Goal: Information Seeking & Learning: Learn about a topic

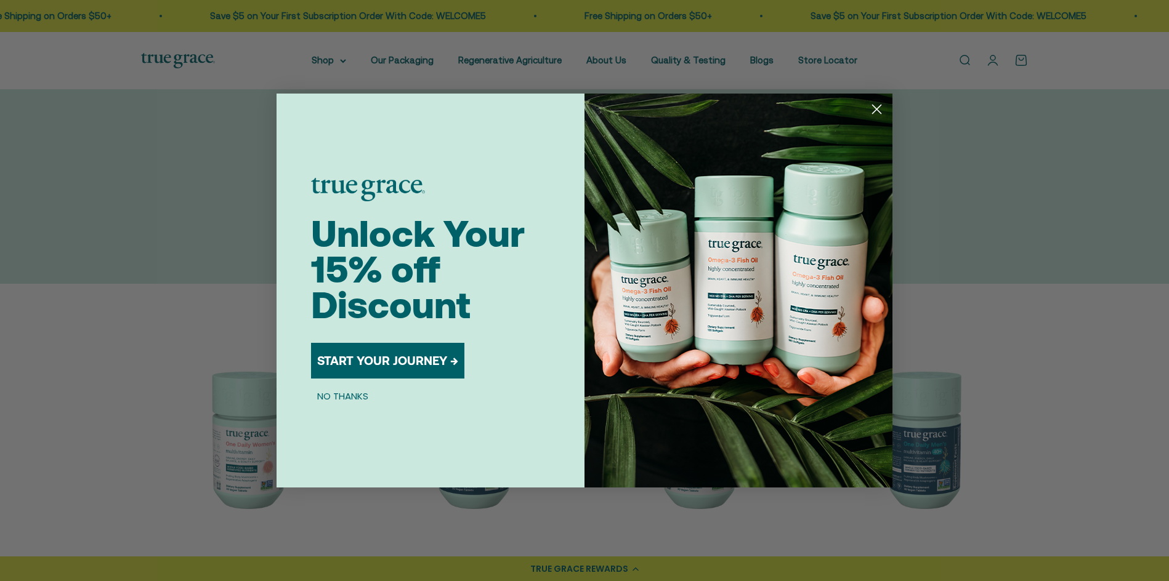
click at [329, 398] on button "NO THANKS" at bounding box center [342, 396] width 63 height 15
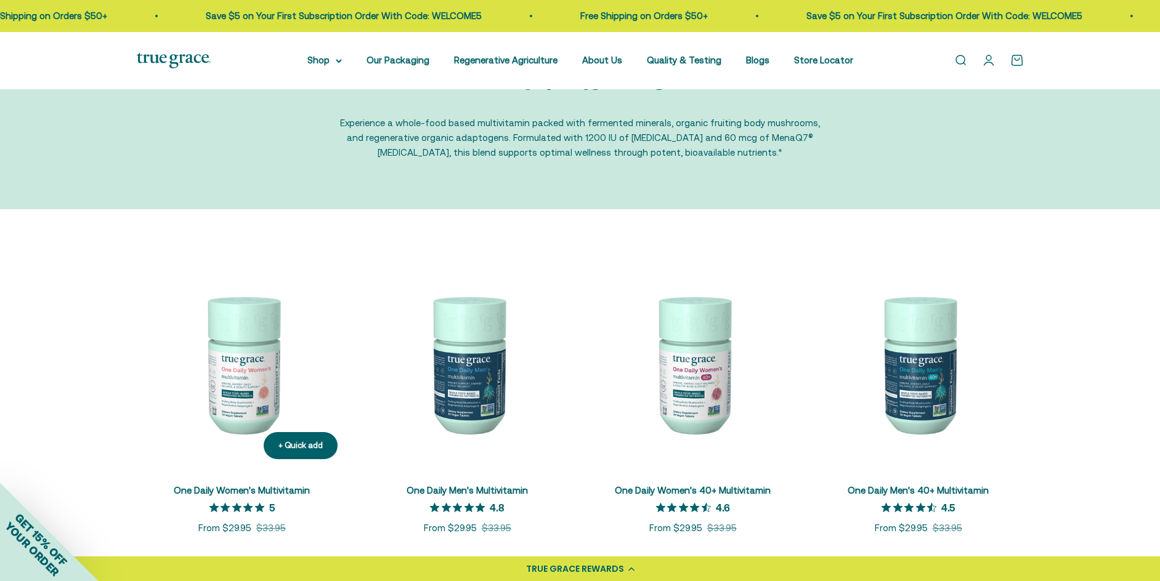
scroll to position [123, 0]
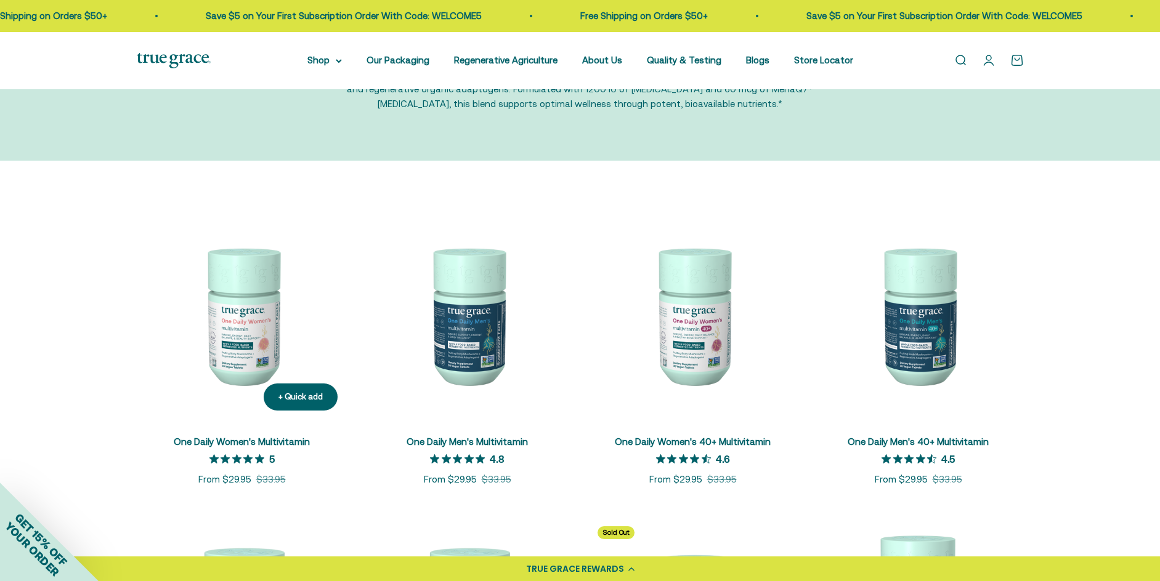
click at [249, 293] on img at bounding box center [242, 315] width 211 height 211
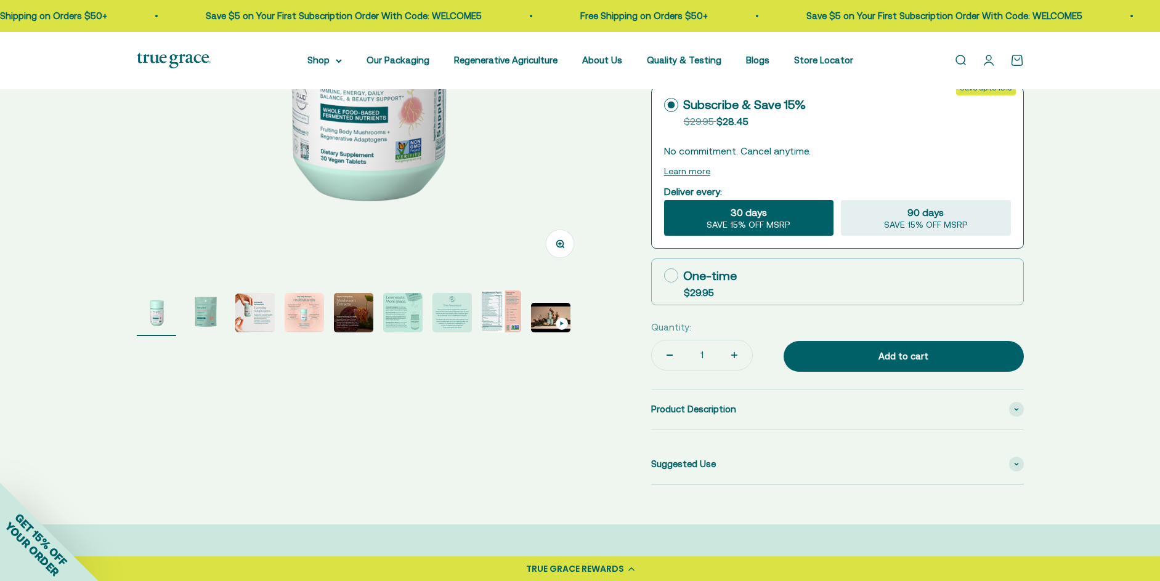
select select "3"
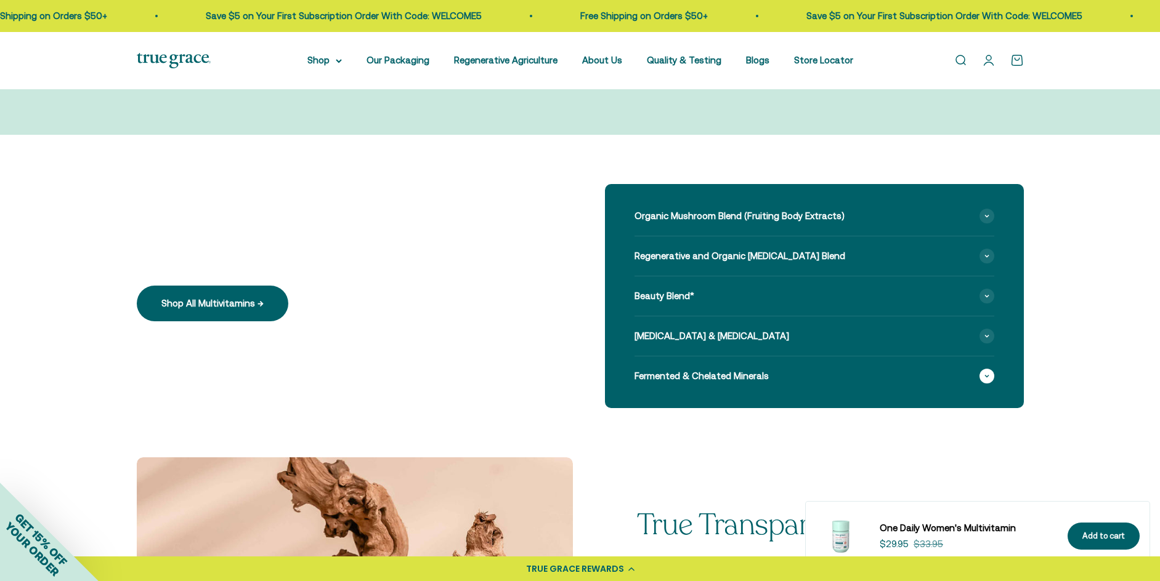
scroll to position [985, 0]
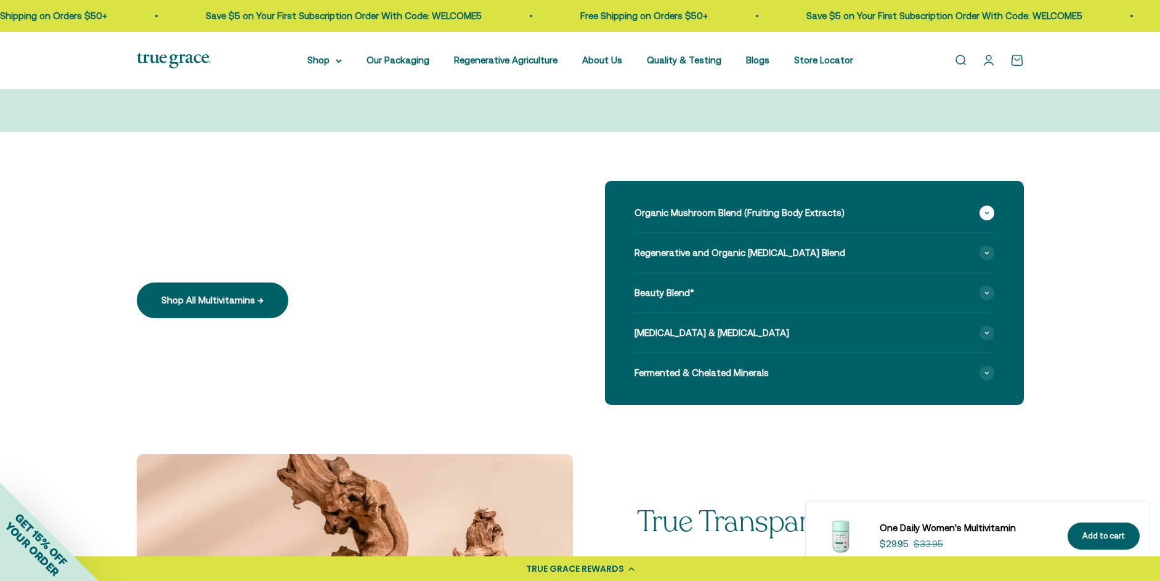
click at [984, 215] on icon at bounding box center [986, 213] width 5 height 4
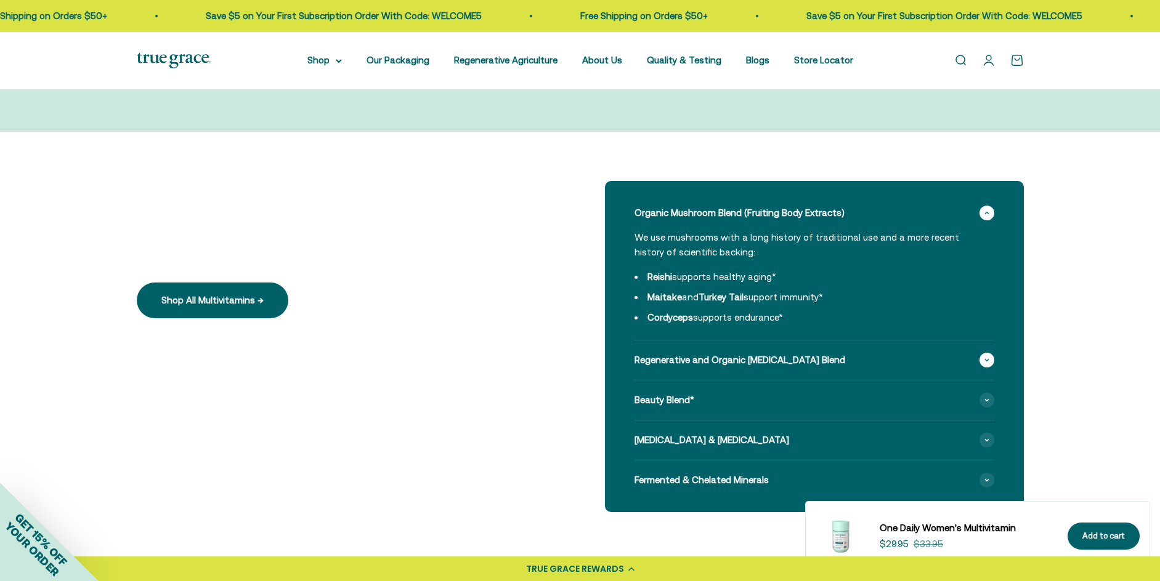
click at [987, 363] on span at bounding box center [986, 360] width 15 height 15
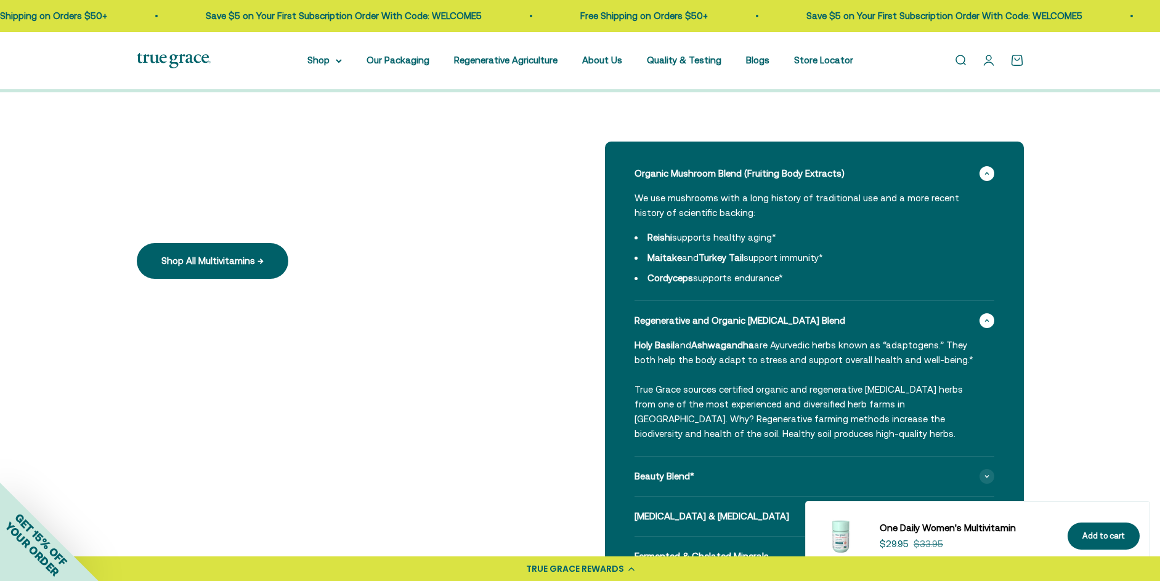
scroll to position [1047, 0]
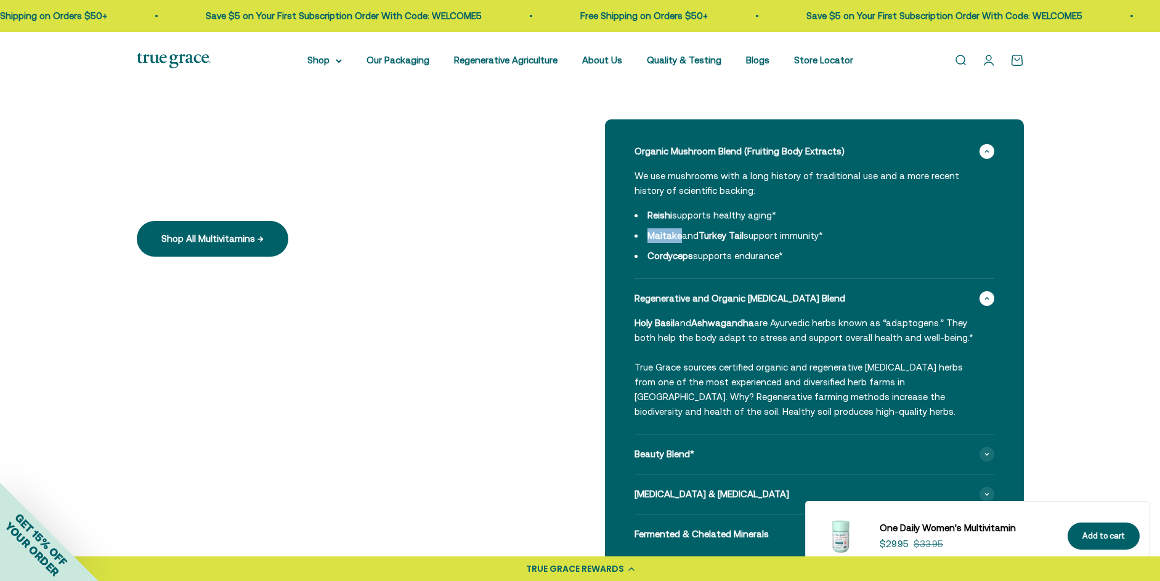
drag, startPoint x: 679, startPoint y: 235, endPoint x: 641, endPoint y: 239, distance: 37.8
click at [641, 239] on li "Maitake and Turkey Tail support immunity*" at bounding box center [806, 235] width 345 height 15
copy strong "Maitake"
click at [1102, 300] on div "Key Ingredients We select ingredients that play a concrete role in true health,…" at bounding box center [580, 343] width 1160 height 546
drag, startPoint x: 700, startPoint y: 235, endPoint x: 743, endPoint y: 237, distance: 43.1
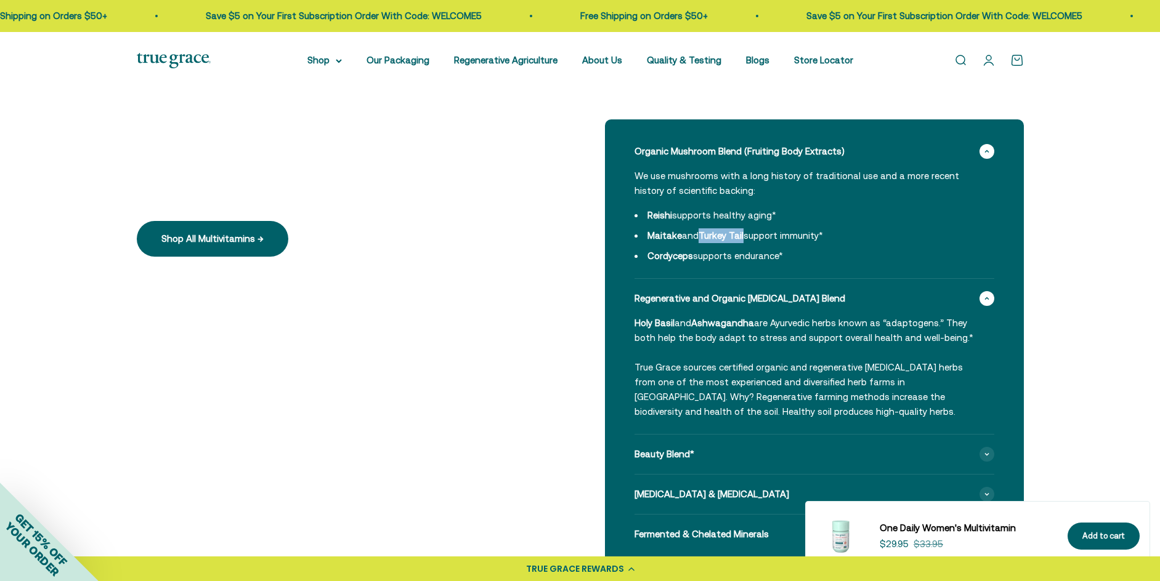
click at [743, 237] on strong "Turkey Tail" at bounding box center [720, 235] width 45 height 10
copy strong "Turkey Tail"
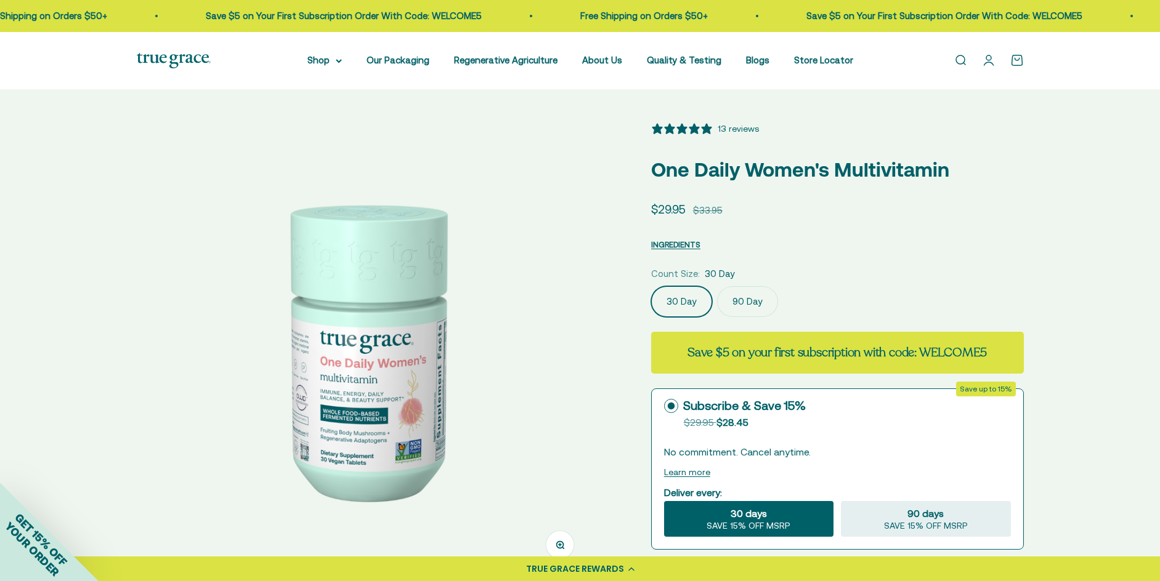
scroll to position [0, 0]
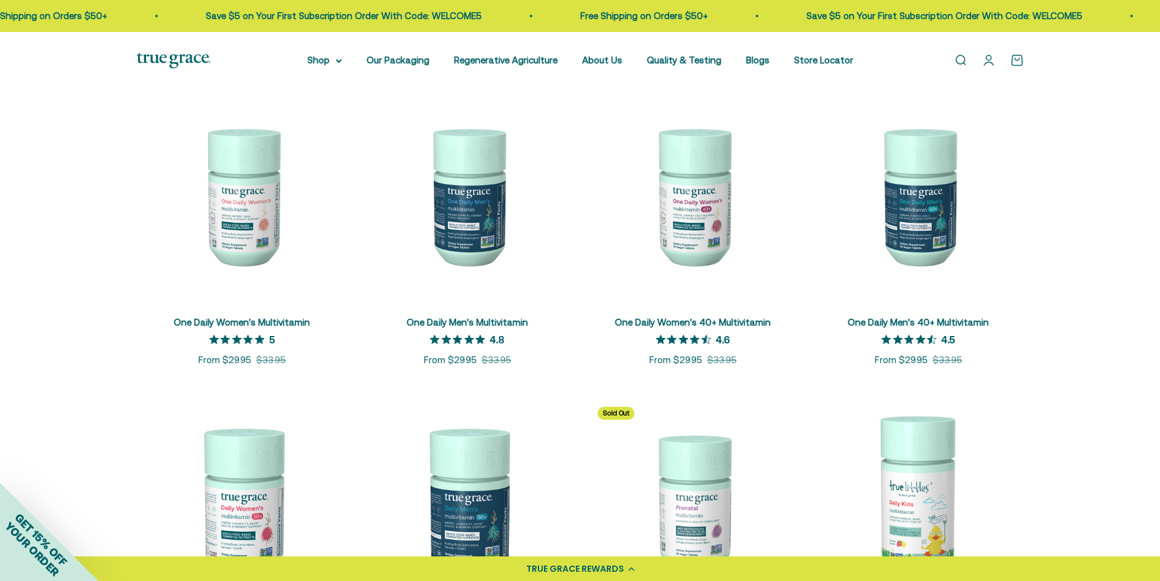
scroll to position [62, 0]
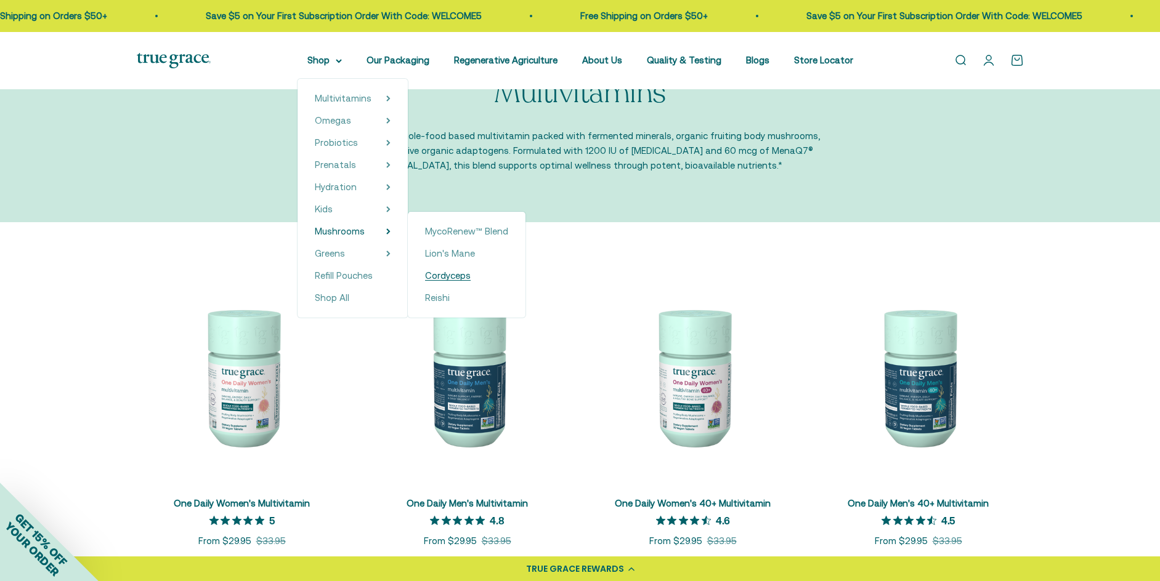
click at [438, 274] on span "Cordyceps" at bounding box center [448, 275] width 46 height 10
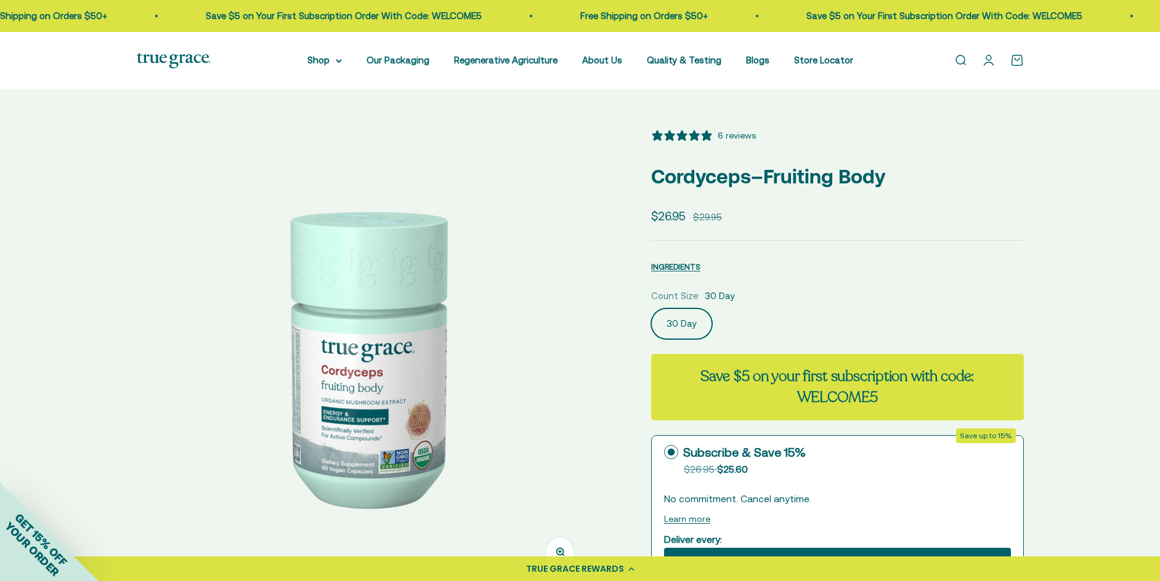
select select "3"
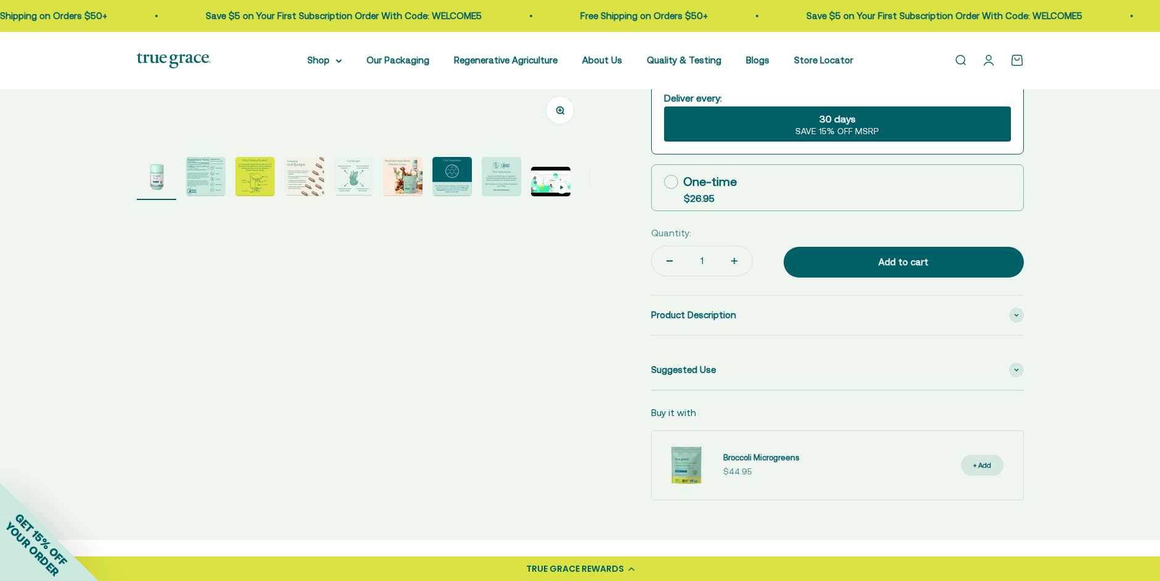
scroll to position [431, 0]
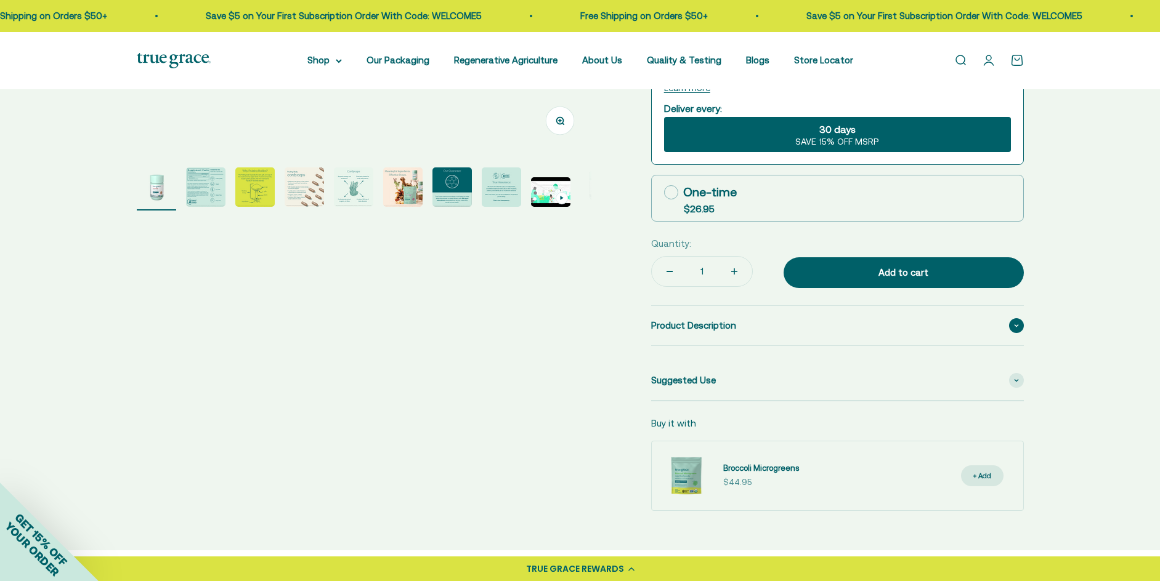
click at [1016, 330] on span at bounding box center [1016, 325] width 15 height 15
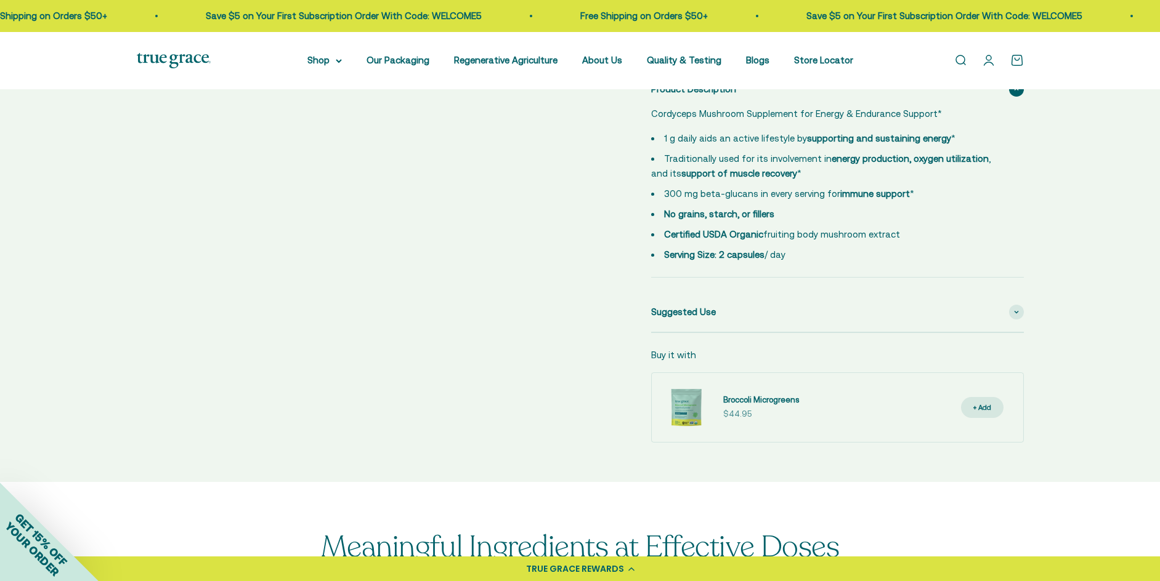
scroll to position [677, 0]
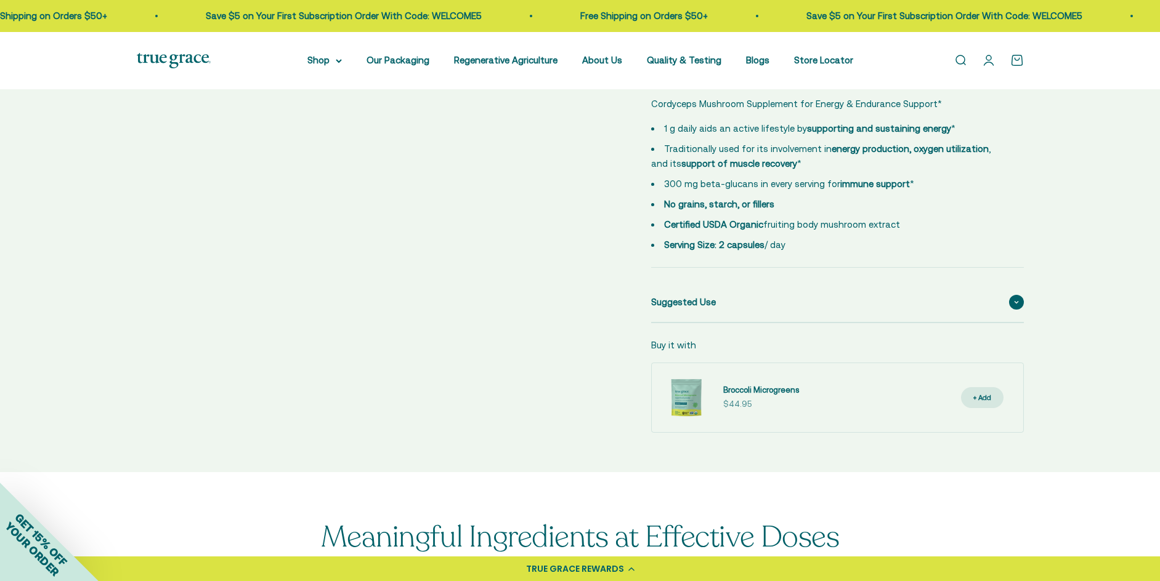
click at [1011, 296] on div "Suggested Use" at bounding box center [837, 302] width 373 height 39
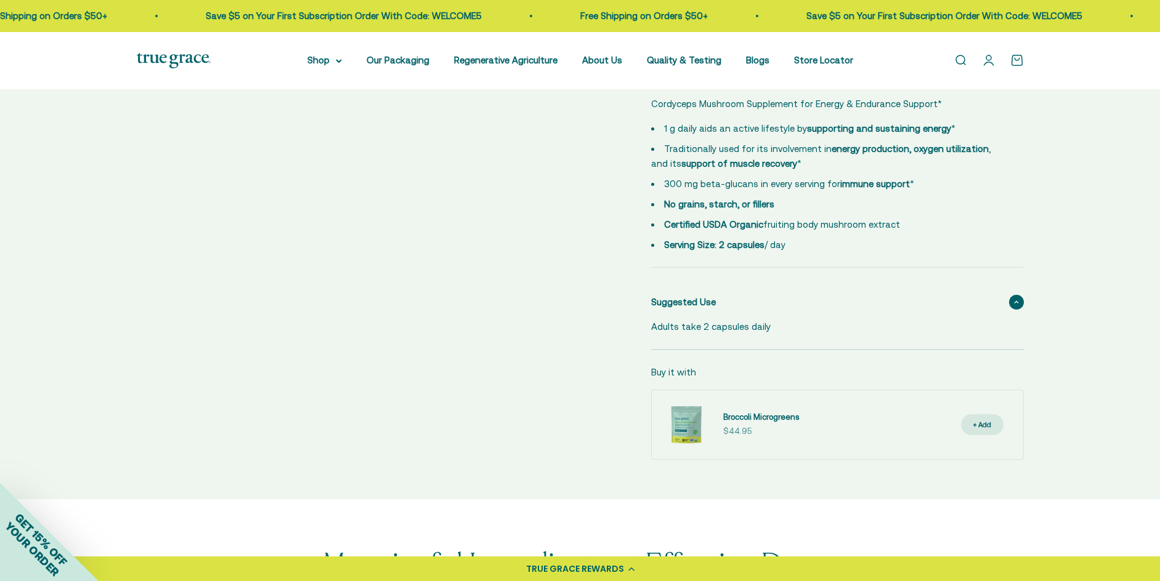
click at [1011, 296] on div "Suggested Use" at bounding box center [837, 302] width 373 height 39
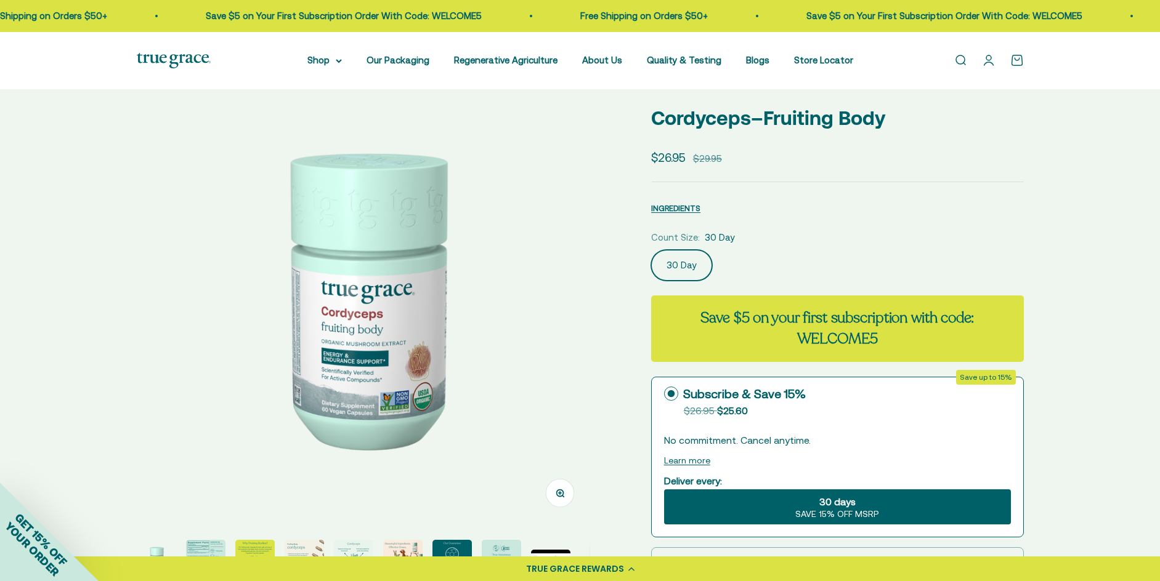
scroll to position [0, 0]
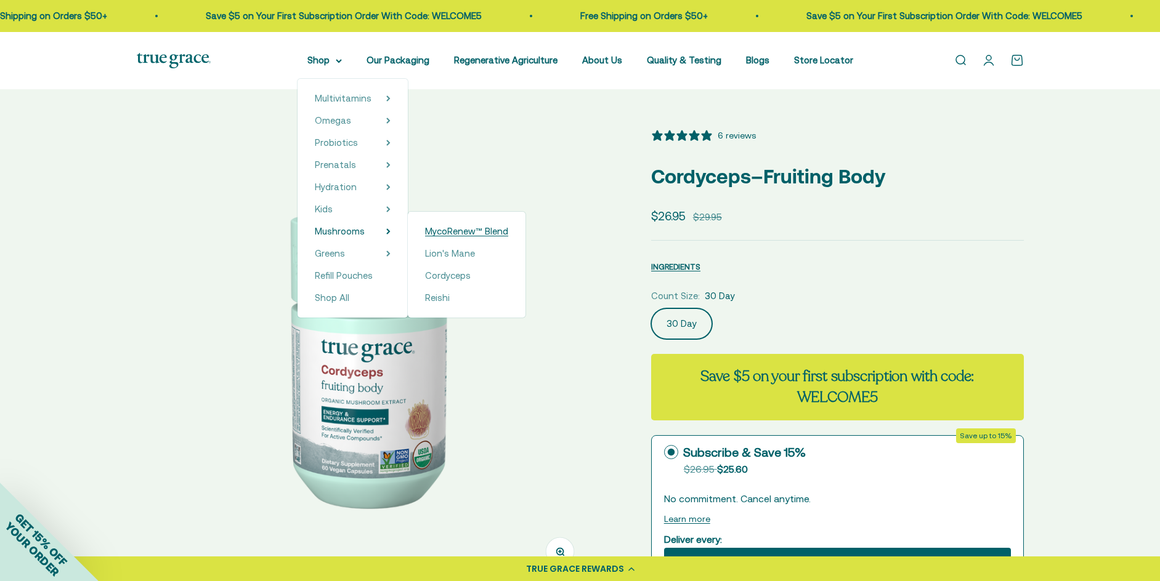
click at [469, 232] on span "MycoRenew™ Blend" at bounding box center [466, 231] width 83 height 10
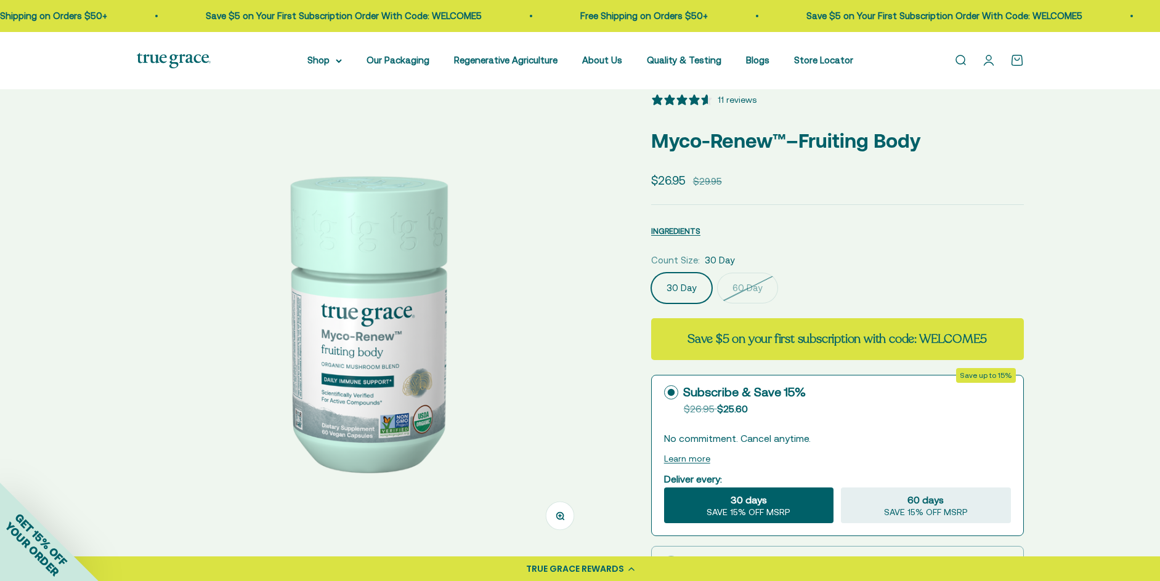
select select "3"
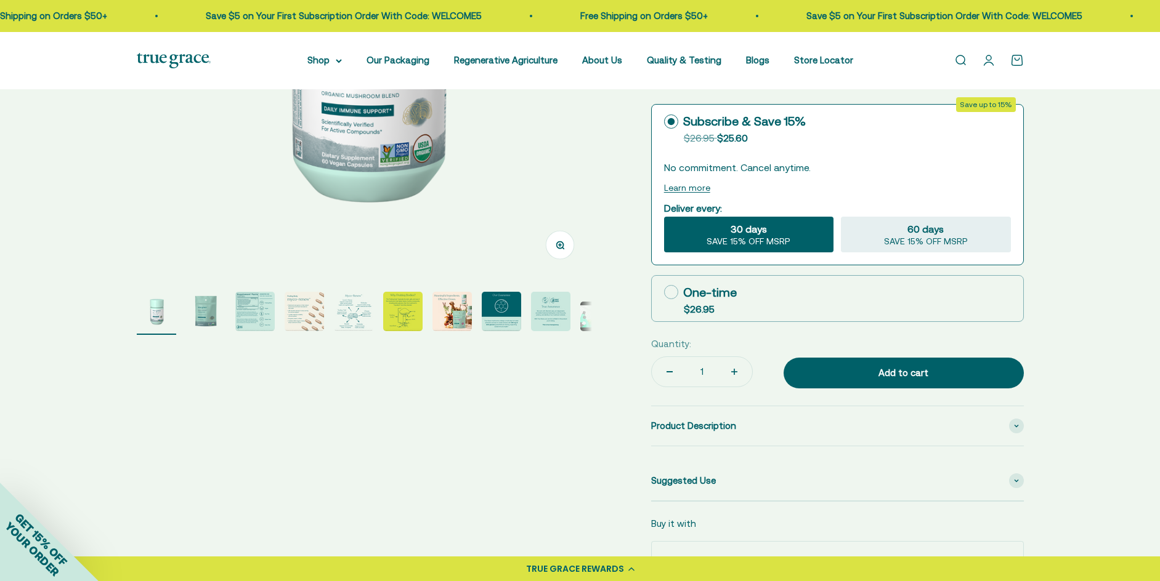
scroll to position [308, 0]
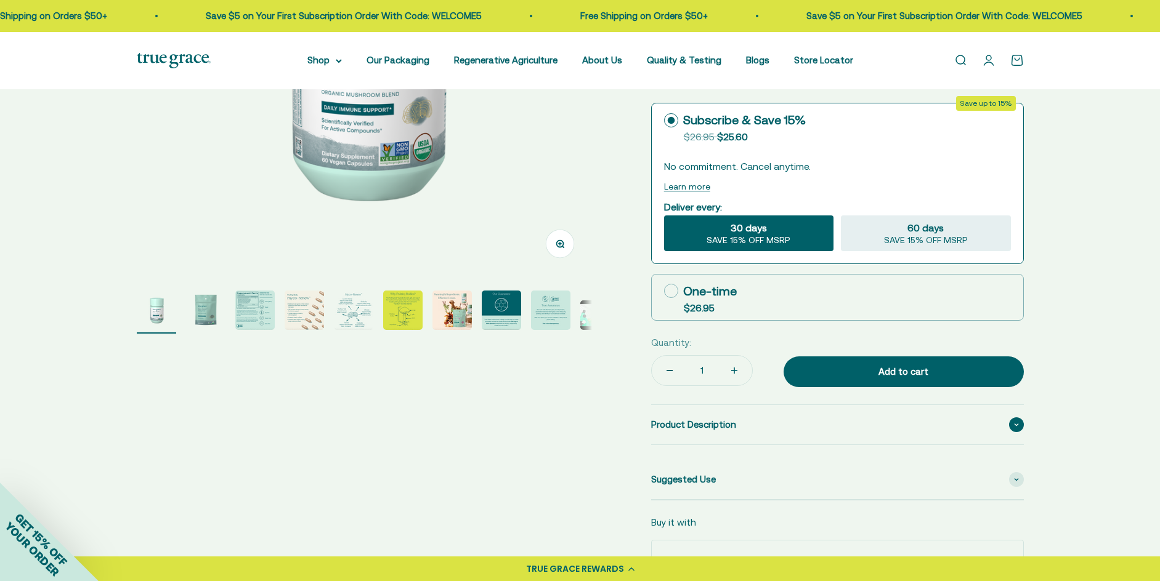
click at [1006, 424] on div "Product Description" at bounding box center [837, 424] width 373 height 39
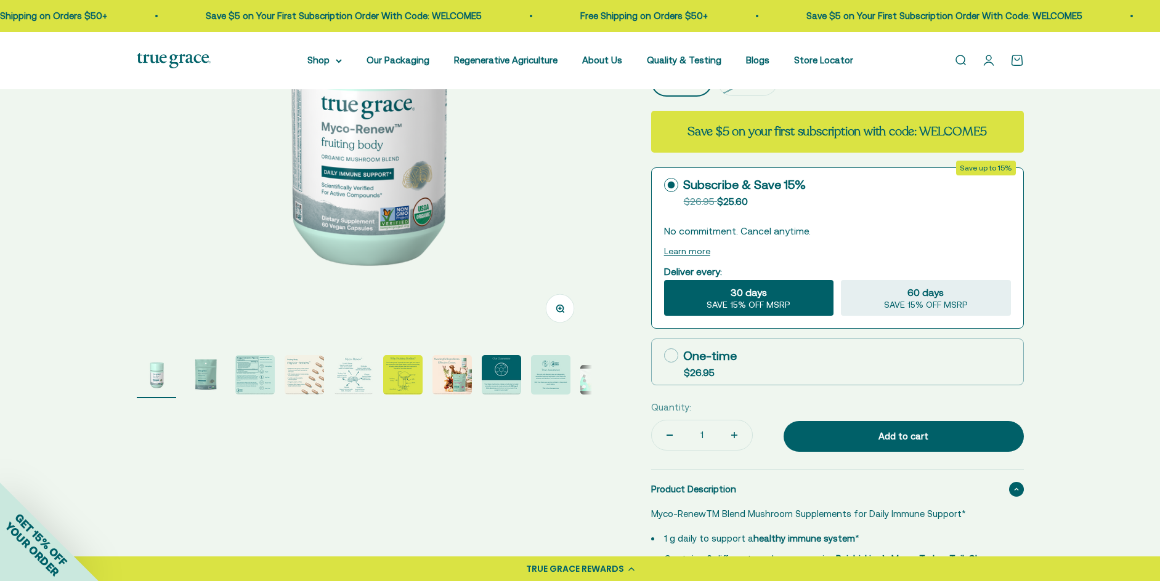
scroll to position [246, 0]
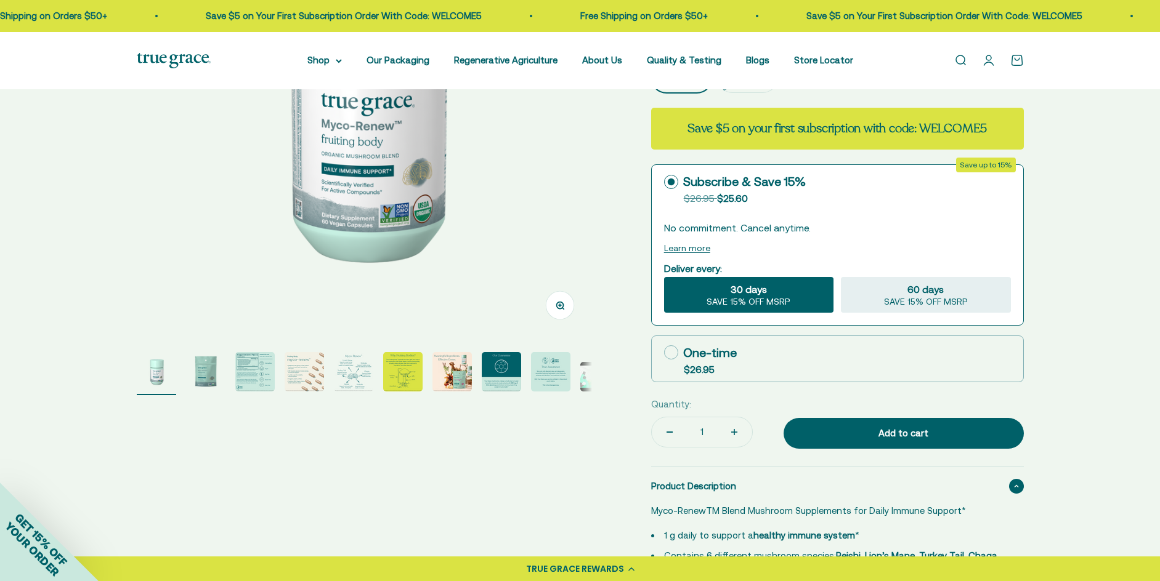
click at [253, 378] on img "Go to item 3" at bounding box center [254, 371] width 39 height 39
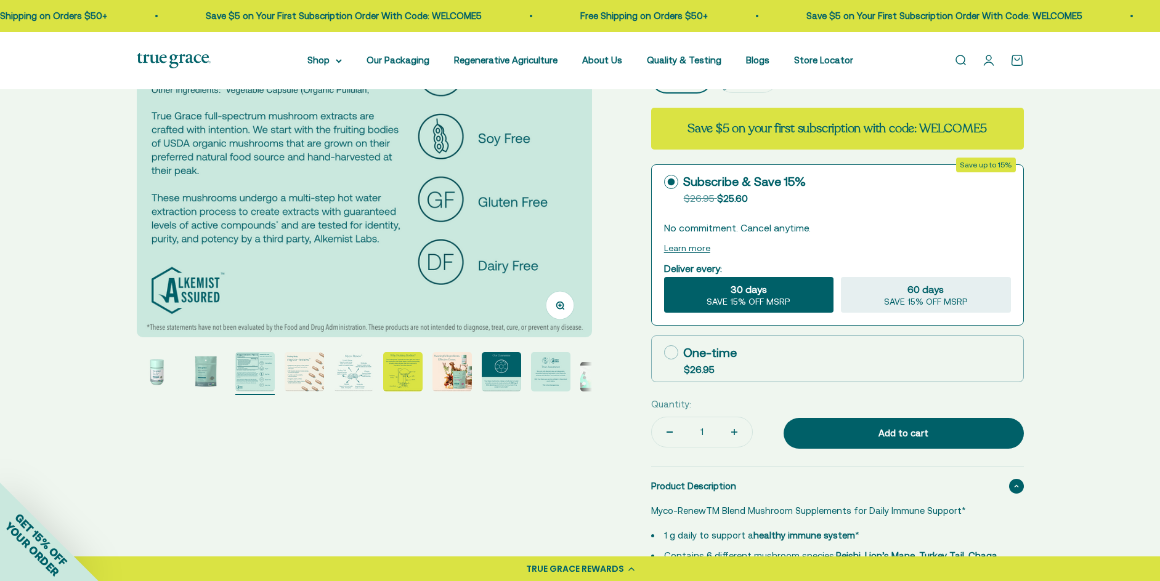
click at [308, 363] on img "Go to item 4" at bounding box center [304, 371] width 39 height 39
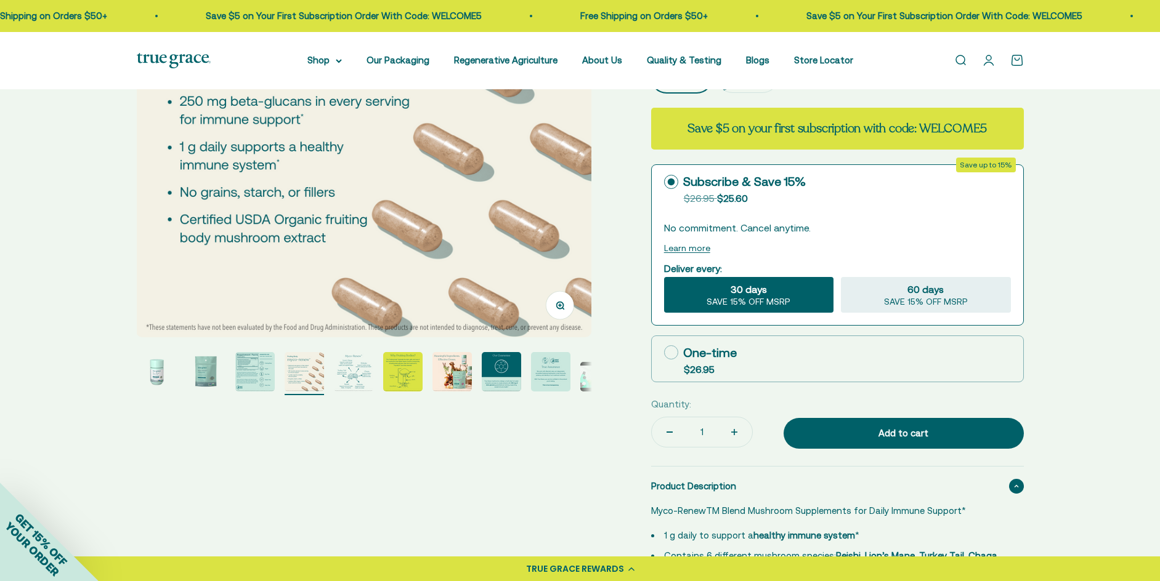
click at [349, 373] on img "Go to item 5" at bounding box center [353, 371] width 39 height 39
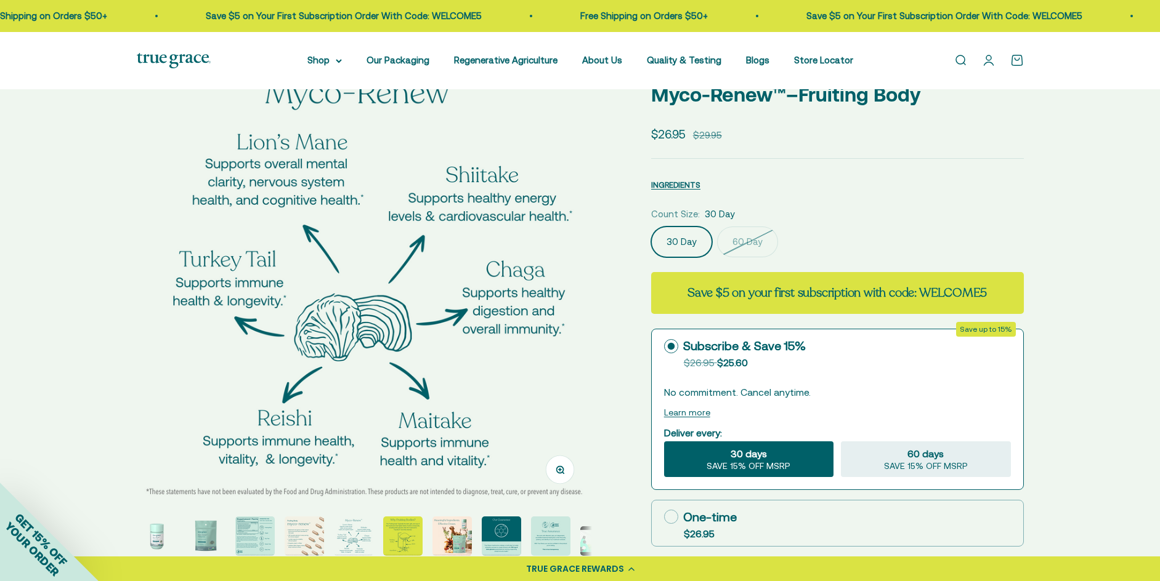
scroll to position [62, 0]
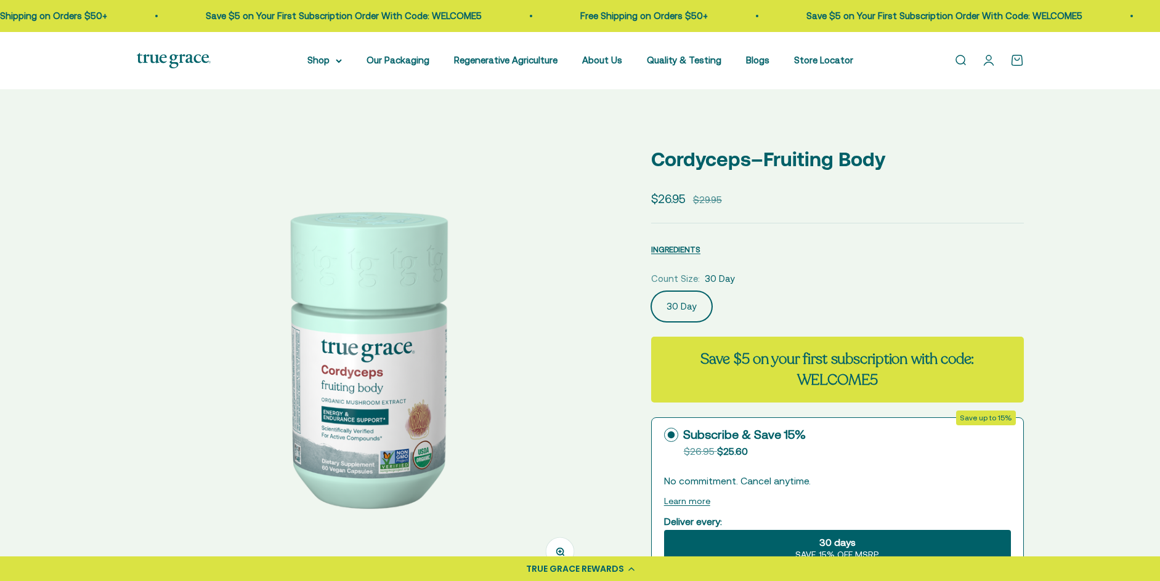
select select "3"
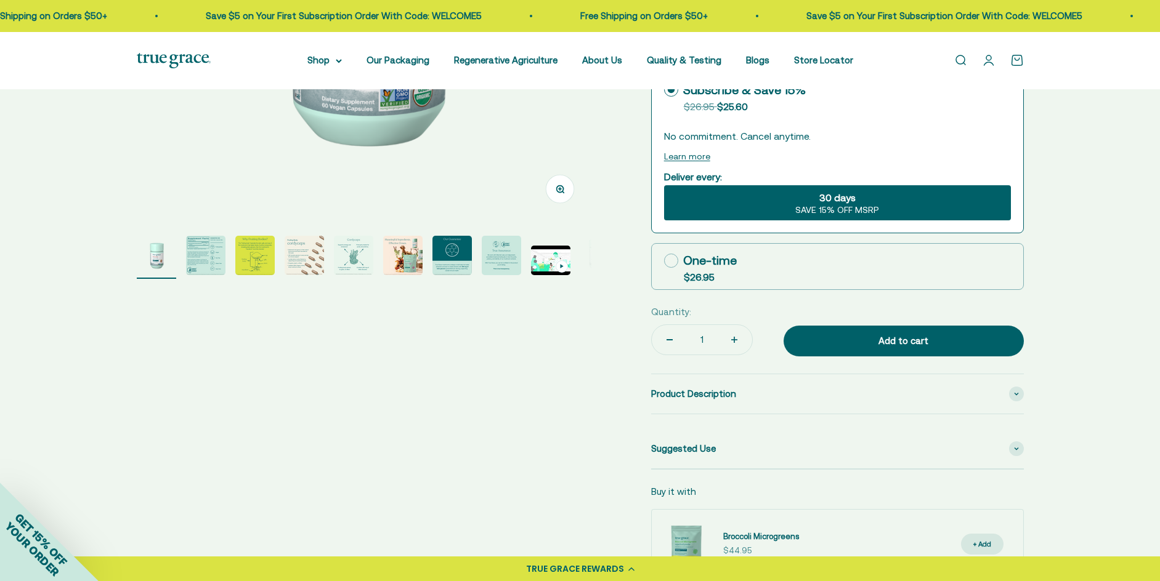
scroll to position [371, 0]
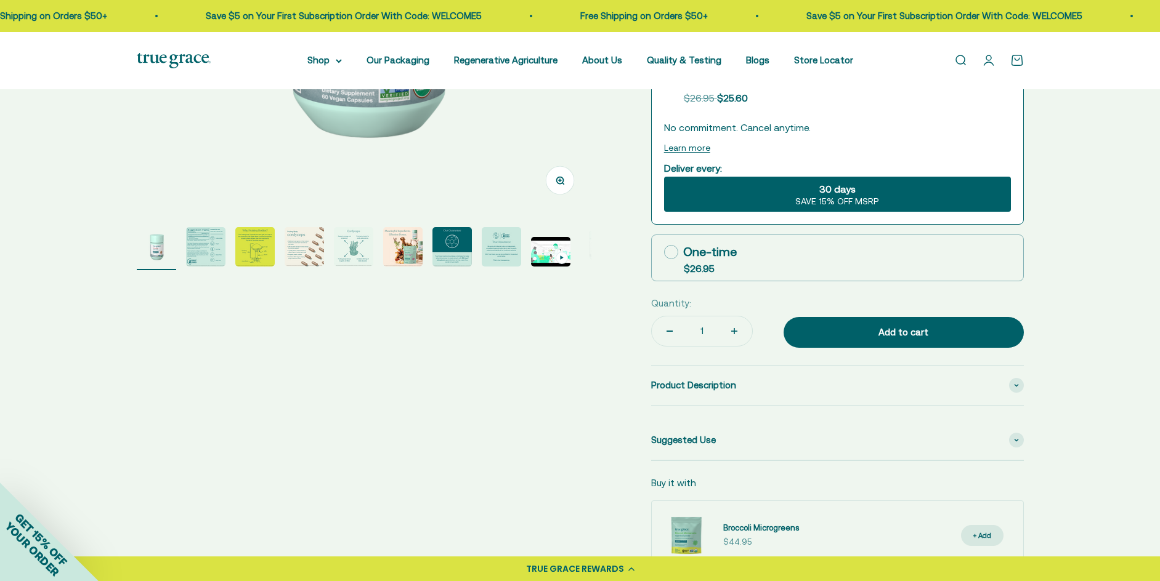
click at [343, 245] on img "Go to item 5" at bounding box center [353, 246] width 39 height 39
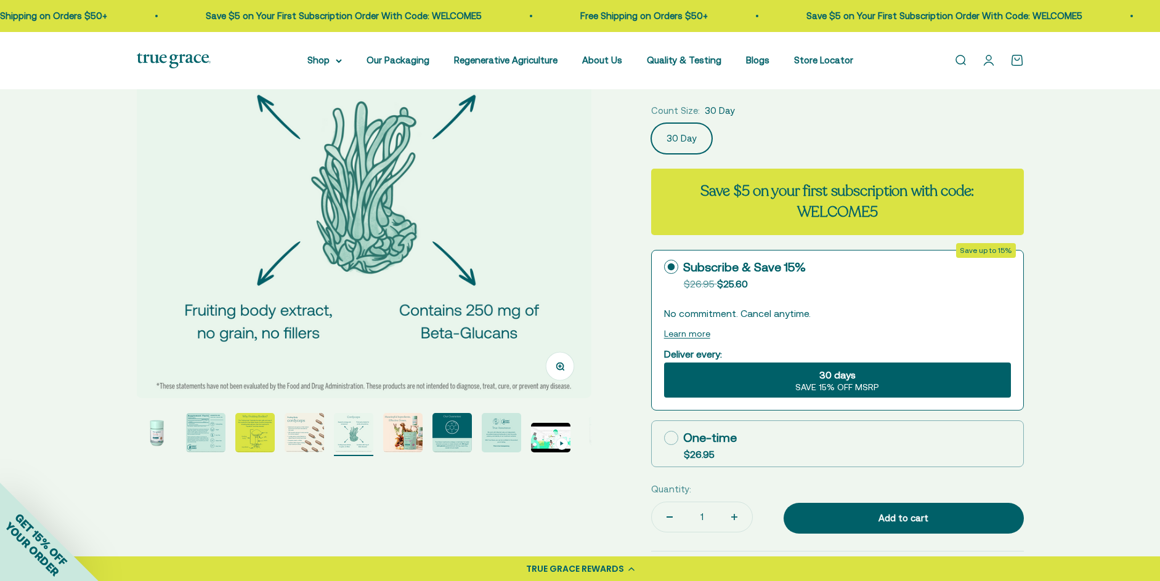
scroll to position [248, 0]
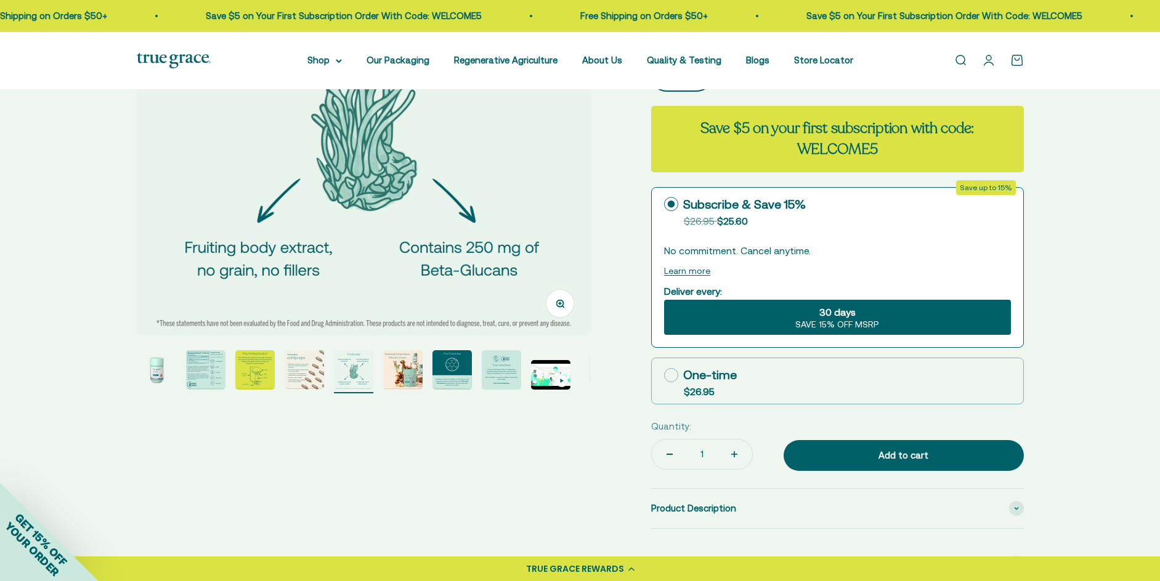
click at [398, 366] on img "Go to item 6" at bounding box center [402, 369] width 39 height 39
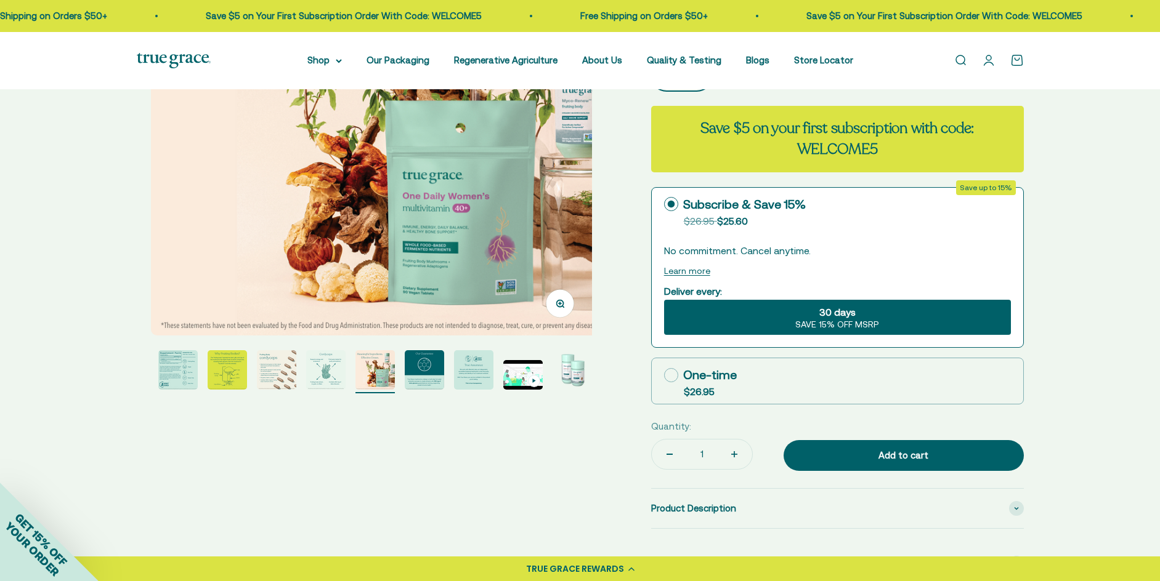
scroll to position [0, 2350]
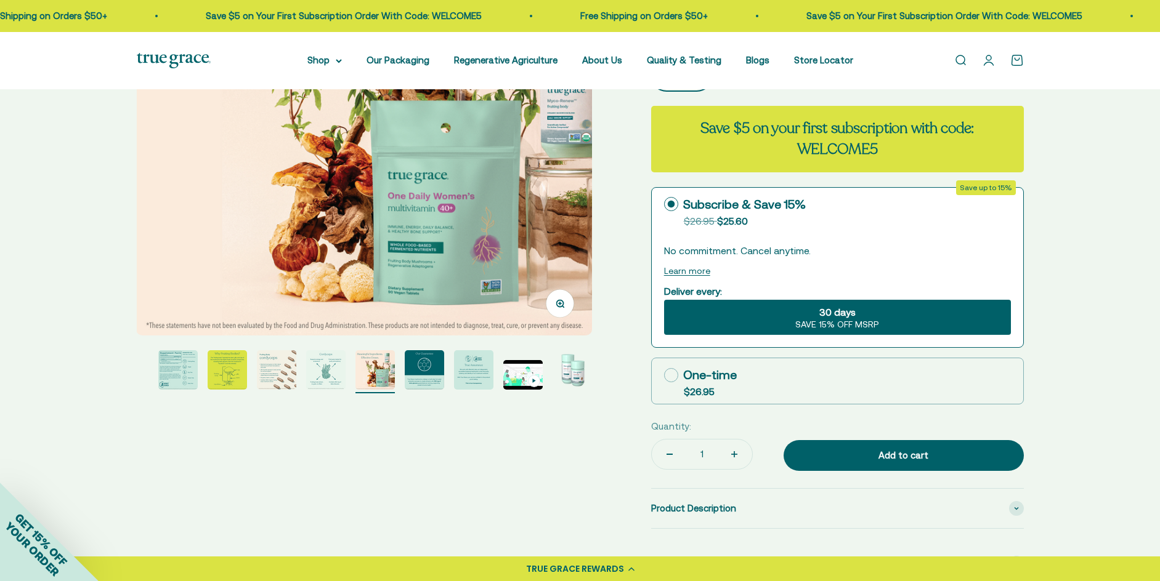
click at [476, 382] on img "Go to item 8" at bounding box center [473, 369] width 39 height 39
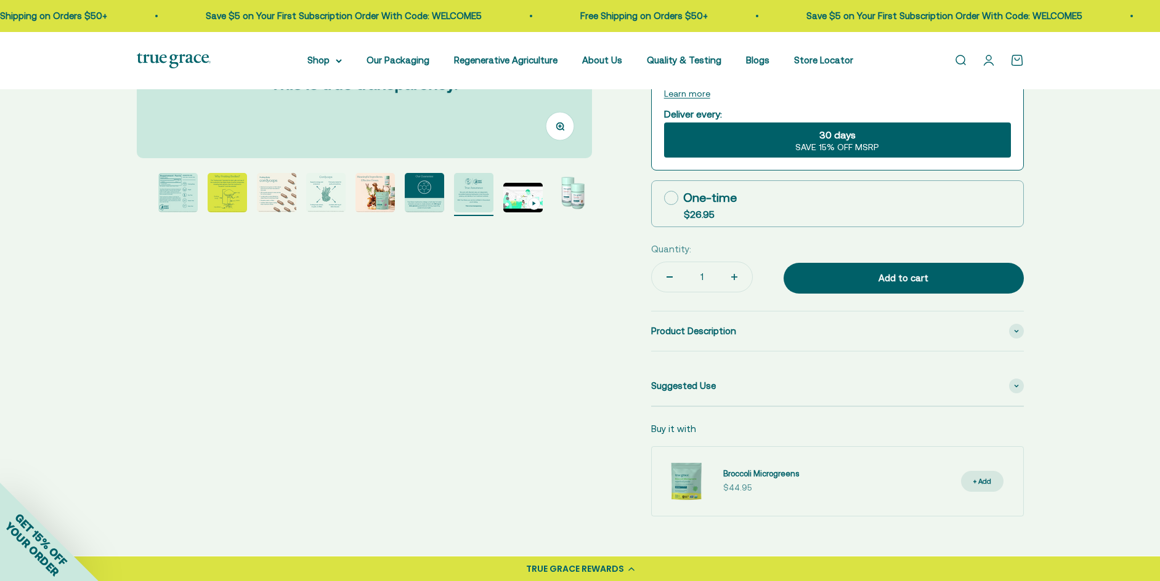
scroll to position [433, 0]
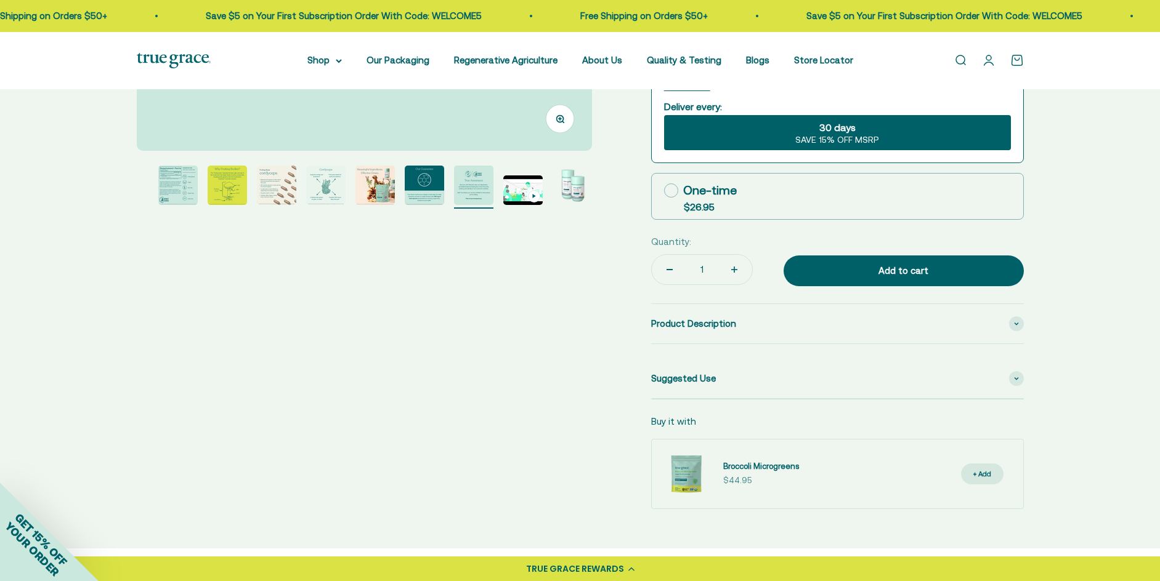
click at [331, 192] on img "Go to item 5" at bounding box center [325, 185] width 39 height 39
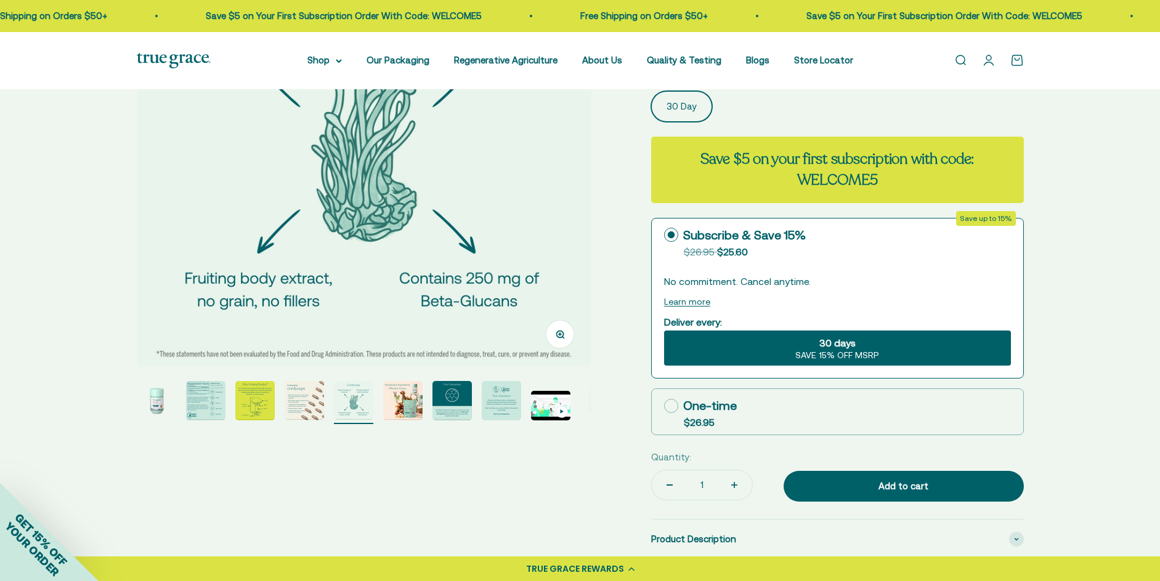
scroll to position [246, 0]
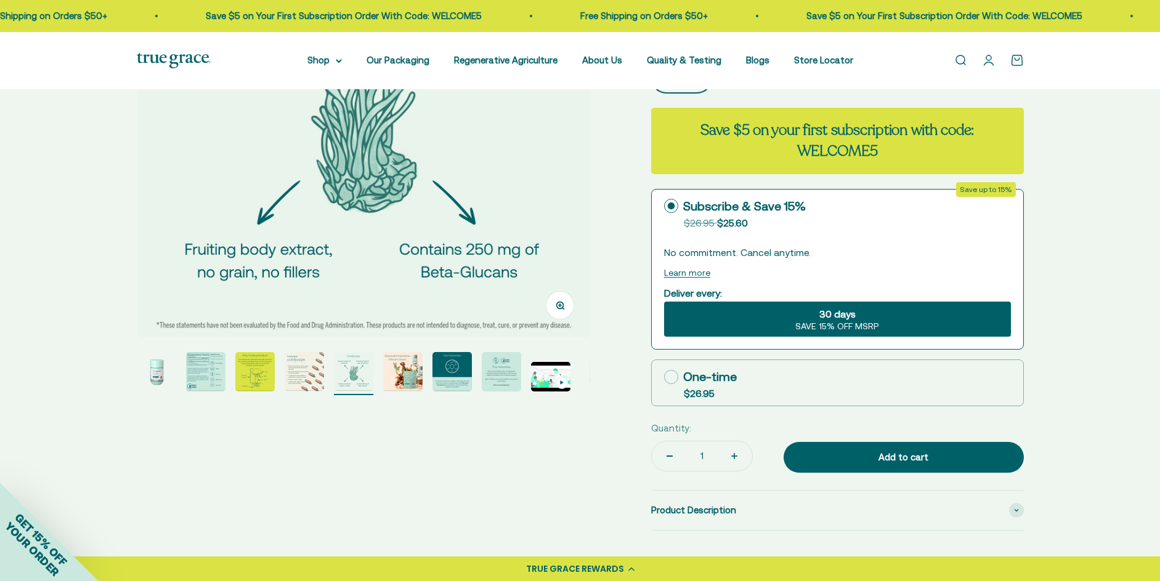
click at [400, 382] on img "Go to item 6" at bounding box center [402, 371] width 39 height 39
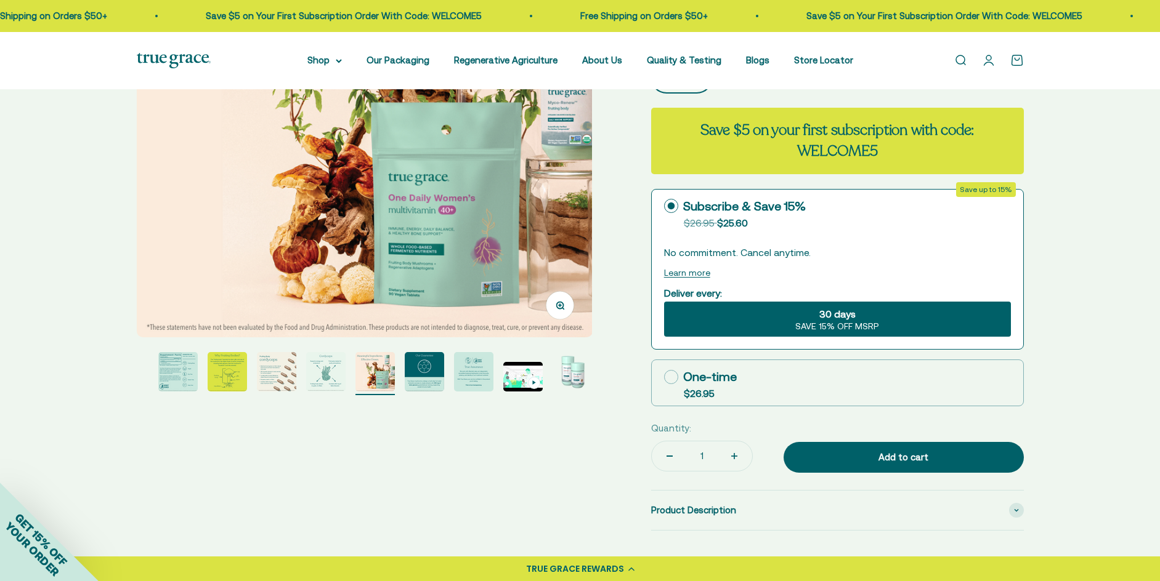
scroll to position [0, 2350]
click at [438, 386] on img "Go to item 7" at bounding box center [424, 371] width 39 height 39
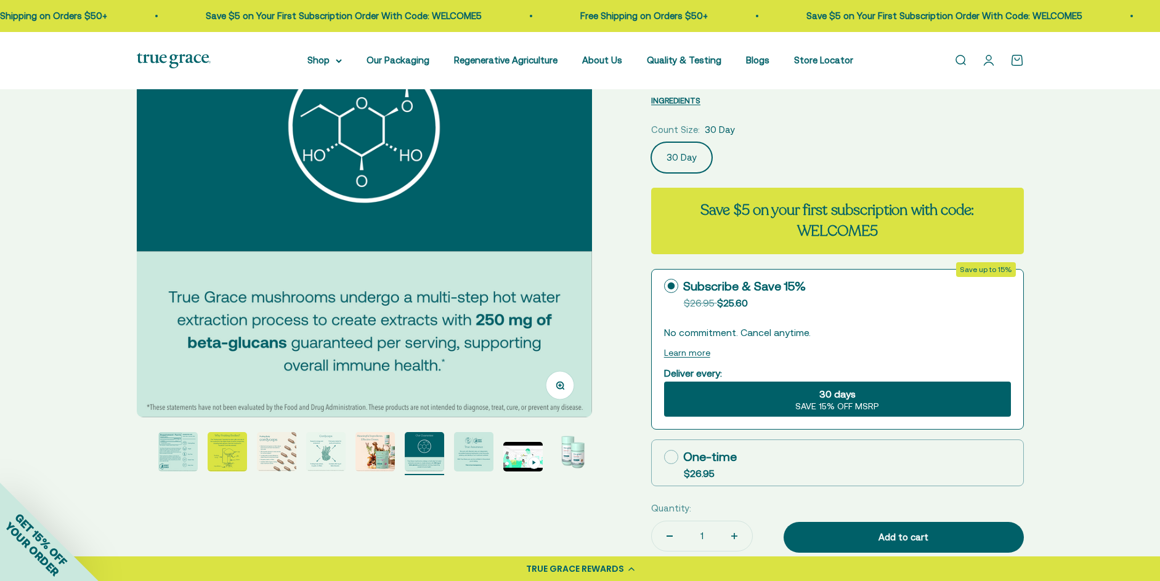
scroll to position [185, 0]
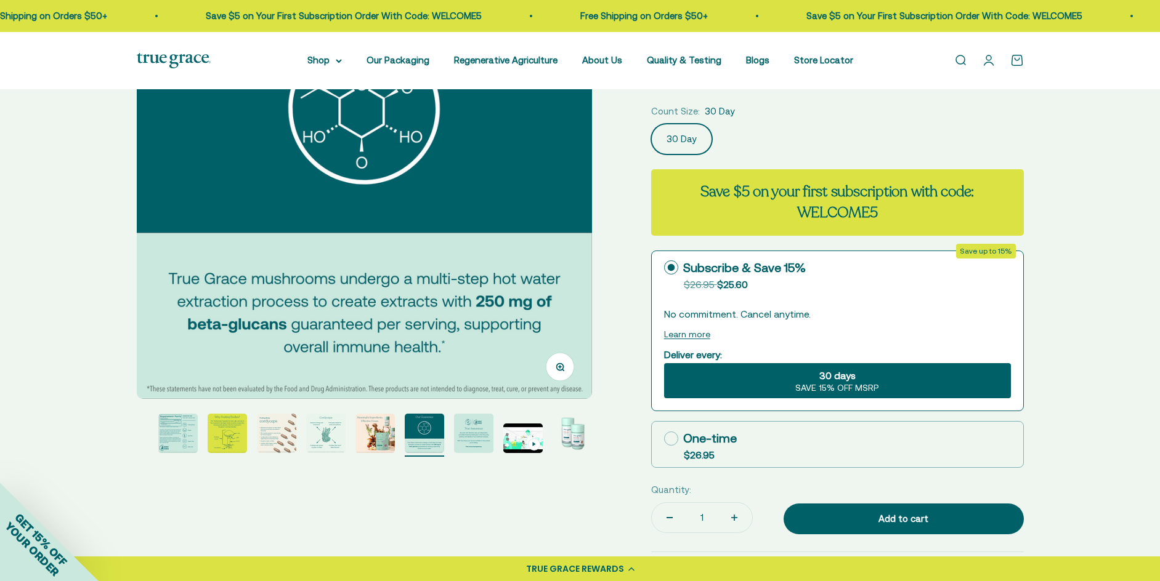
click at [339, 443] on img "Go to item 5" at bounding box center [325, 433] width 39 height 39
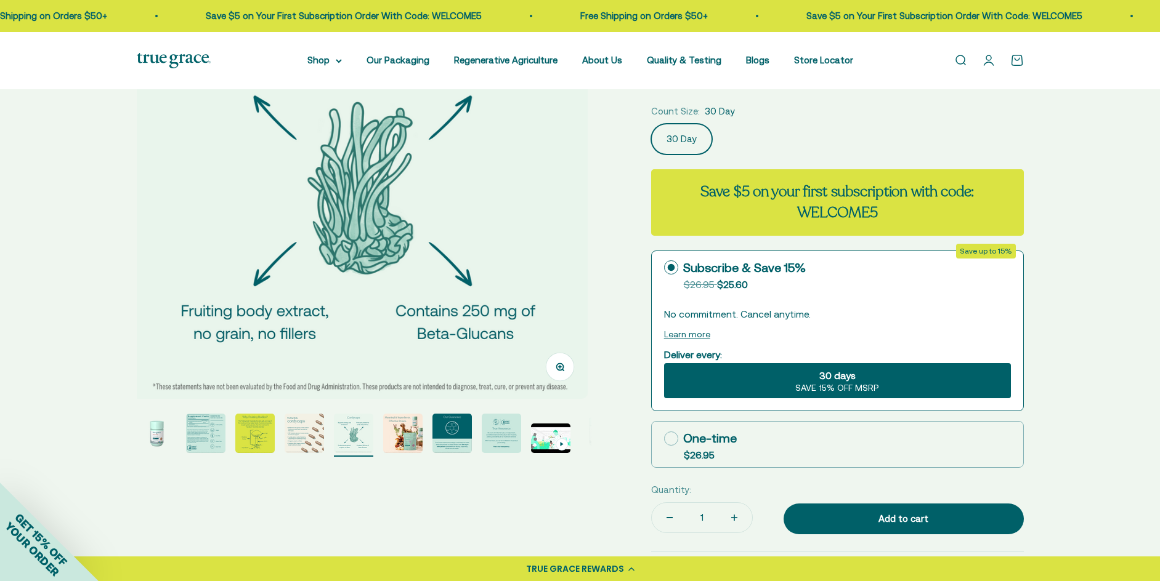
scroll to position [0, 1880]
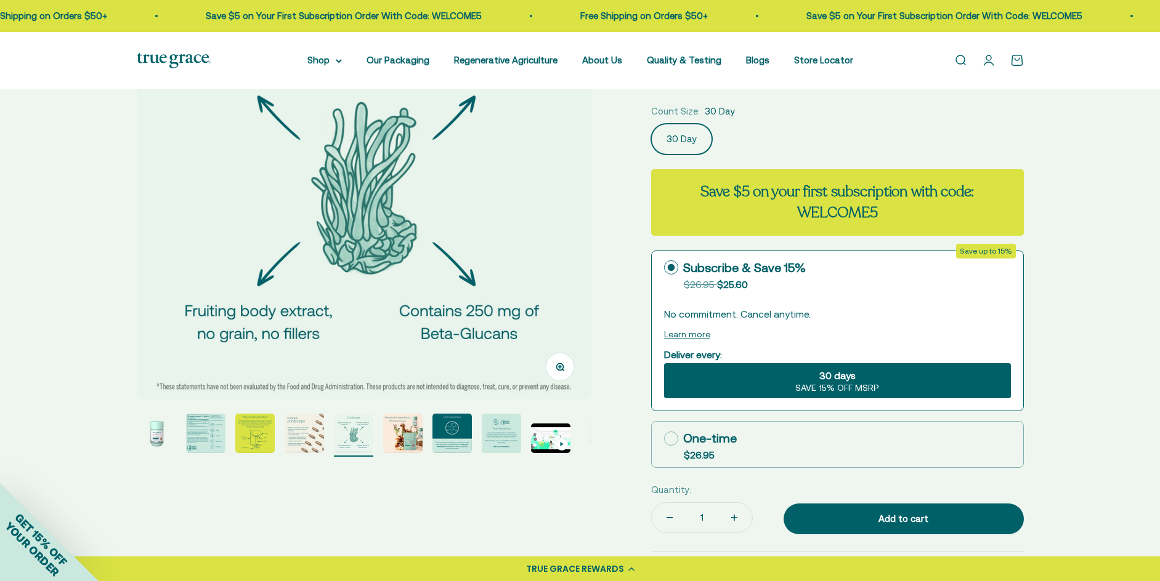
click at [255, 437] on img "Go to item 3" at bounding box center [254, 433] width 39 height 39
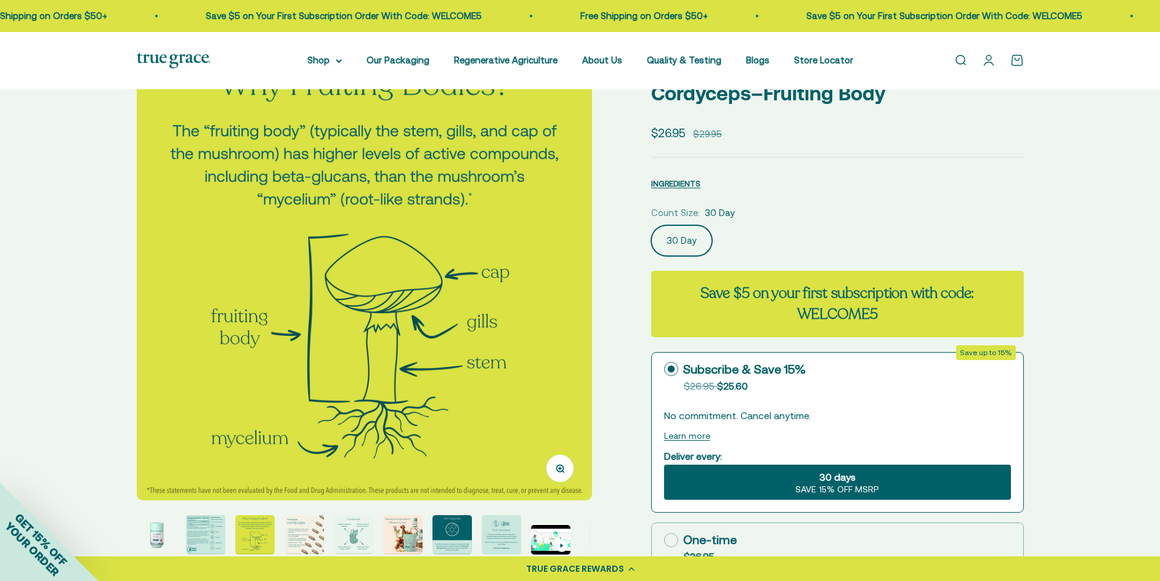
scroll to position [62, 0]
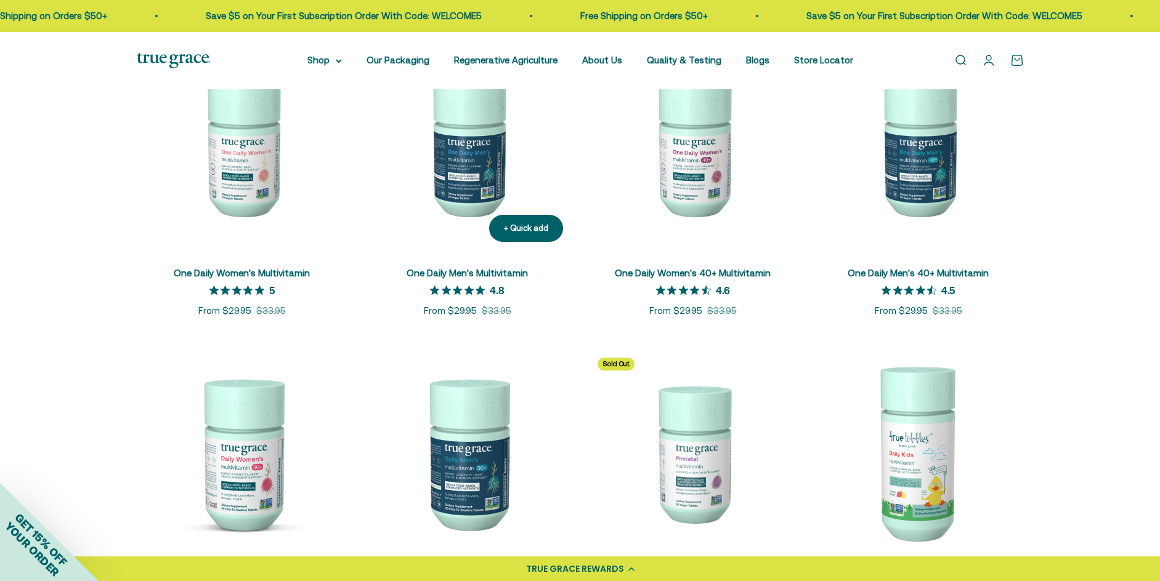
scroll to position [123, 0]
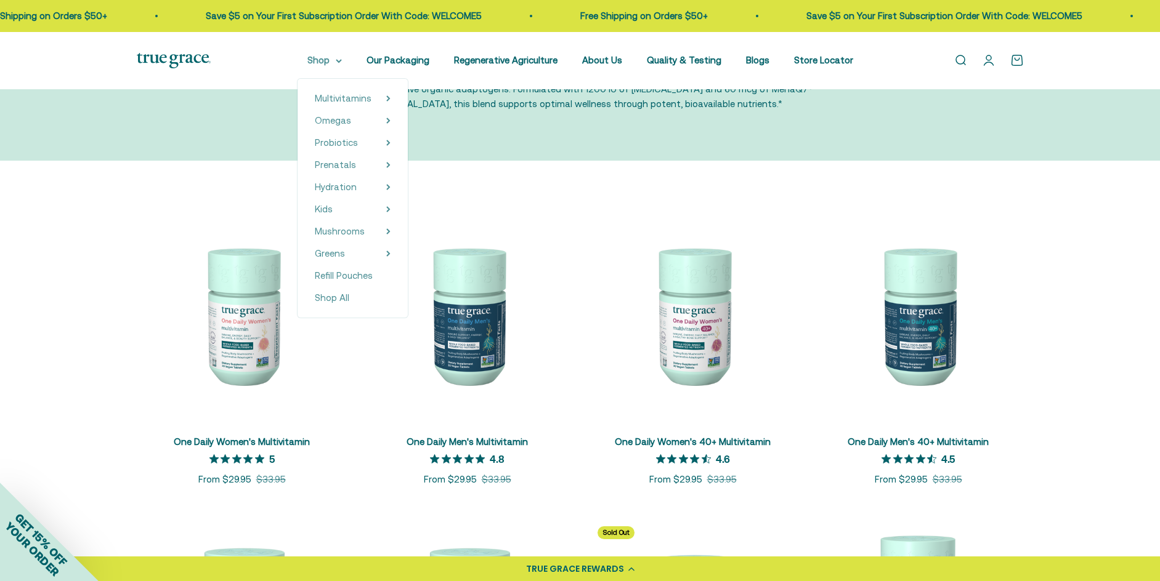
click at [341, 66] on summary "Shop" at bounding box center [324, 60] width 34 height 15
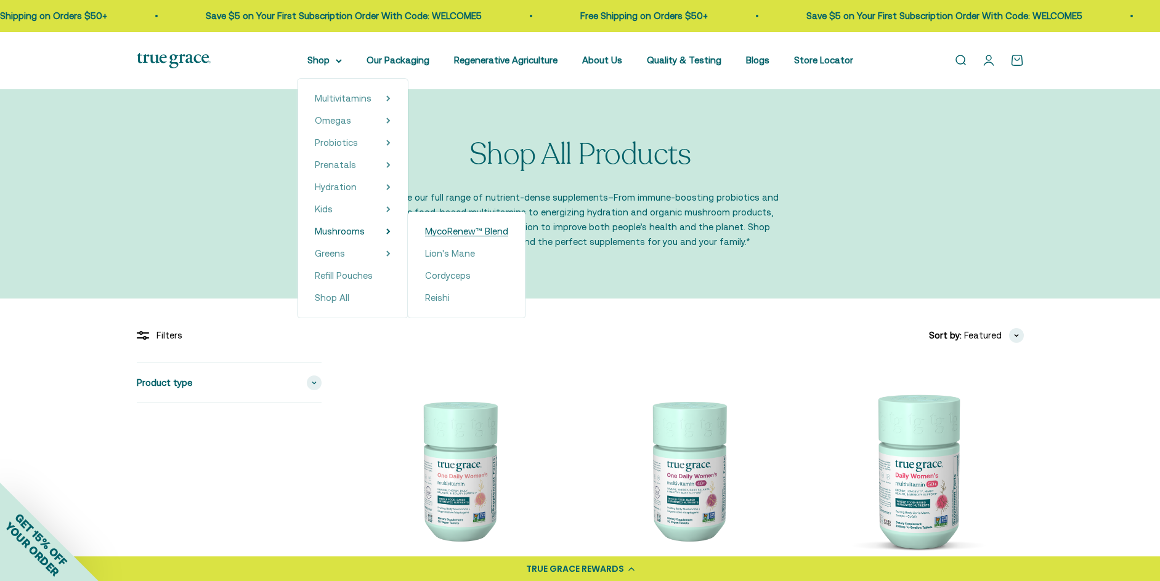
click at [440, 230] on span "MycoRenew™ Blend" at bounding box center [466, 231] width 83 height 10
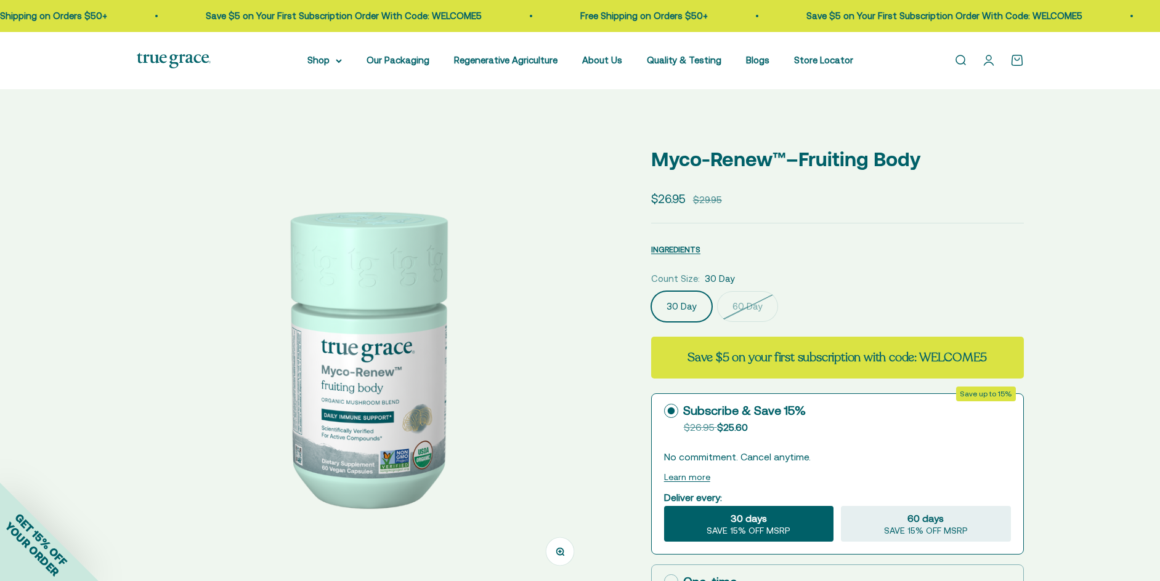
select select "3"
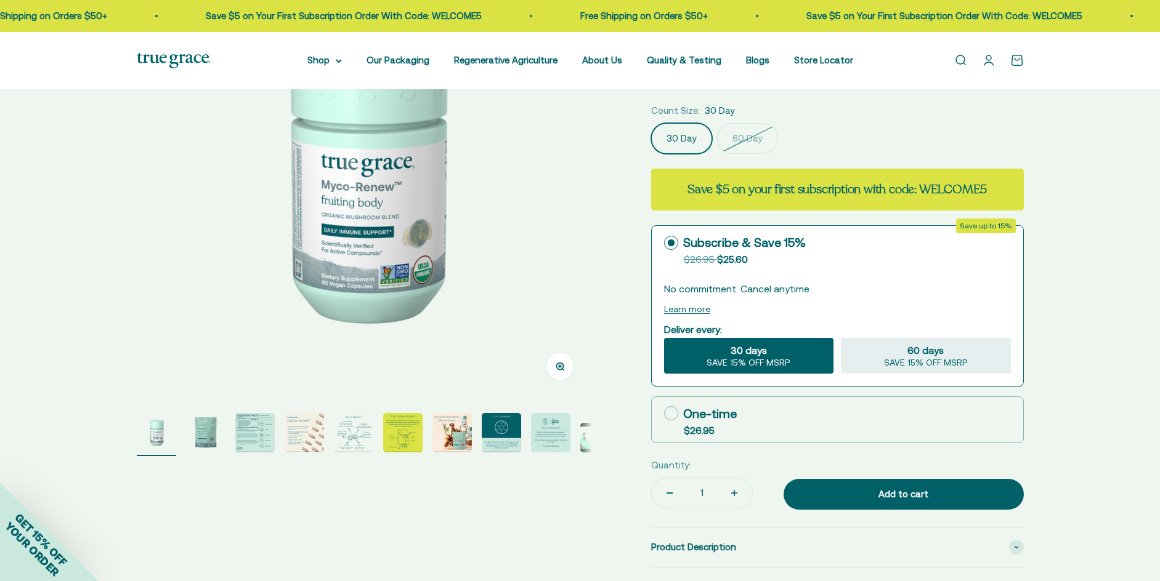
scroll to position [185, 0]
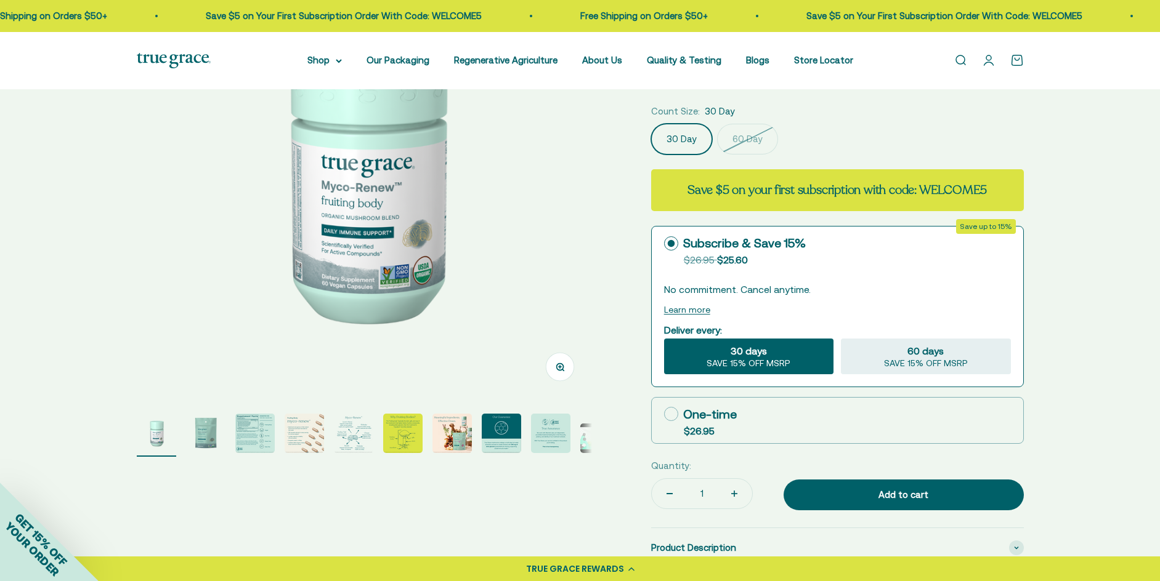
click at [315, 427] on img "Go to item 4" at bounding box center [304, 433] width 39 height 39
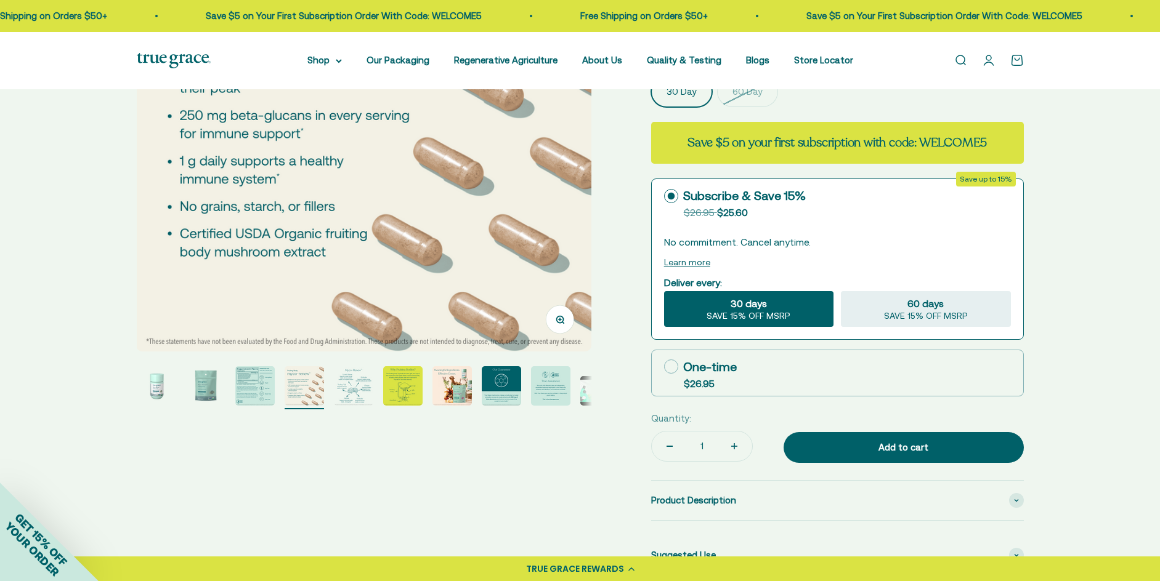
scroll to position [246, 0]
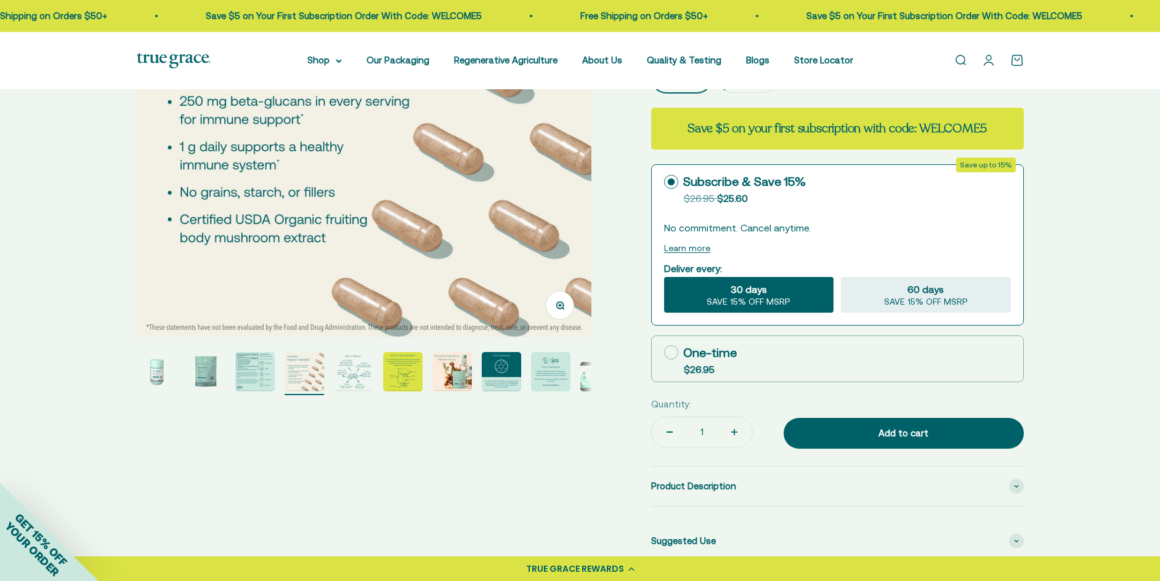
click at [355, 391] on img "Go to item 5" at bounding box center [353, 371] width 39 height 39
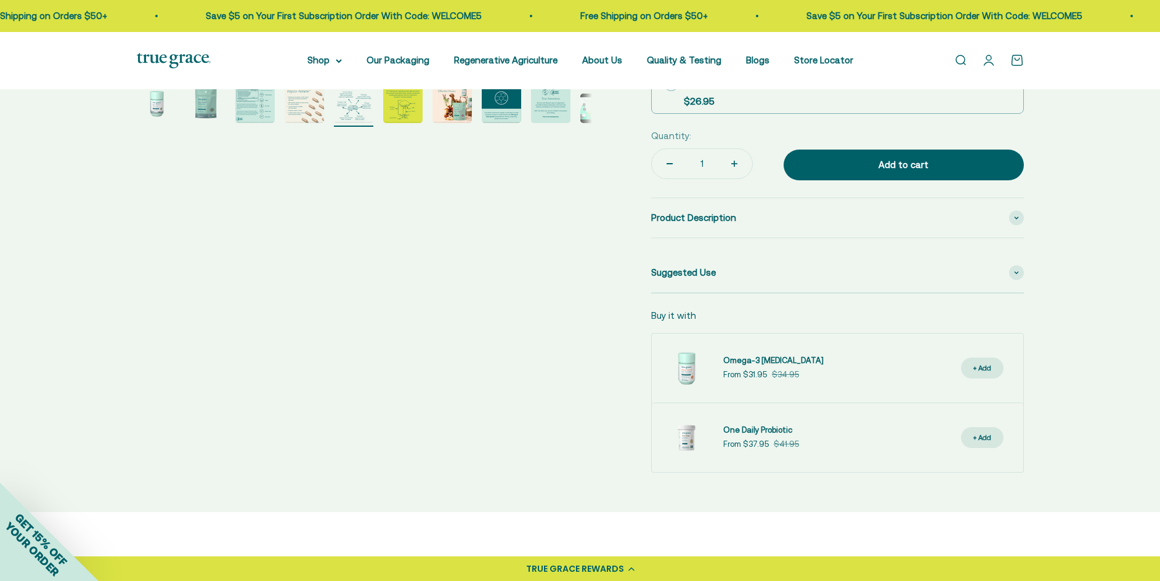
scroll to position [493, 0]
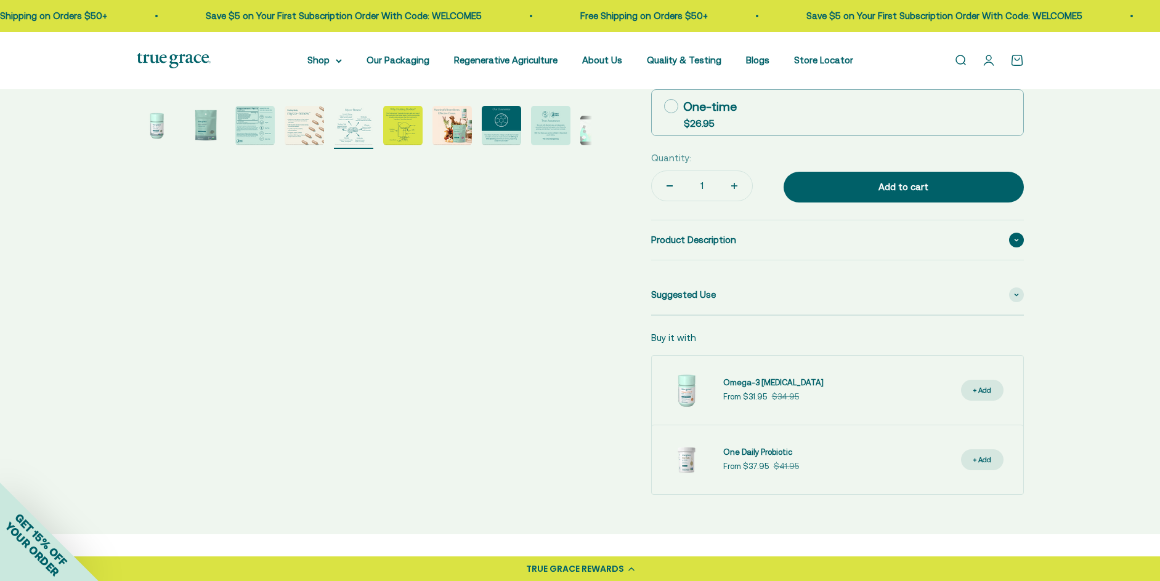
click at [996, 243] on div "Product Description" at bounding box center [837, 239] width 373 height 39
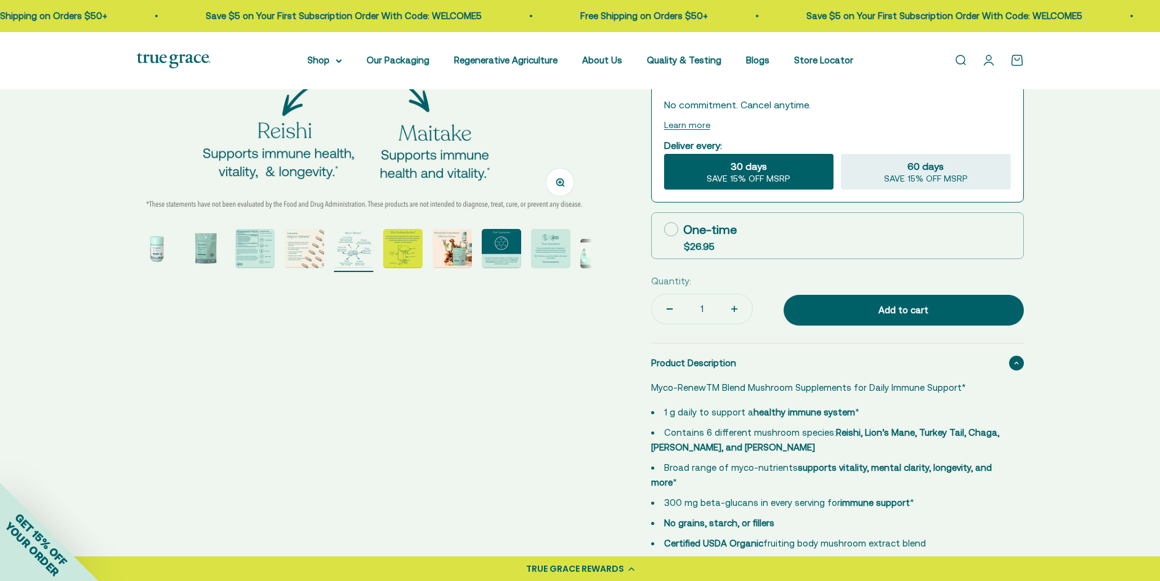
scroll to position [62, 0]
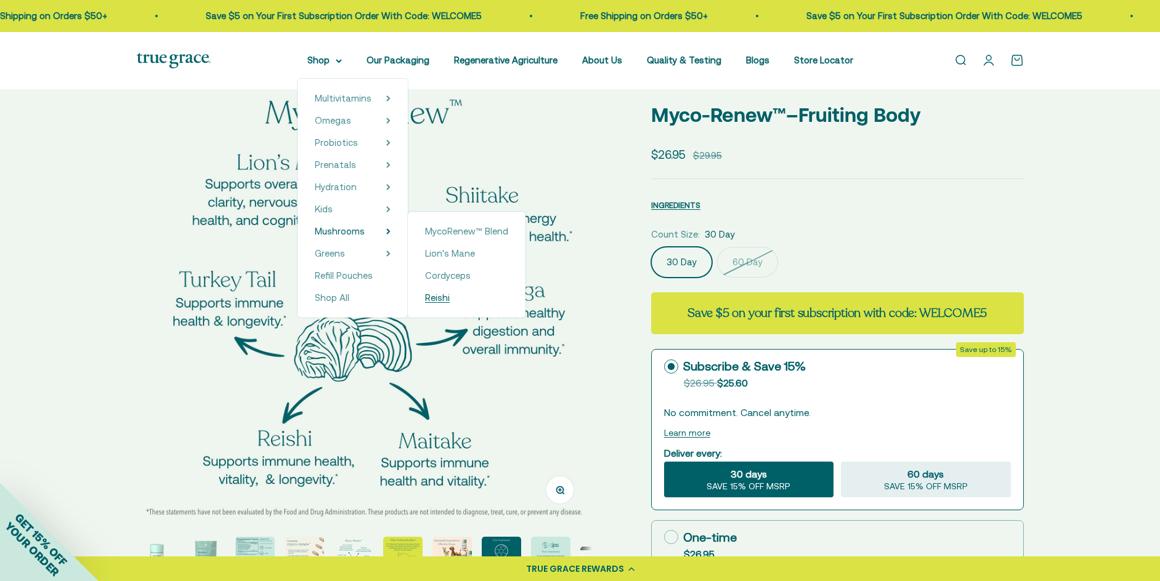
click at [439, 294] on span "Reishi" at bounding box center [437, 298] width 25 height 10
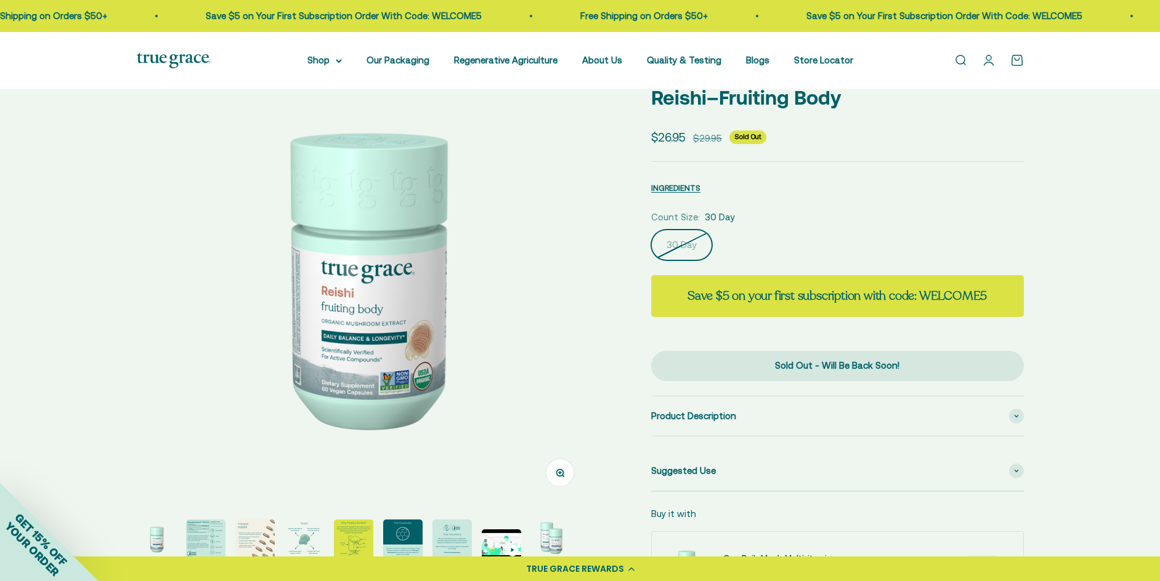
select select "3"
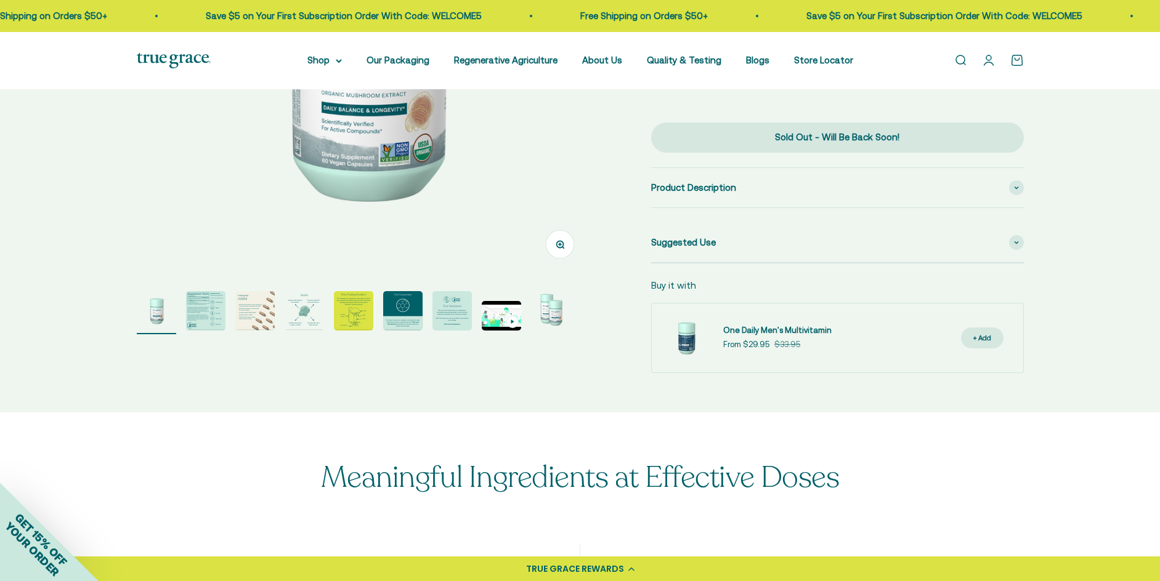
scroll to position [308, 0]
click at [312, 313] on img "Go to item 4" at bounding box center [304, 310] width 39 height 39
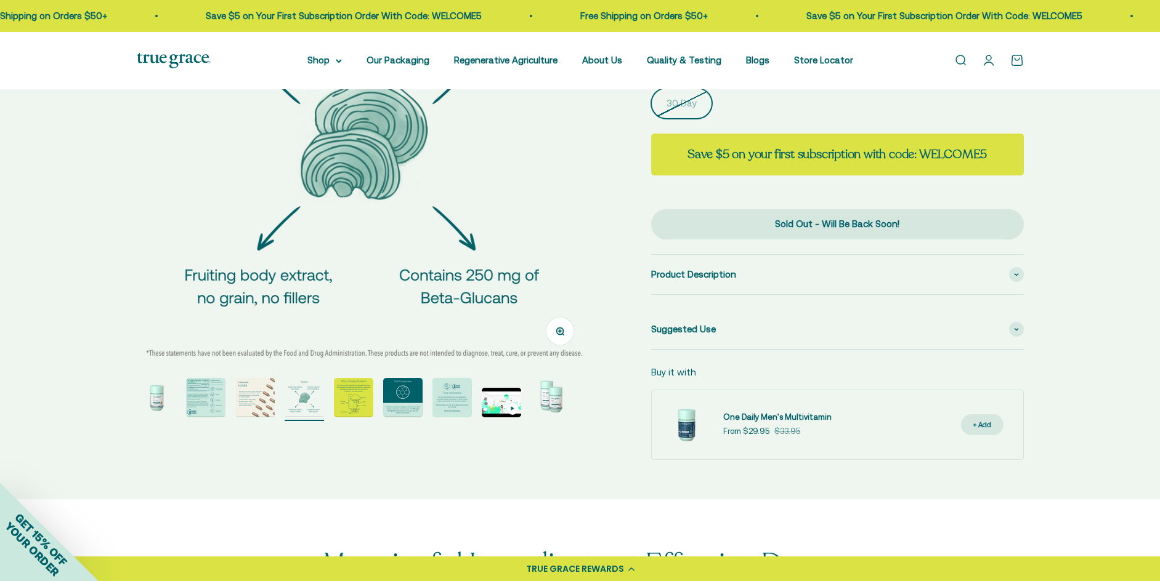
scroll to position [246, 0]
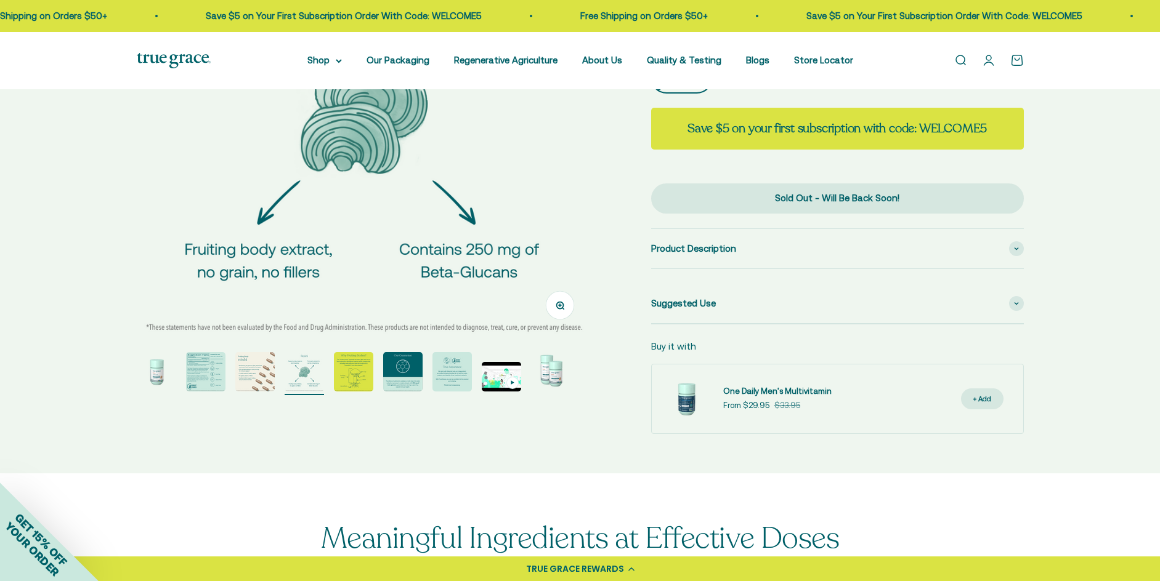
click at [265, 372] on img "Go to item 3" at bounding box center [254, 371] width 39 height 39
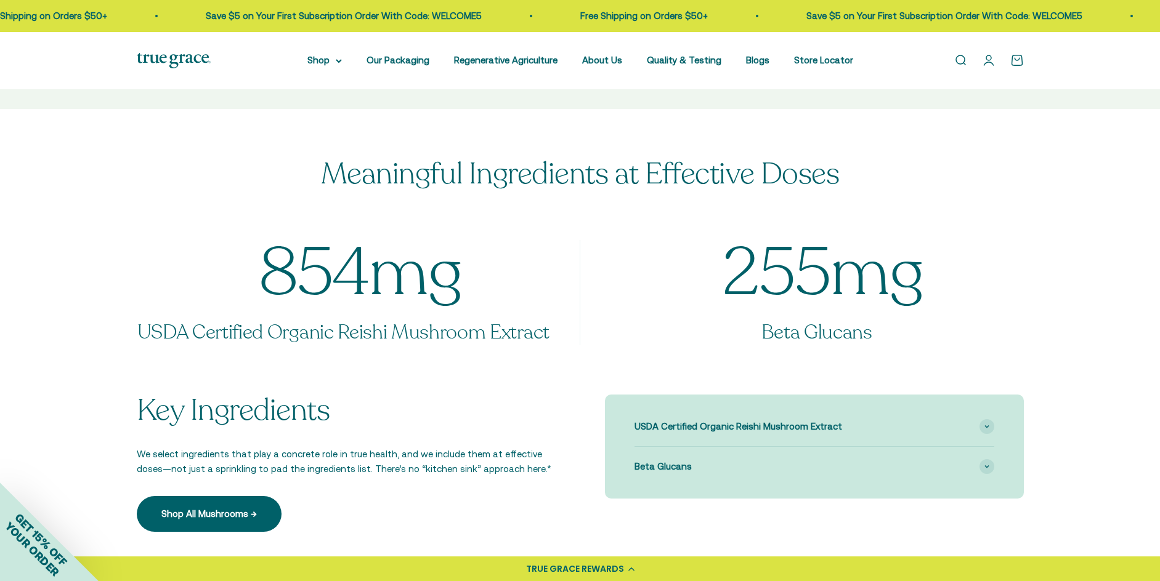
scroll to position [739, 0]
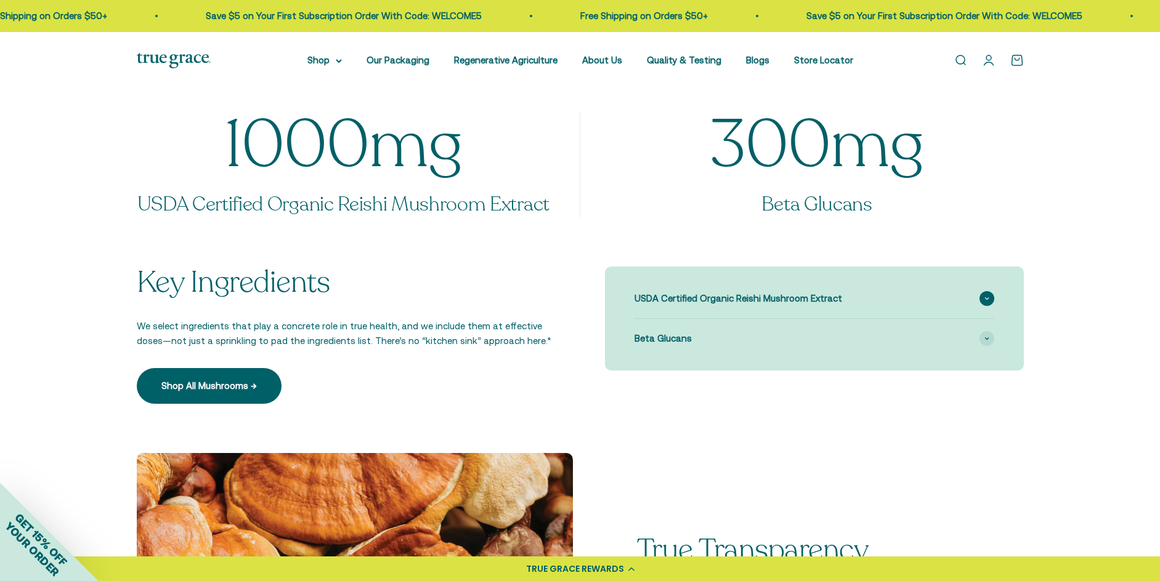
click at [945, 313] on div "USDA Certified Organic Reishi Mushroom Extract" at bounding box center [814, 298] width 360 height 39
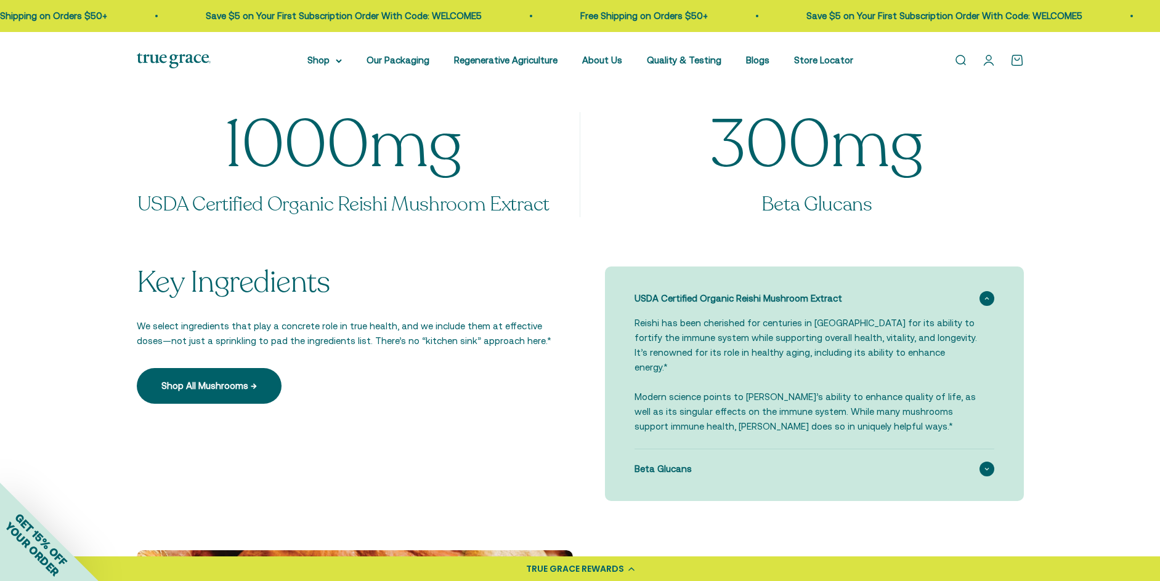
drag, startPoint x: 774, startPoint y: 453, endPoint x: 774, endPoint y: 464, distance: 11.1
click at [773, 456] on div "Beta Glucans" at bounding box center [814, 469] width 360 height 39
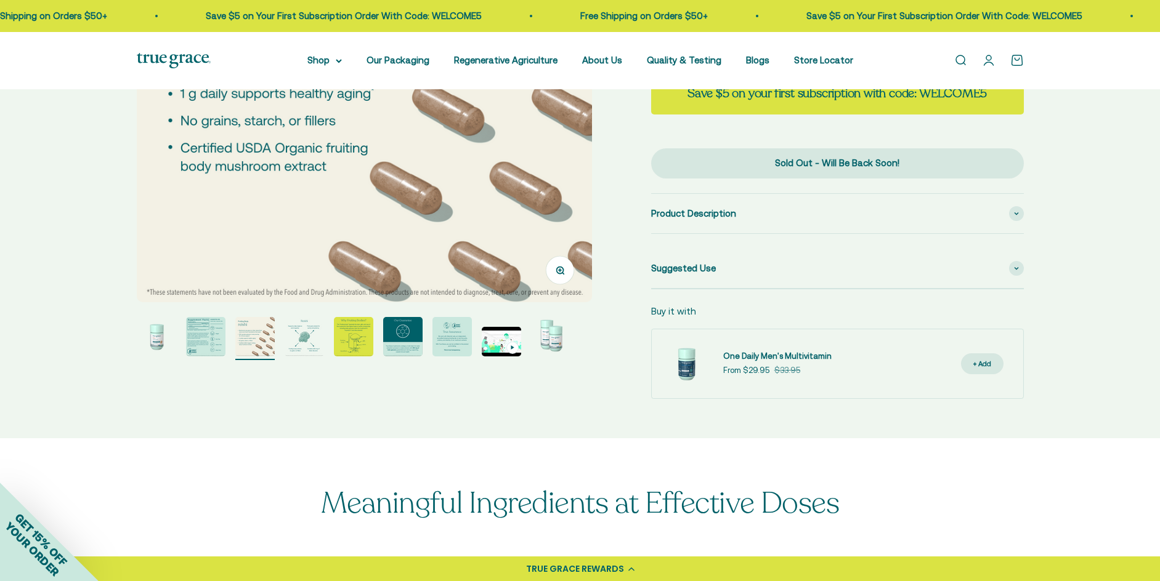
scroll to position [246, 0]
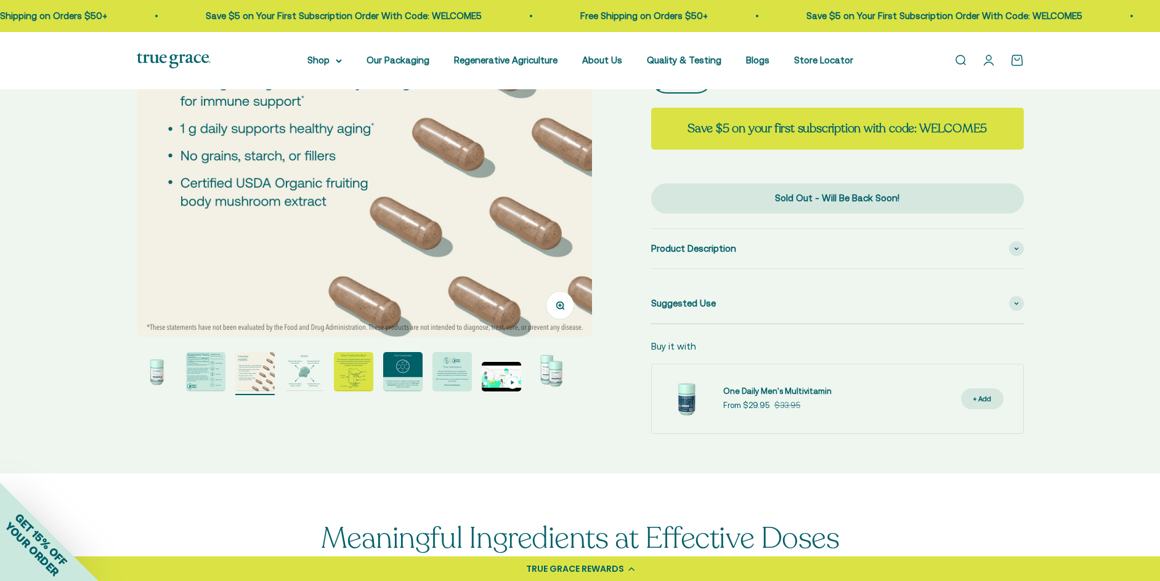
click at [312, 370] on img "Go to item 4" at bounding box center [304, 371] width 39 height 39
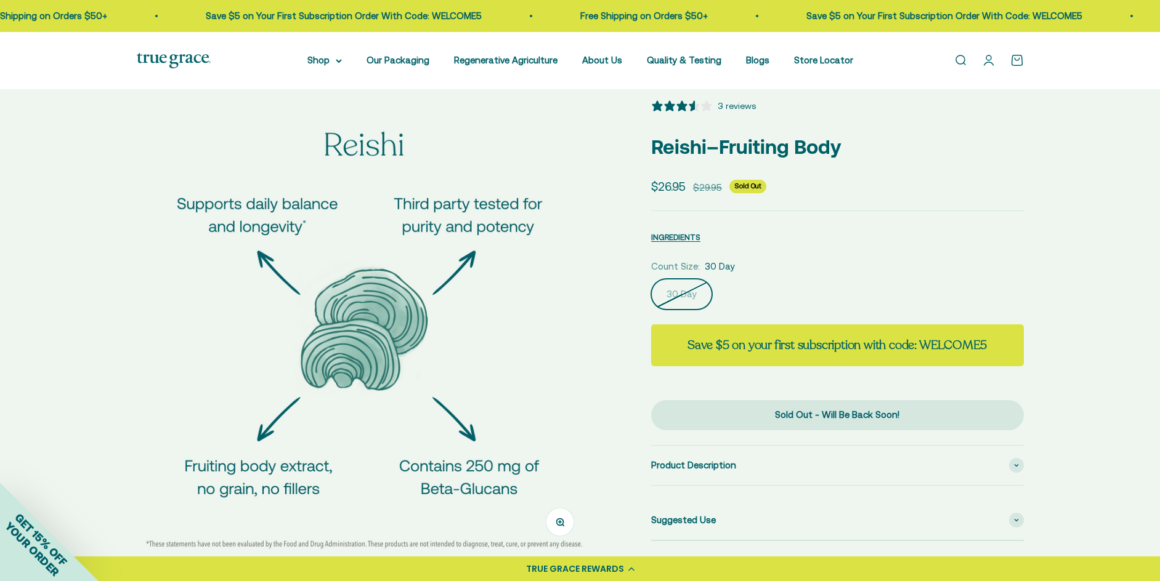
scroll to position [0, 0]
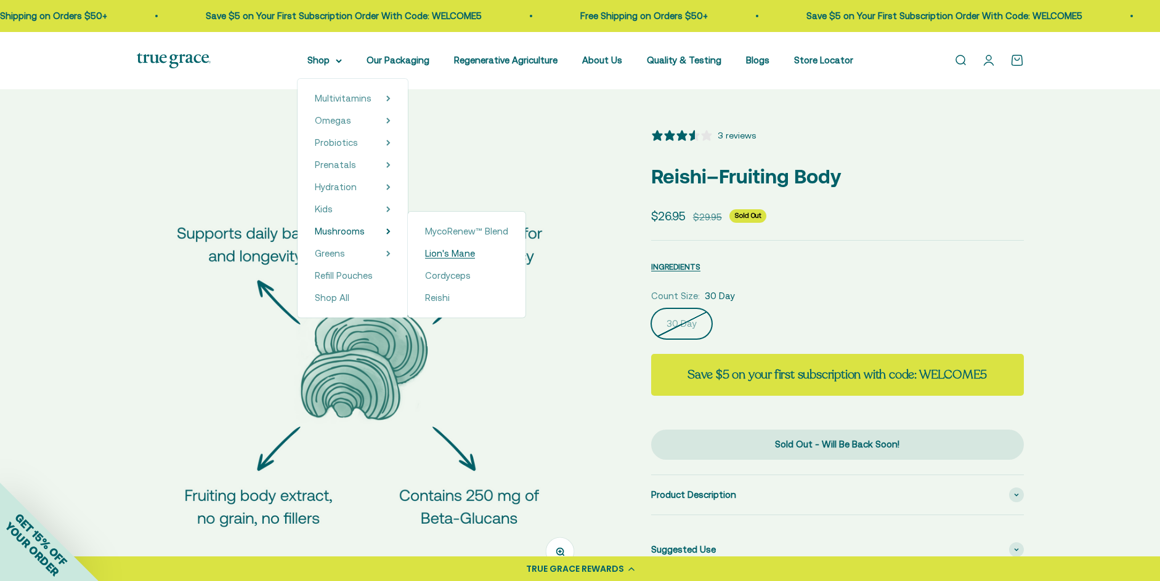
click at [462, 253] on span "Lion's Mane" at bounding box center [450, 253] width 50 height 10
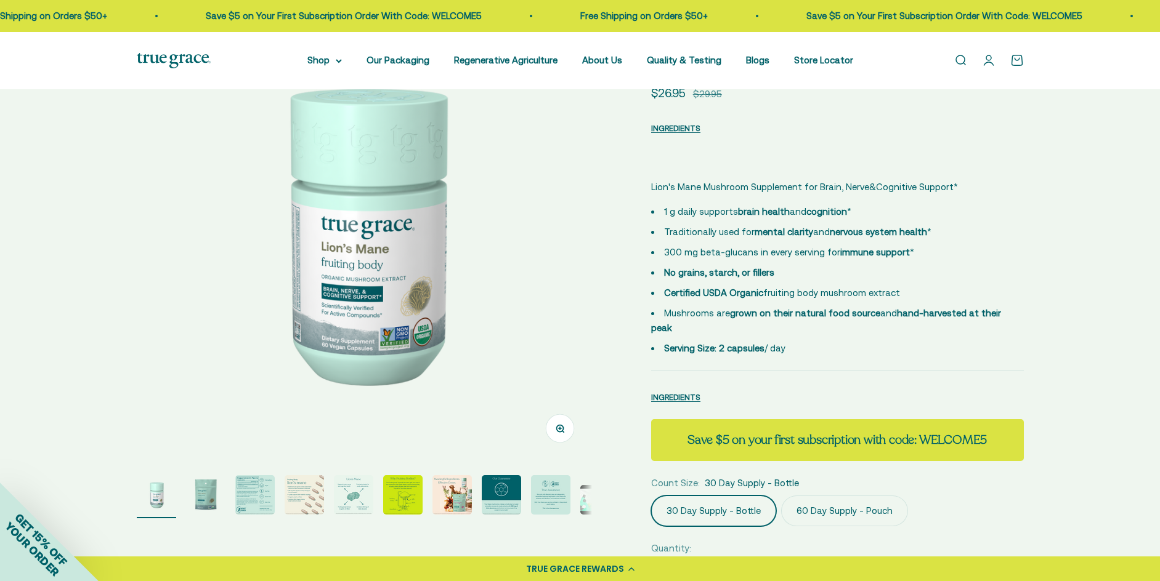
select select "3"
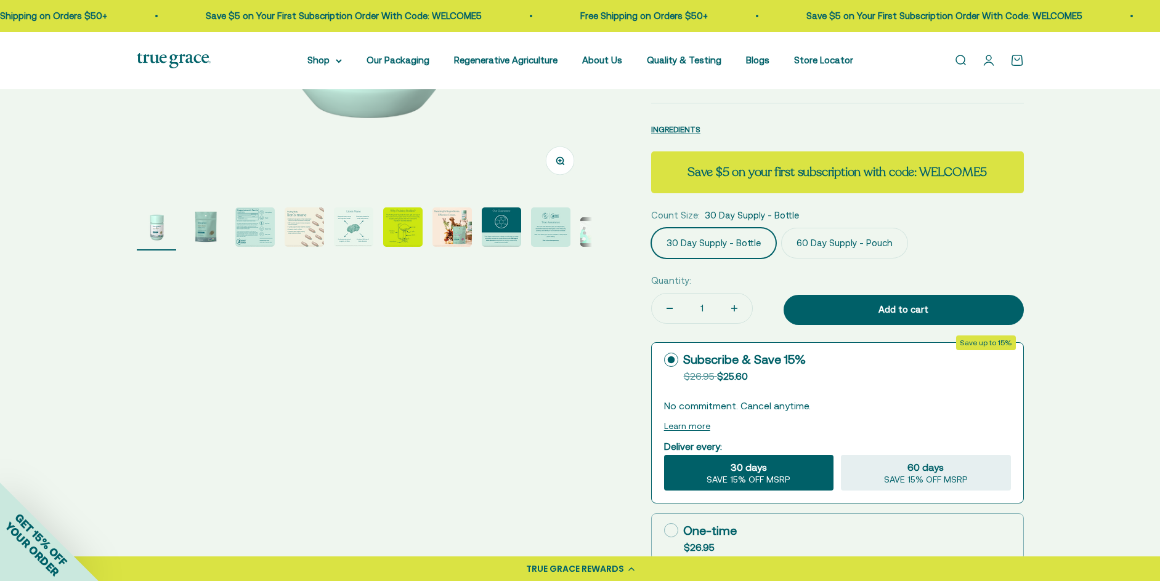
scroll to position [370, 0]
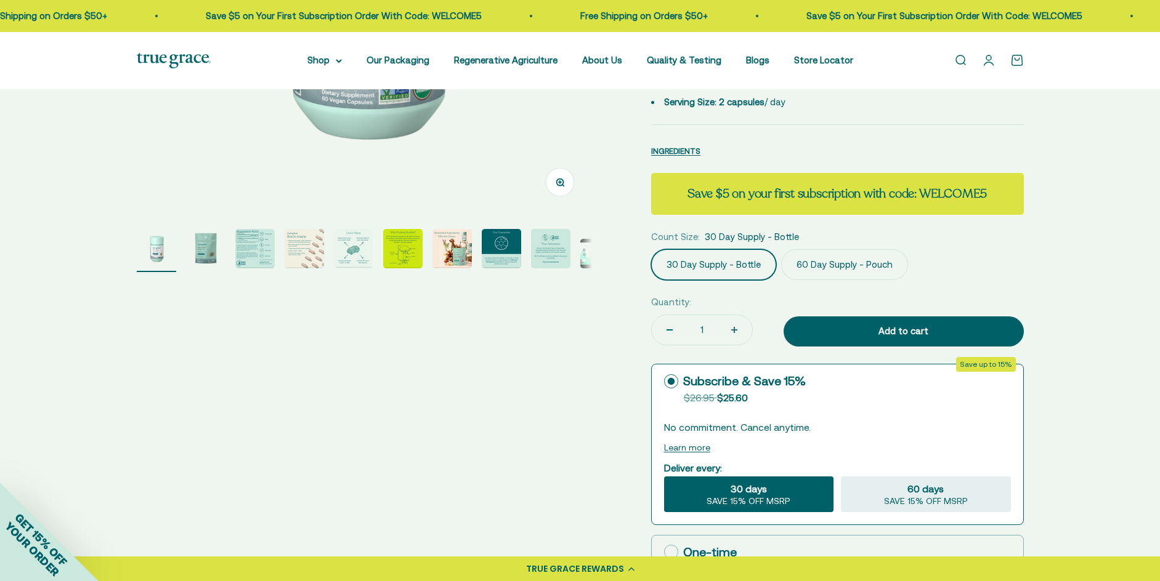
click at [347, 247] on img "Go to item 5" at bounding box center [353, 248] width 39 height 39
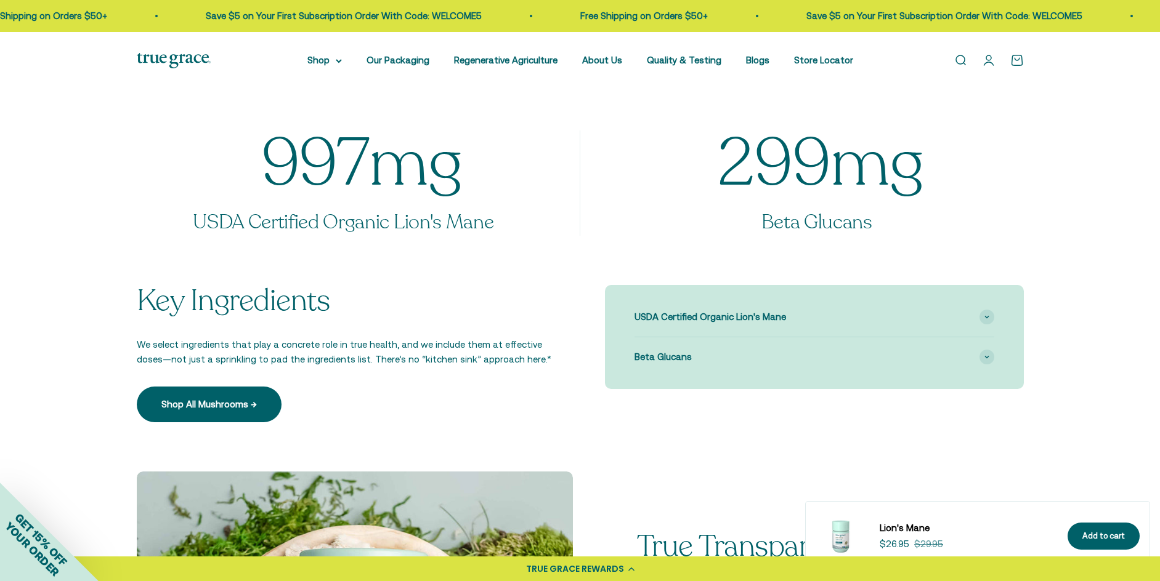
scroll to position [1170, 0]
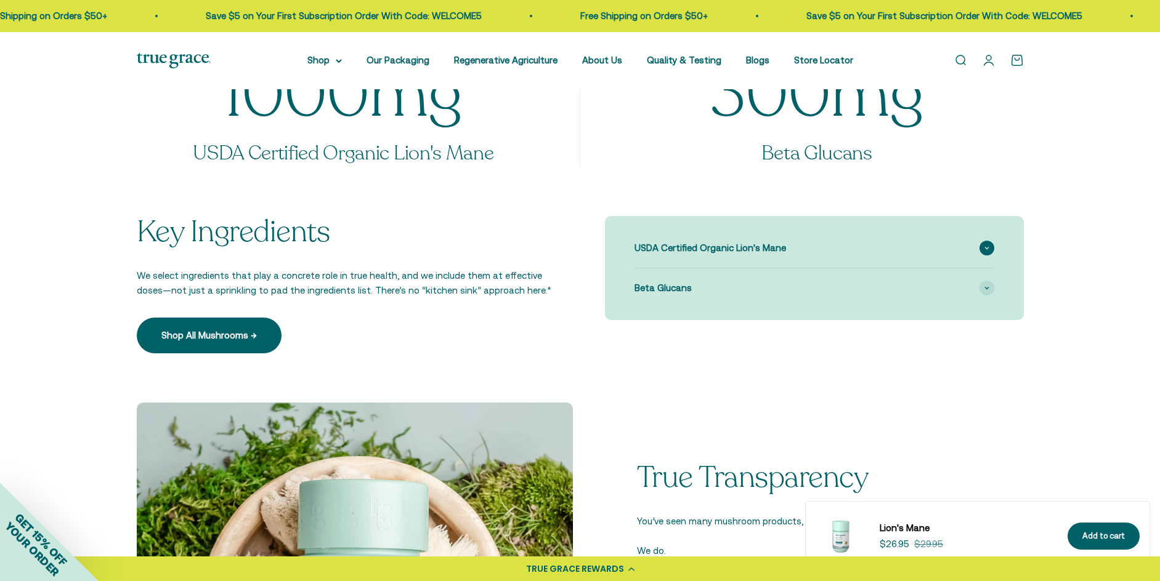
click at [761, 228] on div "USDA Certified Organic Lion's Mane" at bounding box center [814, 247] width 360 height 39
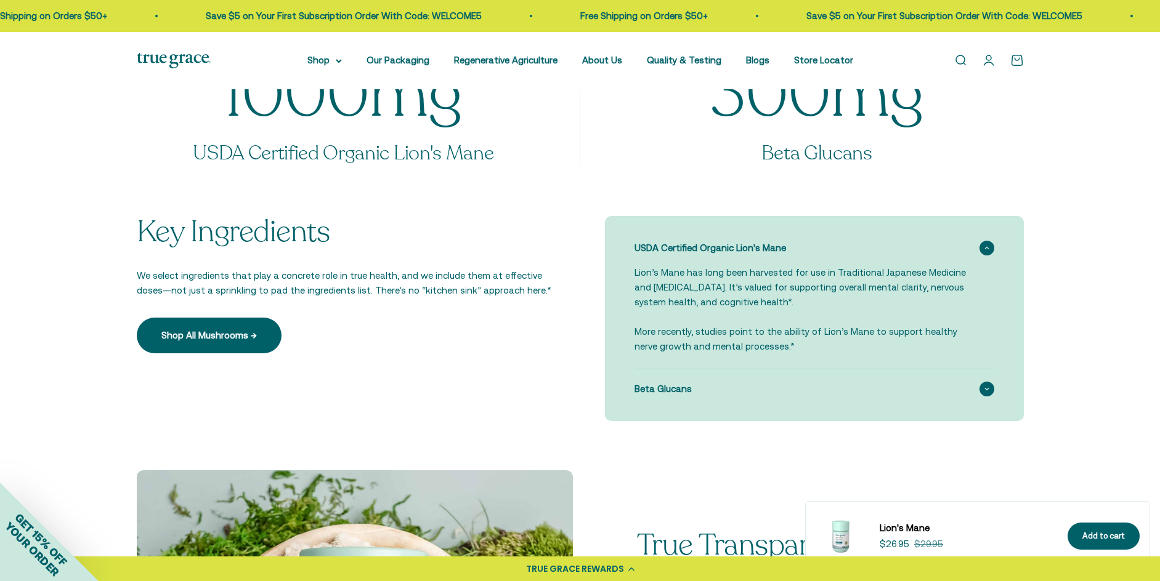
click at [846, 374] on div "Beta Glucans" at bounding box center [814, 389] width 360 height 39
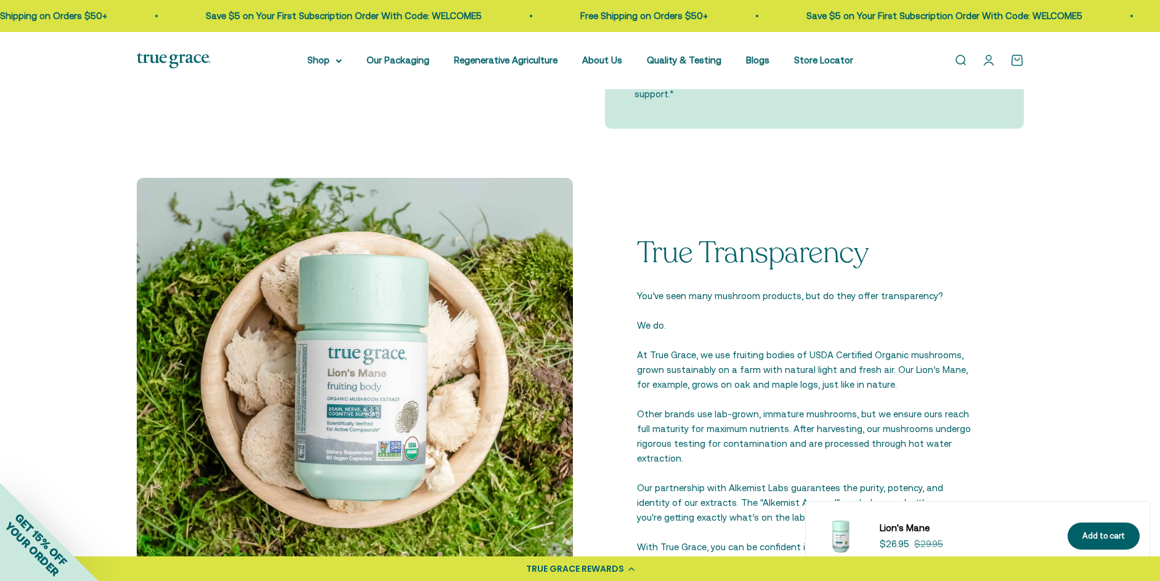
scroll to position [1601, 0]
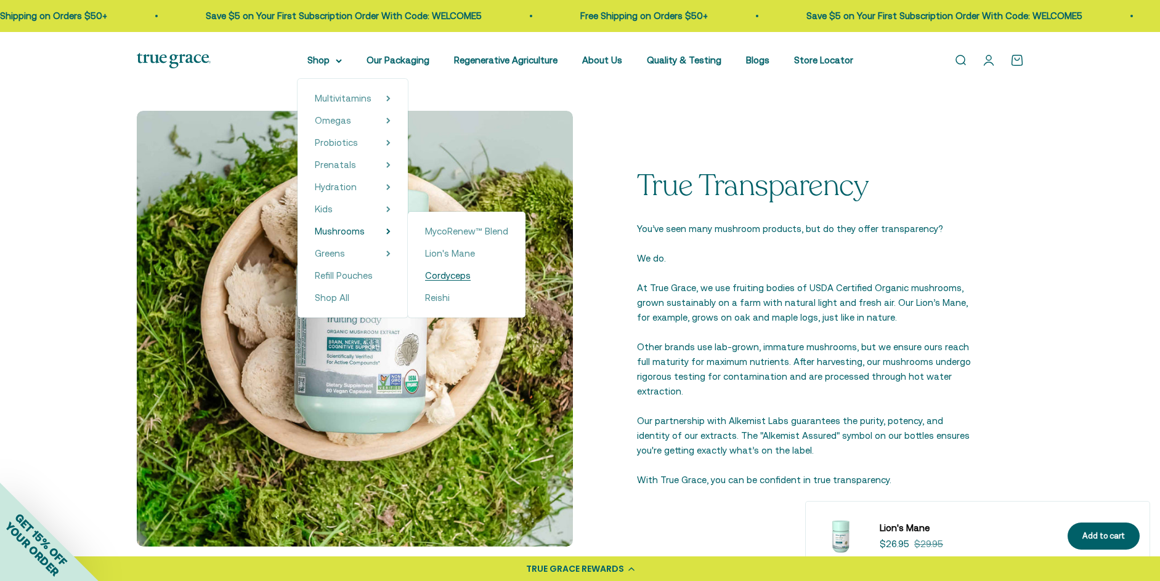
click at [445, 278] on span "Cordyceps" at bounding box center [448, 275] width 46 height 10
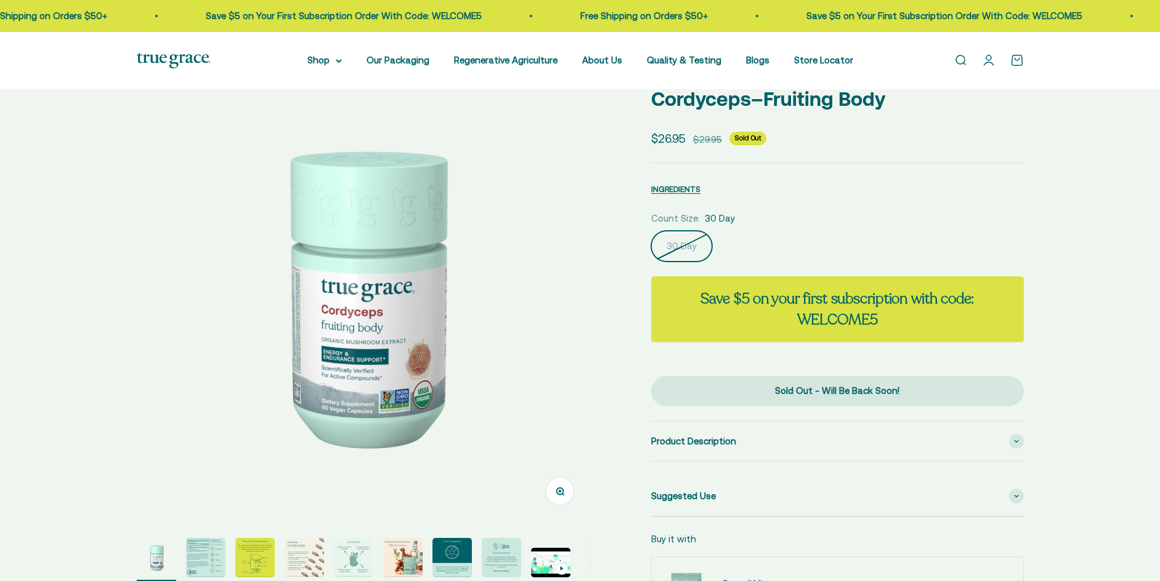
select select "3"
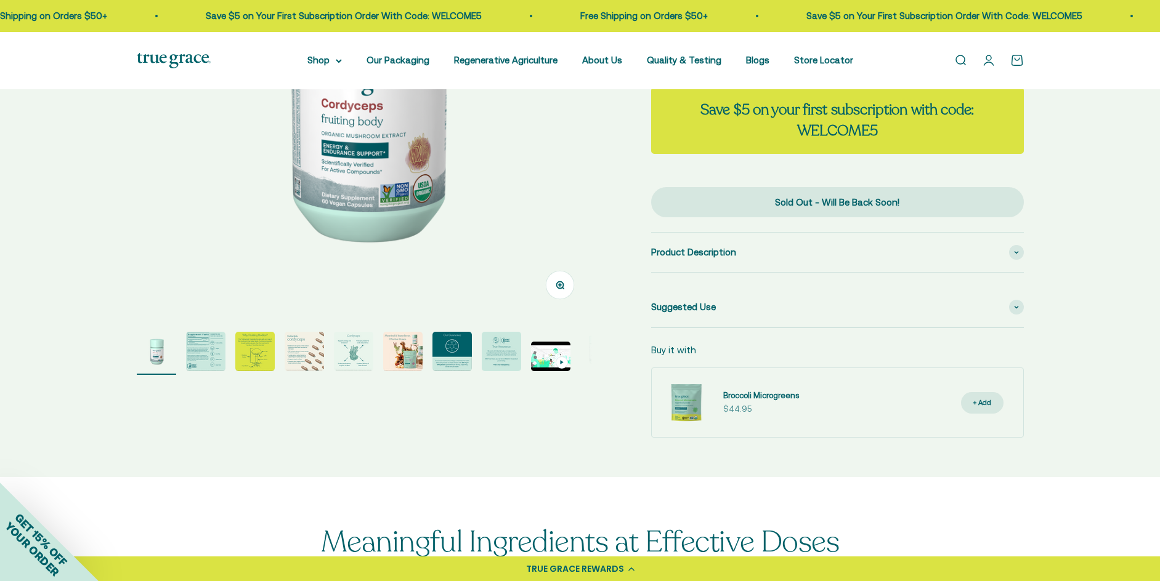
scroll to position [246, 0]
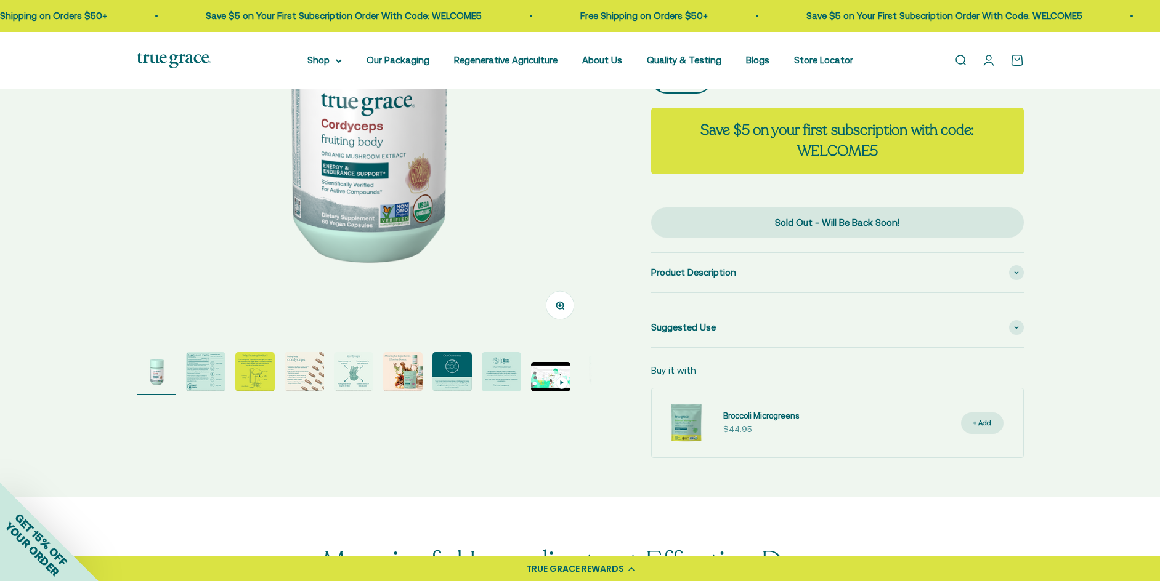
click at [351, 386] on img "Go to item 5" at bounding box center [353, 371] width 39 height 39
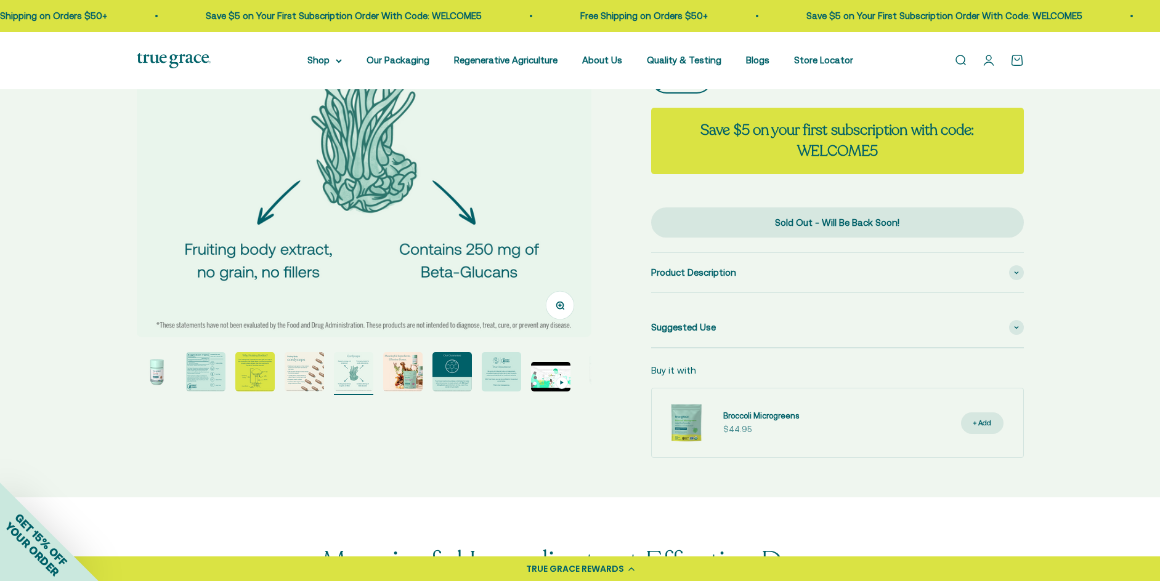
click at [217, 379] on img "Go to item 2" at bounding box center [205, 371] width 39 height 39
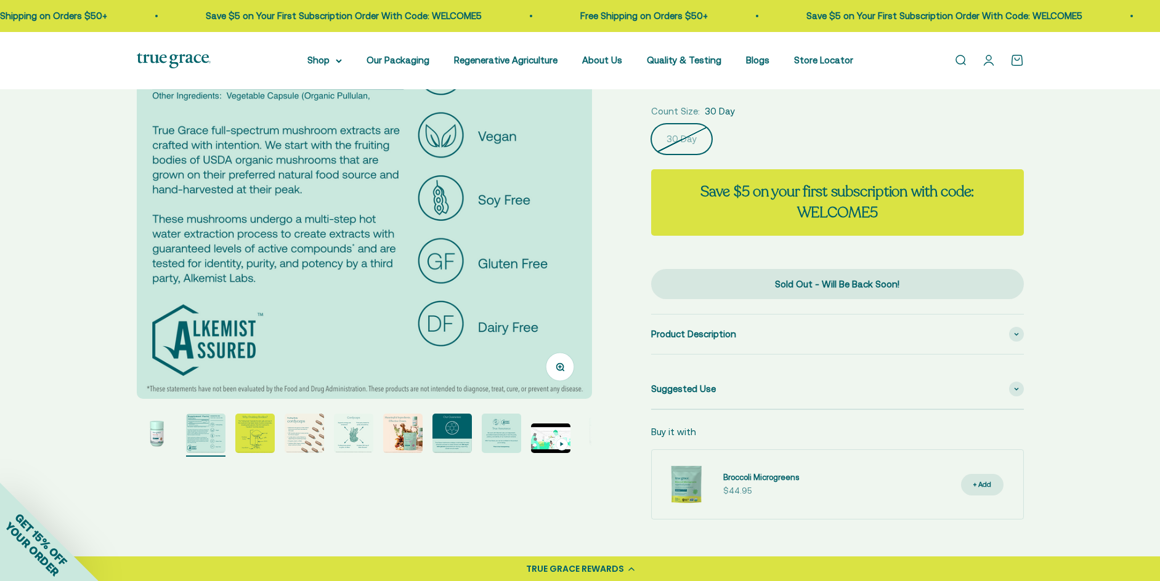
scroll to position [0, 0]
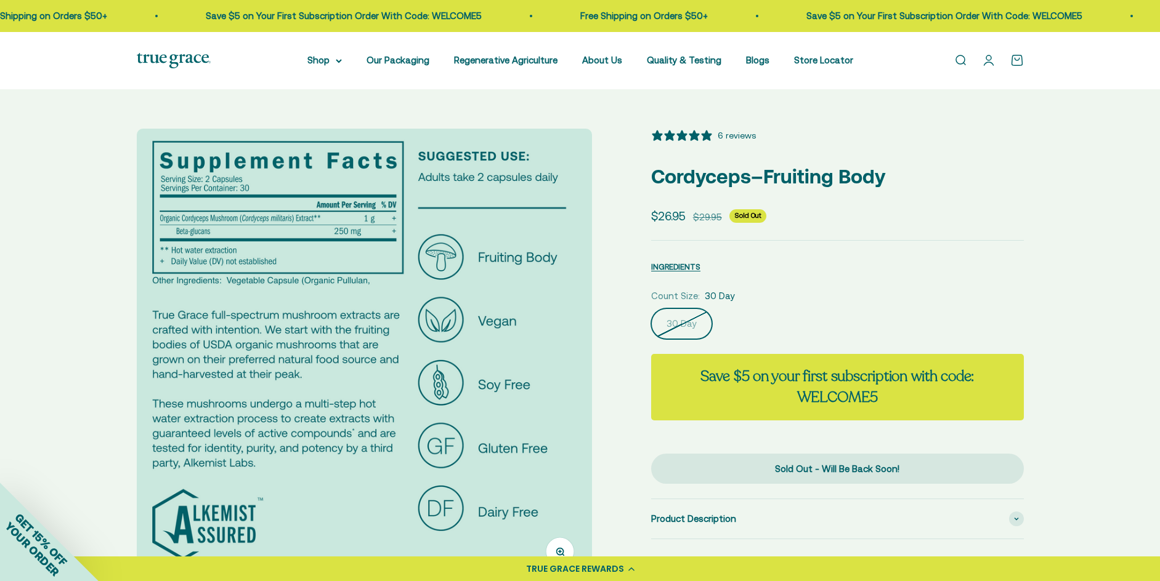
click at [166, 65] on img at bounding box center [174, 60] width 74 height 15
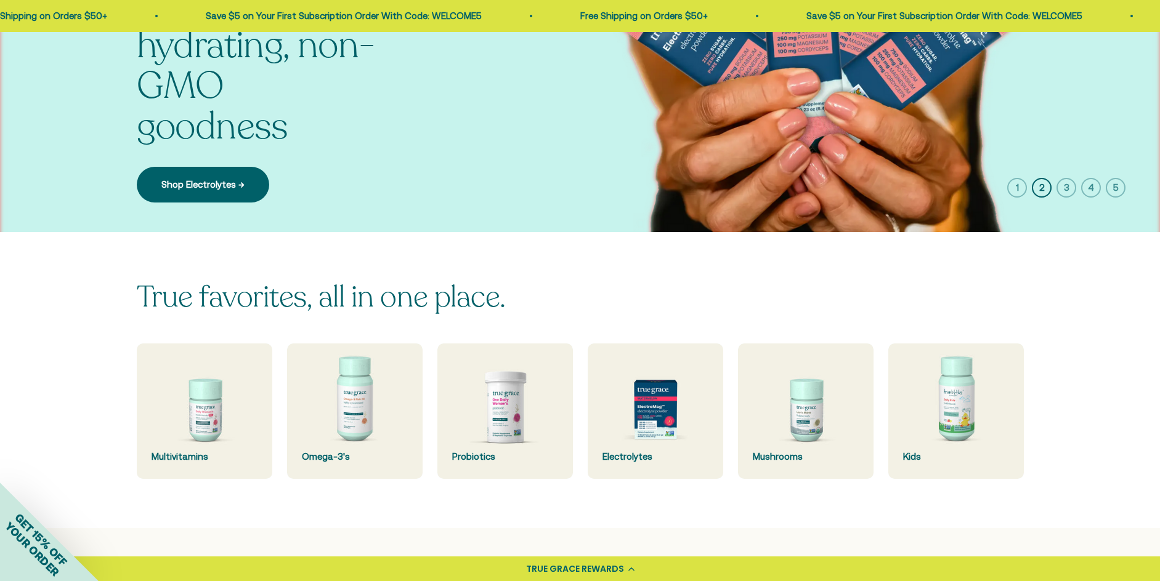
scroll to position [185, 0]
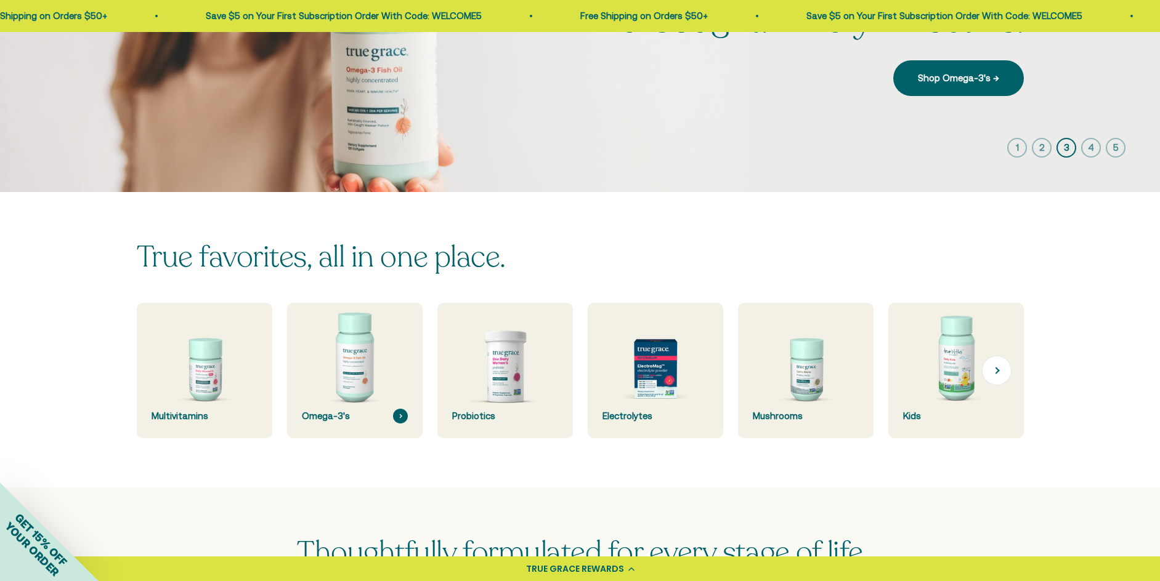
click at [352, 377] on img at bounding box center [354, 370] width 143 height 143
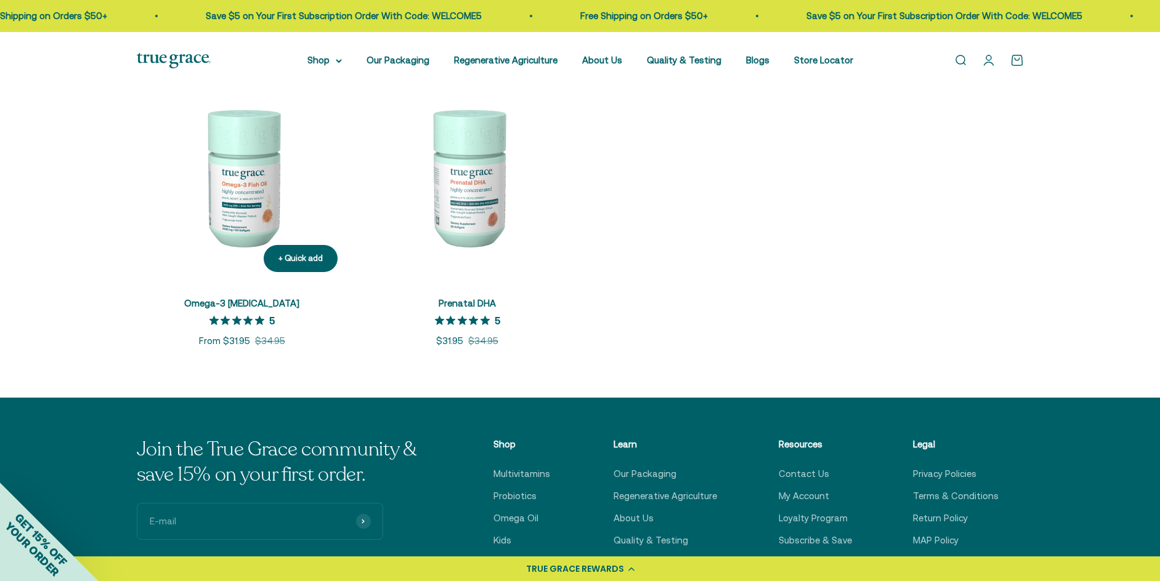
scroll to position [308, 0]
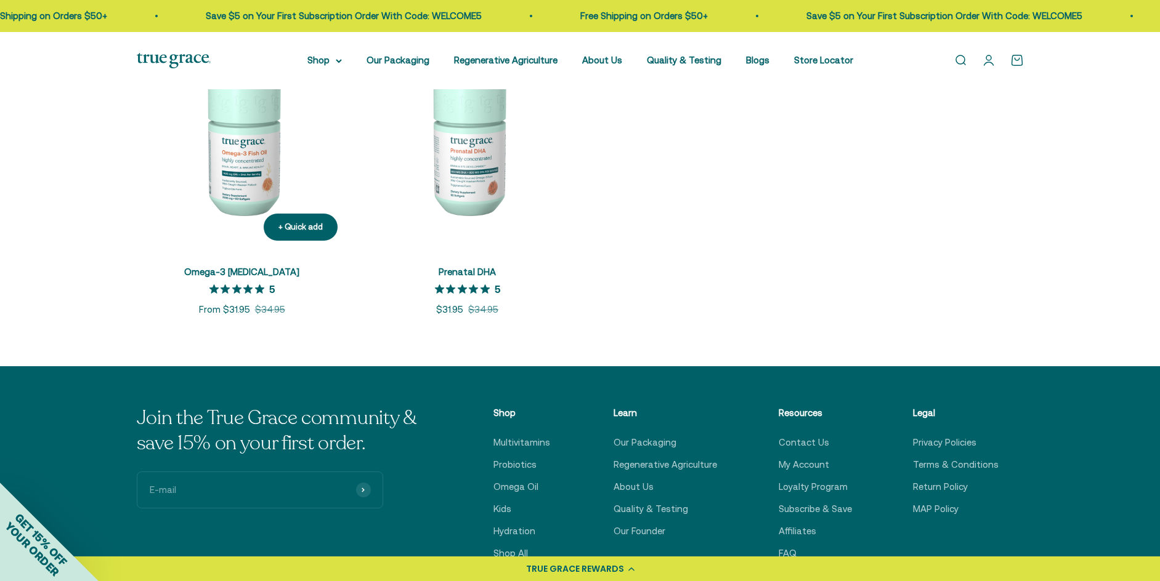
click at [237, 133] on img at bounding box center [242, 145] width 211 height 211
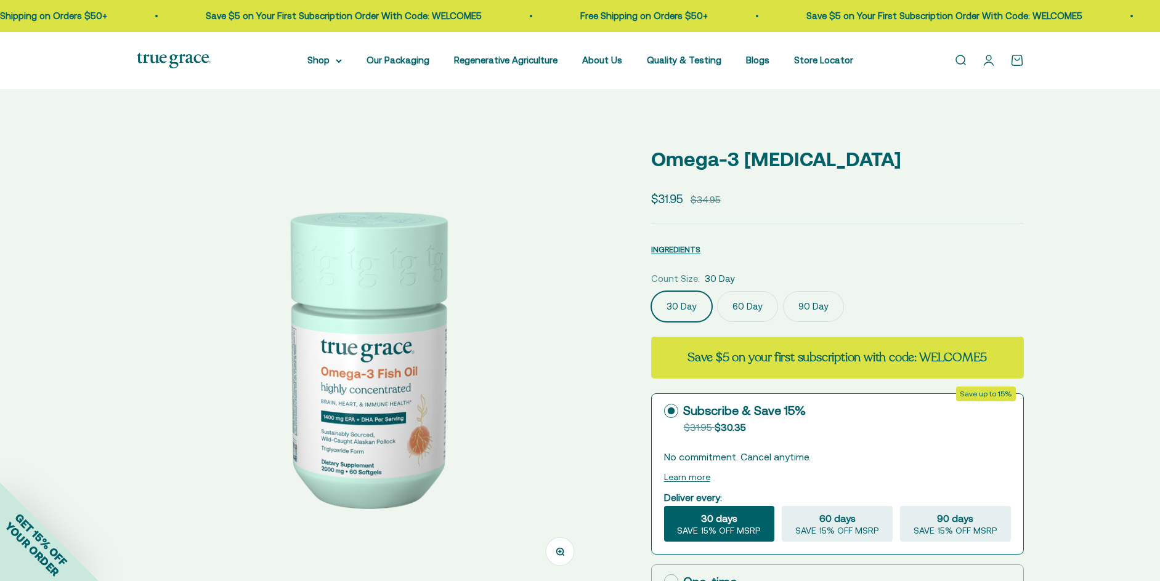
select select "3"
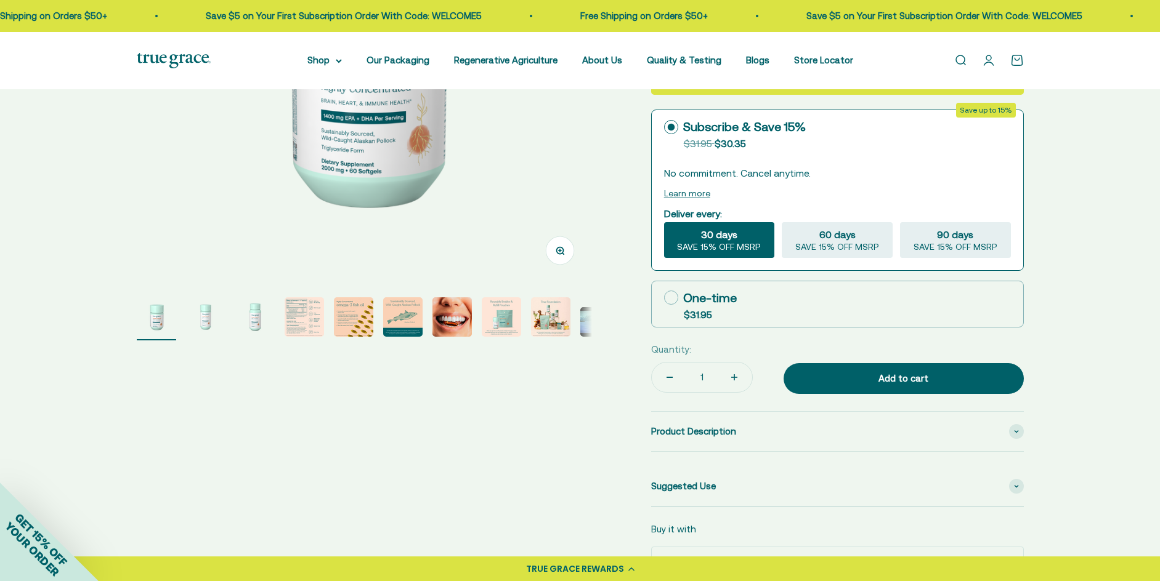
scroll to position [308, 0]
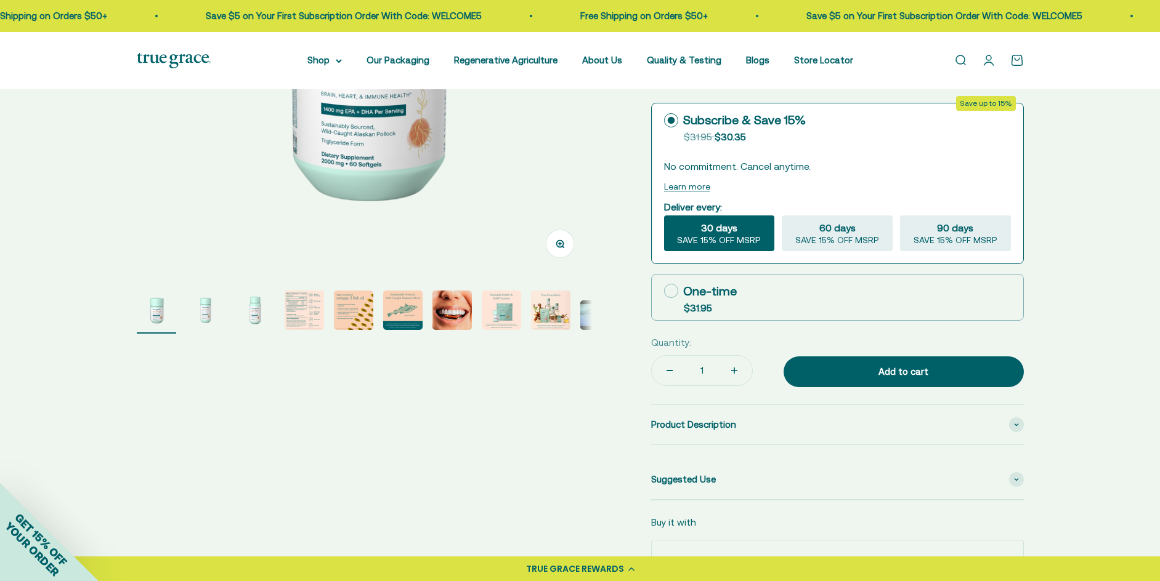
click at [362, 320] on img "Go to item 5" at bounding box center [353, 310] width 39 height 39
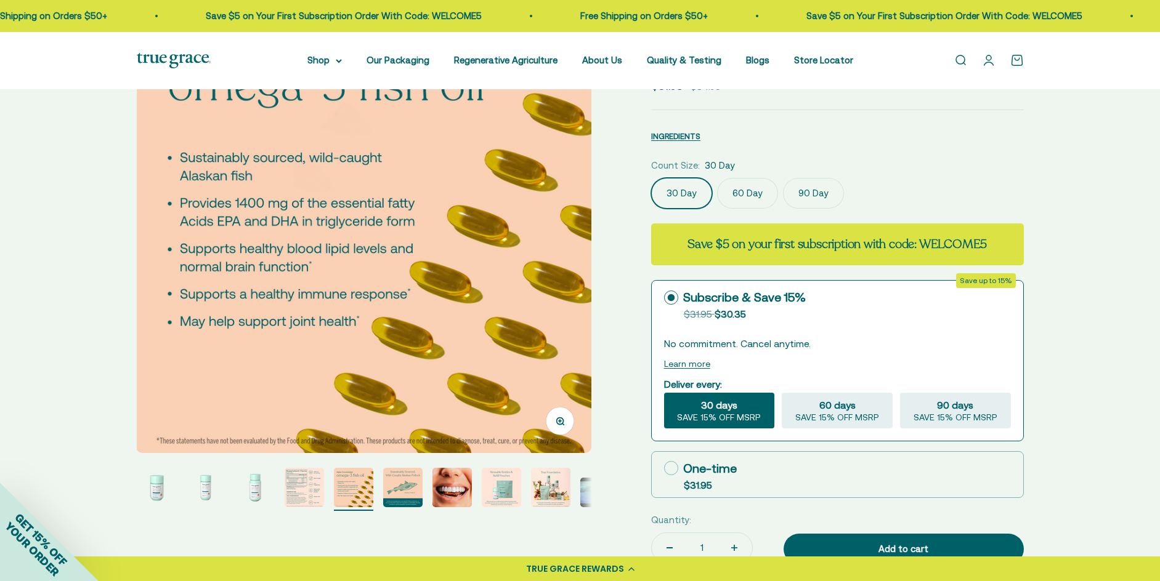
scroll to position [123, 0]
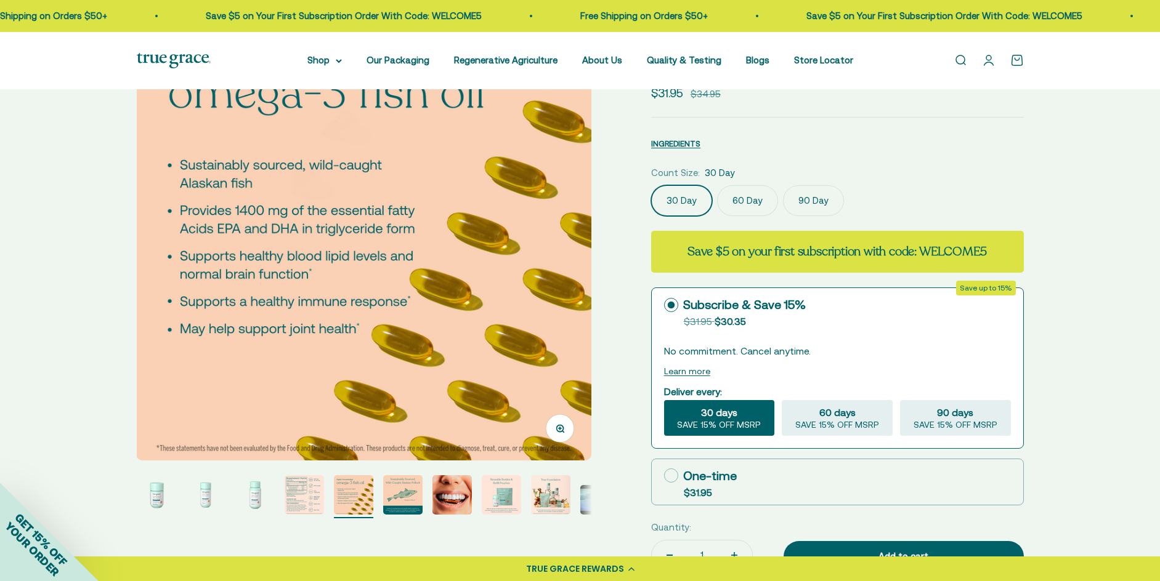
click at [358, 500] on img "Go to item 5" at bounding box center [353, 494] width 39 height 39
click at [353, 503] on img "Go to item 5" at bounding box center [353, 494] width 39 height 39
click at [397, 488] on img "Go to item 6" at bounding box center [402, 494] width 39 height 39
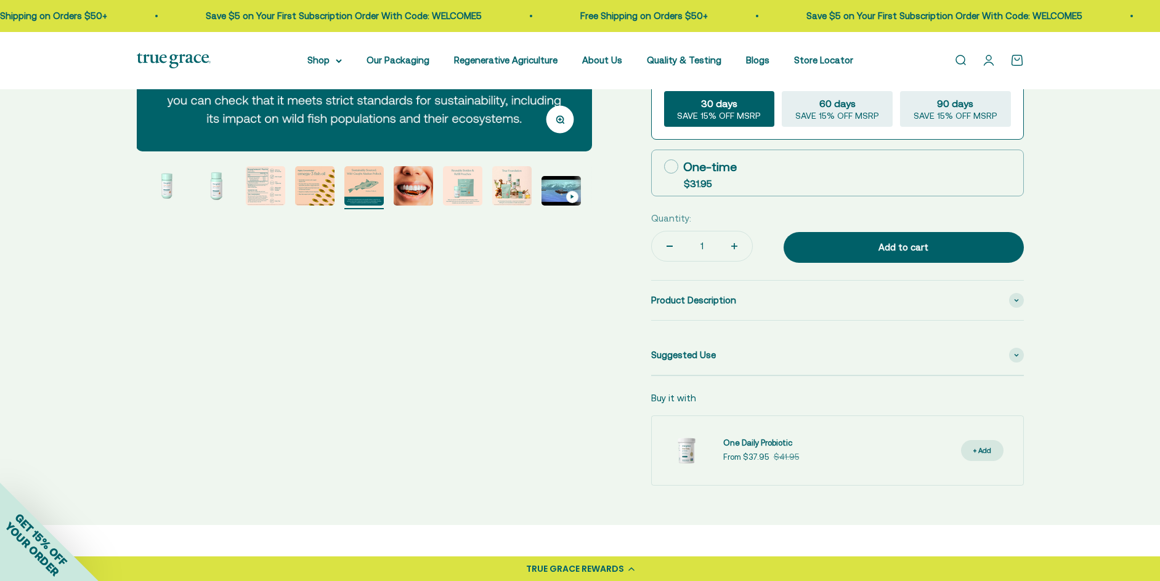
scroll to position [431, 0]
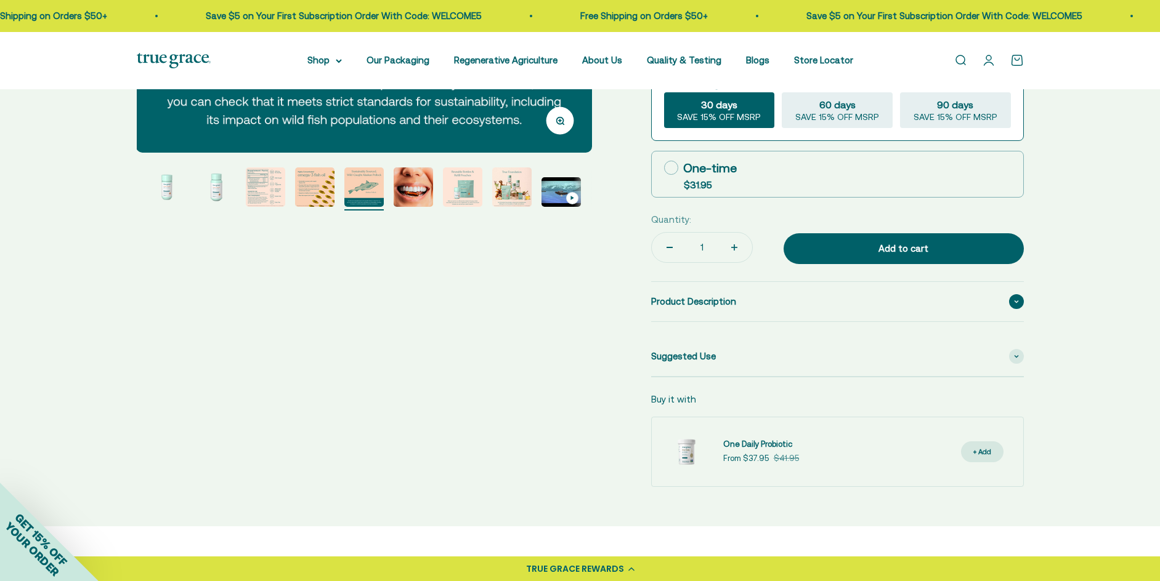
click at [1015, 295] on span at bounding box center [1016, 301] width 15 height 15
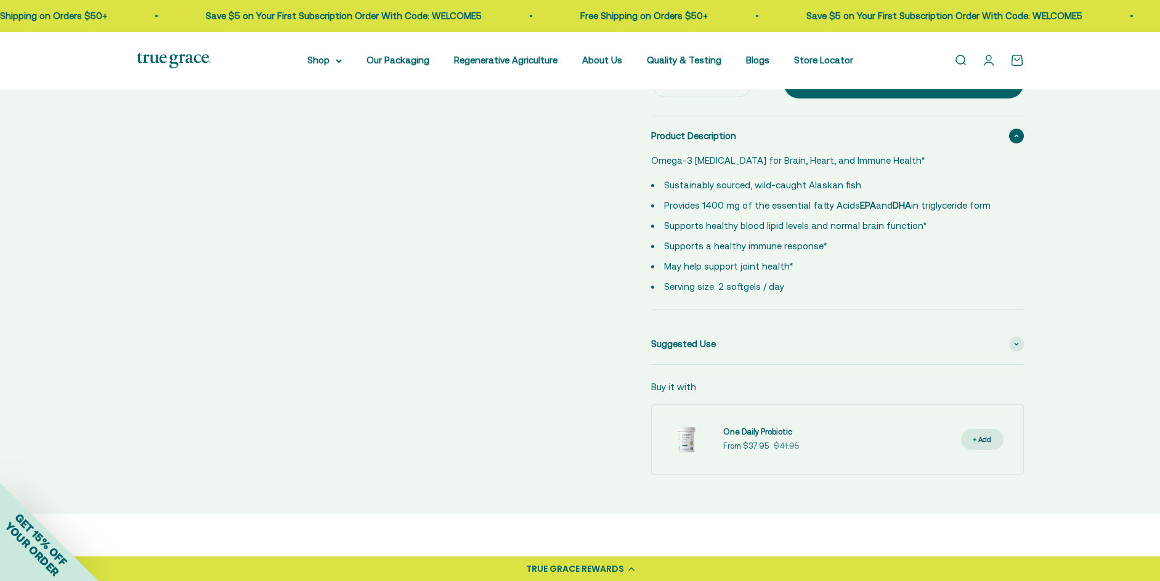
scroll to position [616, 0]
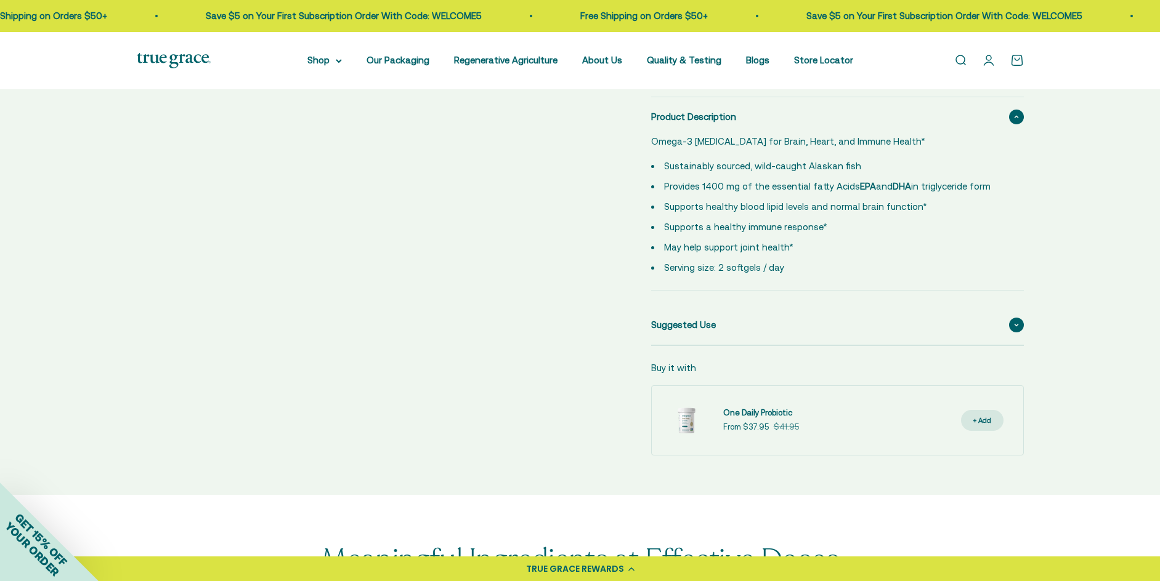
click at [1011, 325] on span at bounding box center [1016, 325] width 15 height 15
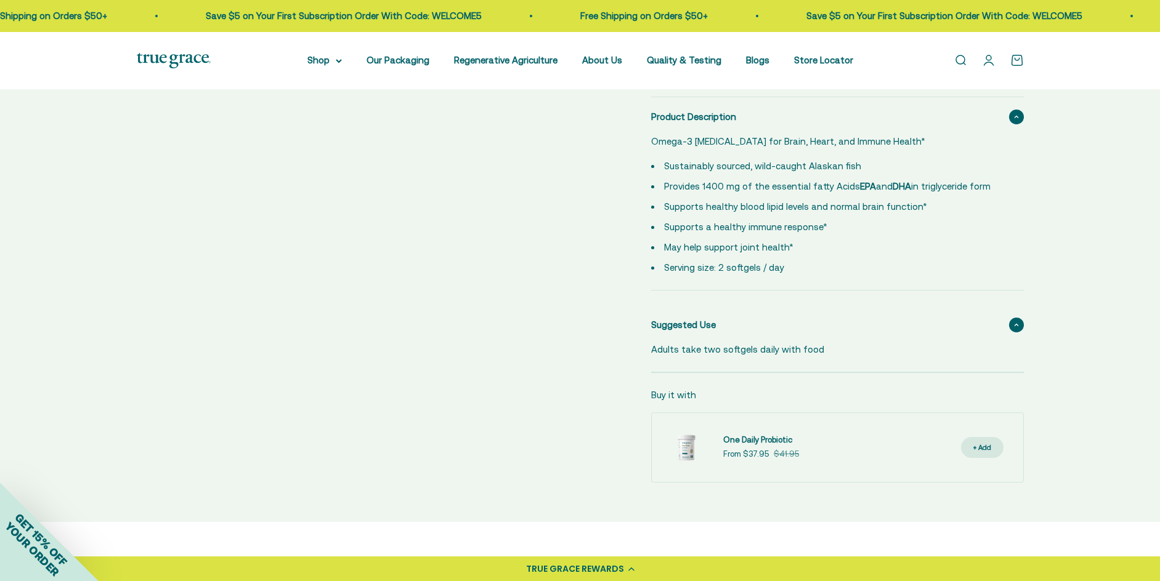
click at [1011, 325] on span at bounding box center [1016, 325] width 15 height 15
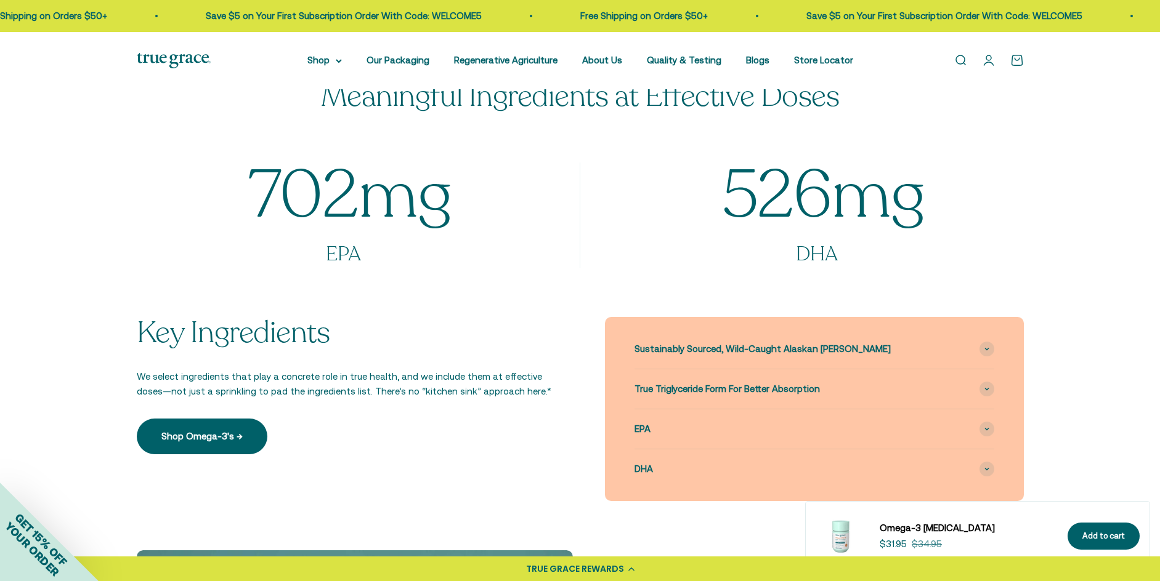
scroll to position [1109, 0]
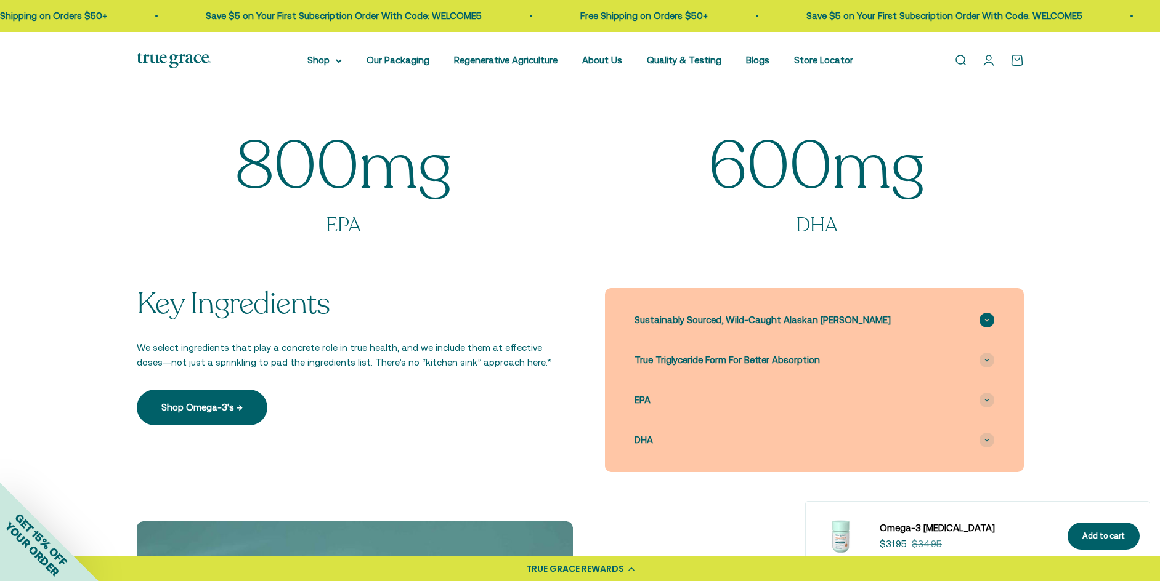
click at [974, 317] on div "Sustainably Sourced, Wild-Caught Alaskan Pollock" at bounding box center [814, 320] width 360 height 39
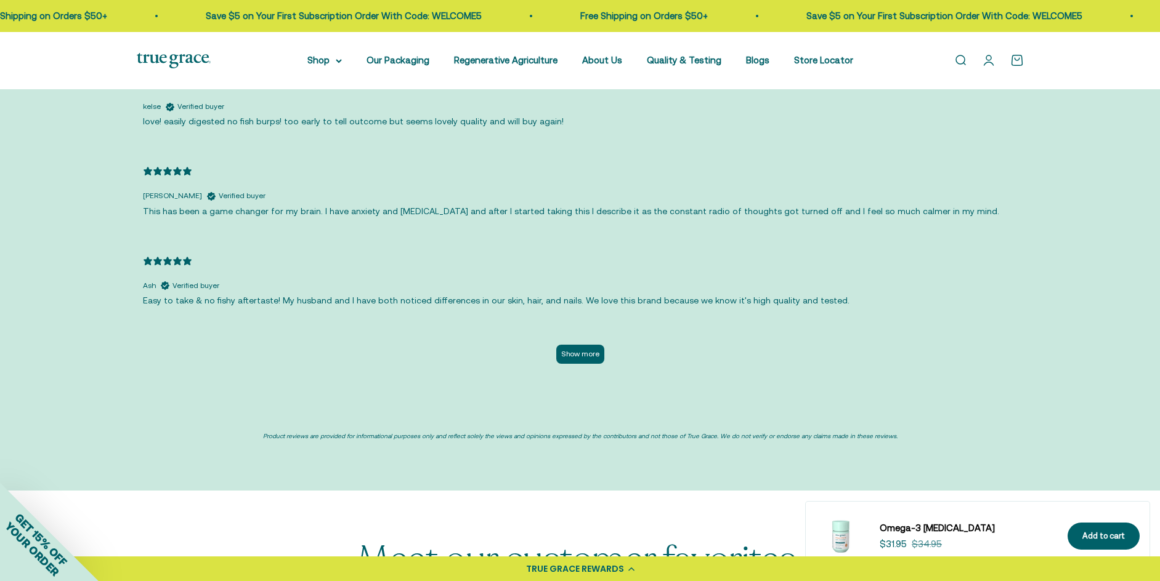
scroll to position [3018, 0]
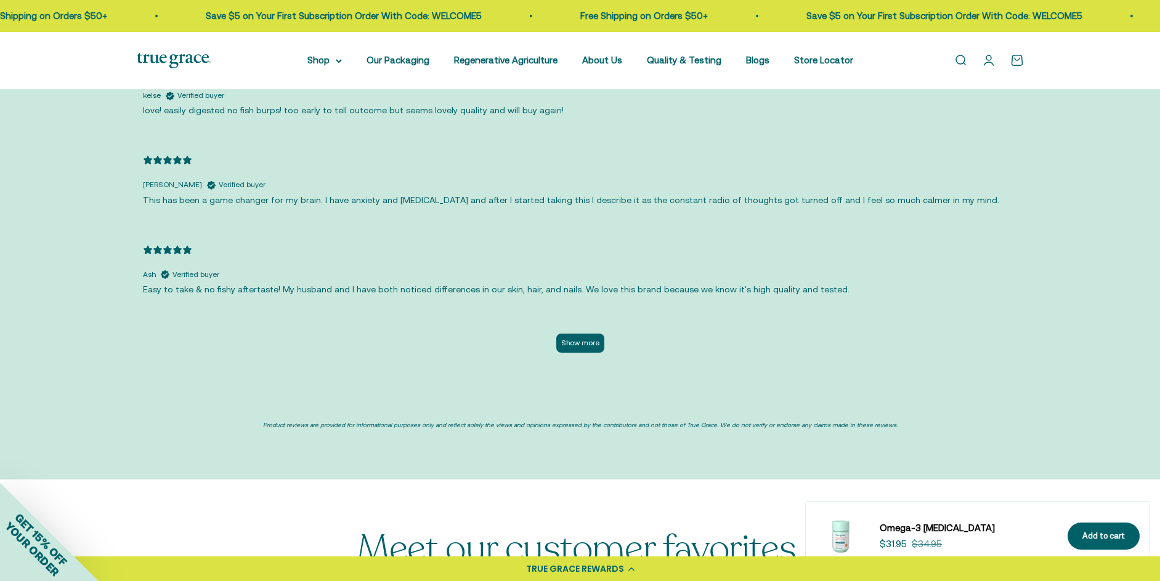
click at [575, 334] on button "Show more" at bounding box center [580, 343] width 48 height 19
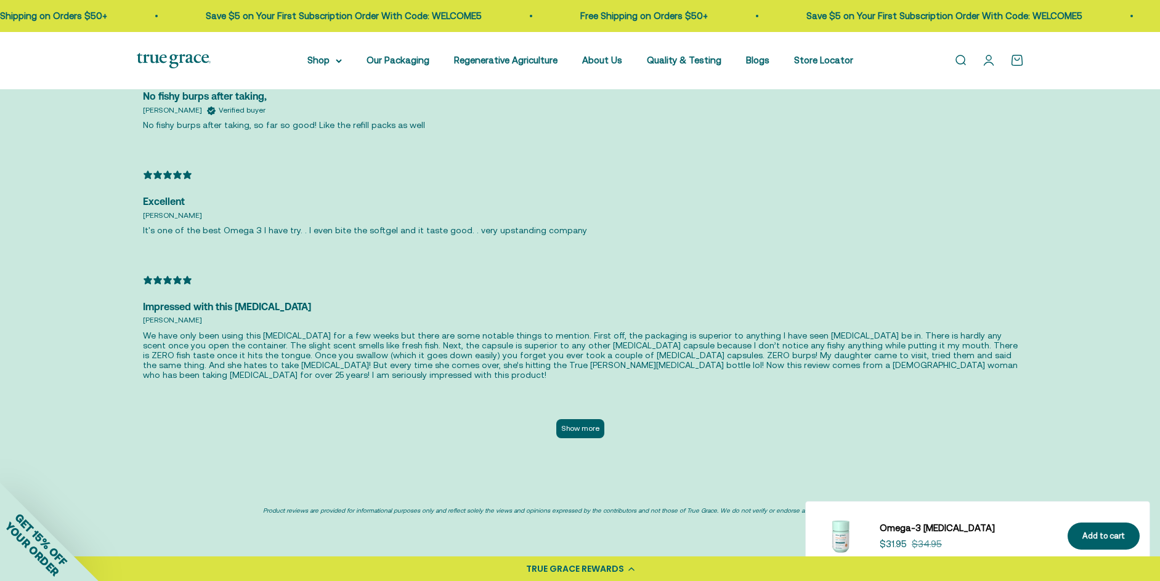
scroll to position [3510, 0]
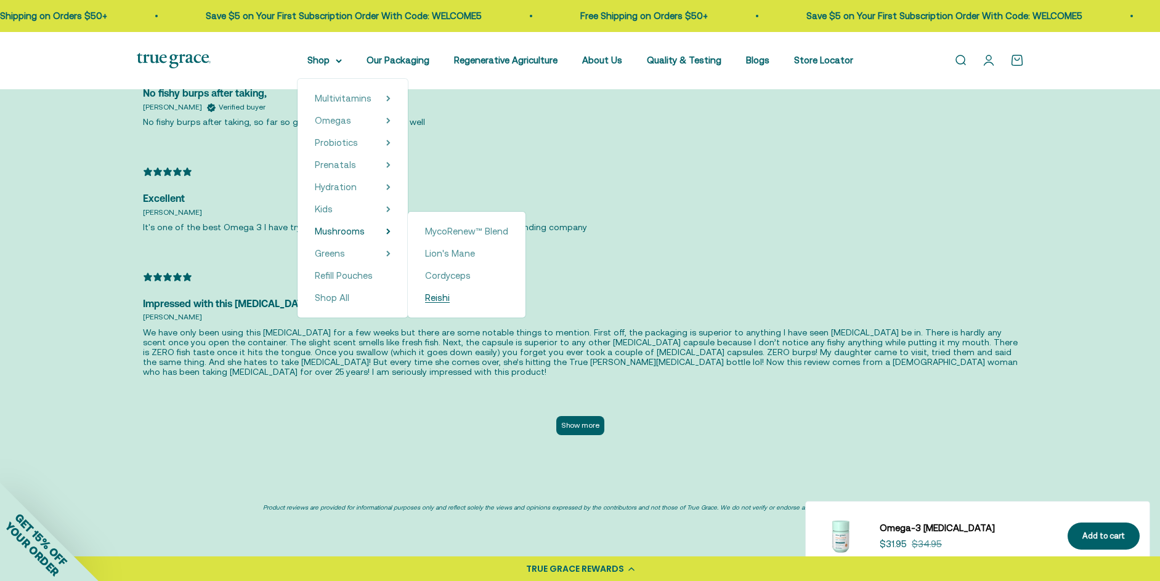
click at [450, 297] on span "Reishi" at bounding box center [437, 298] width 25 height 10
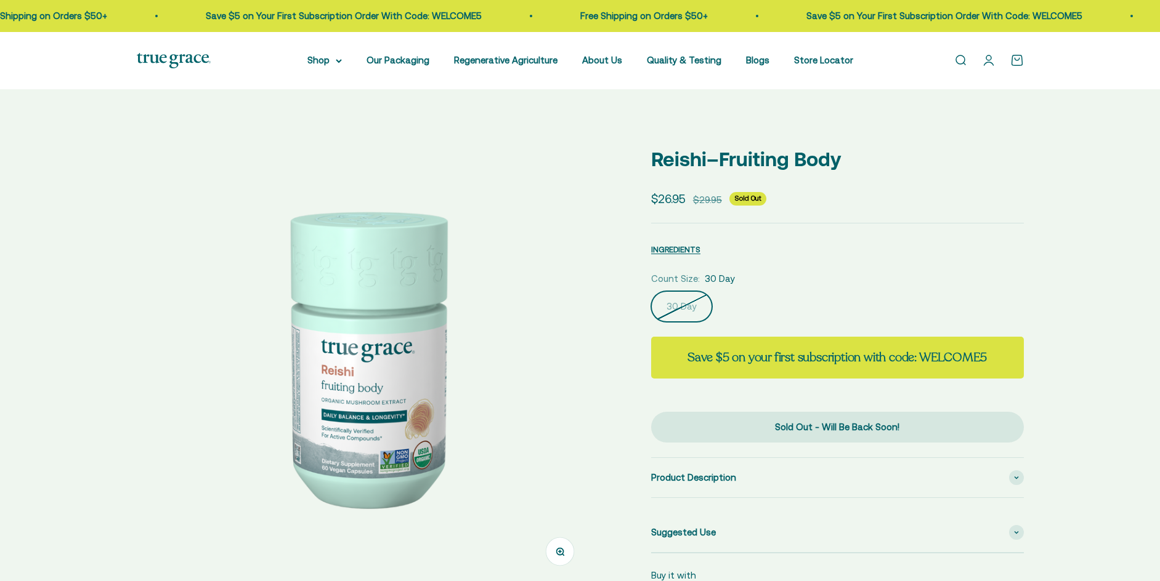
select select "3"
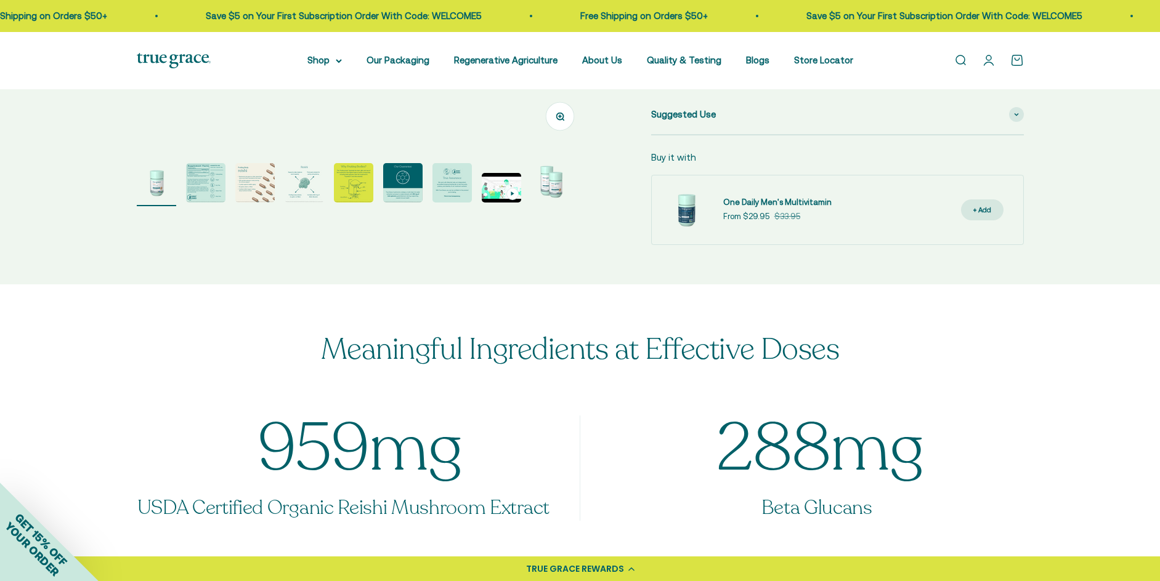
scroll to position [370, 0]
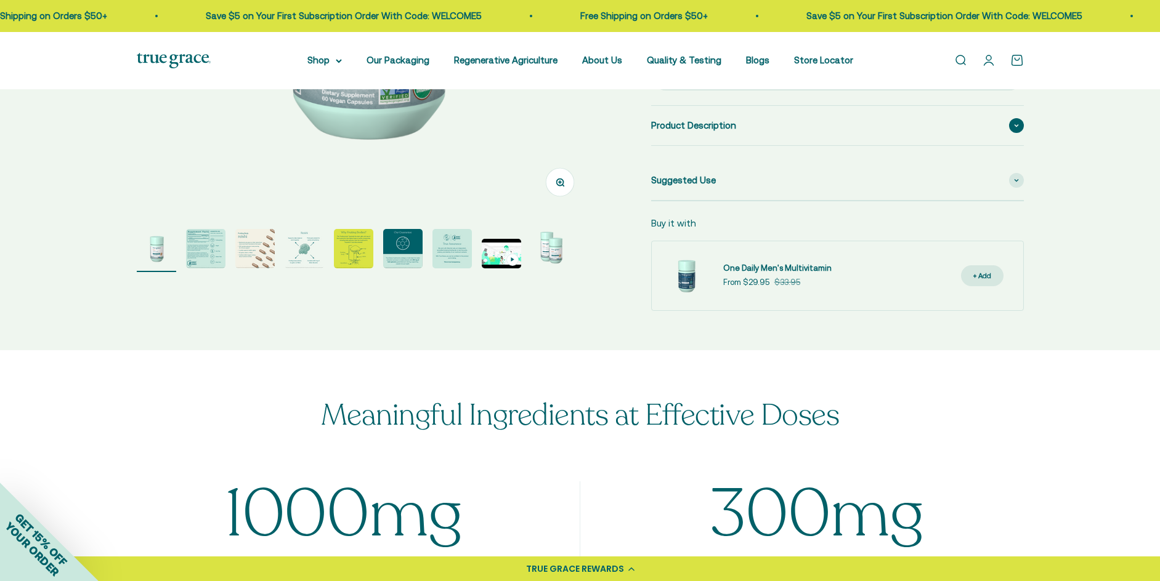
click at [998, 111] on div "Product Description" at bounding box center [837, 125] width 373 height 39
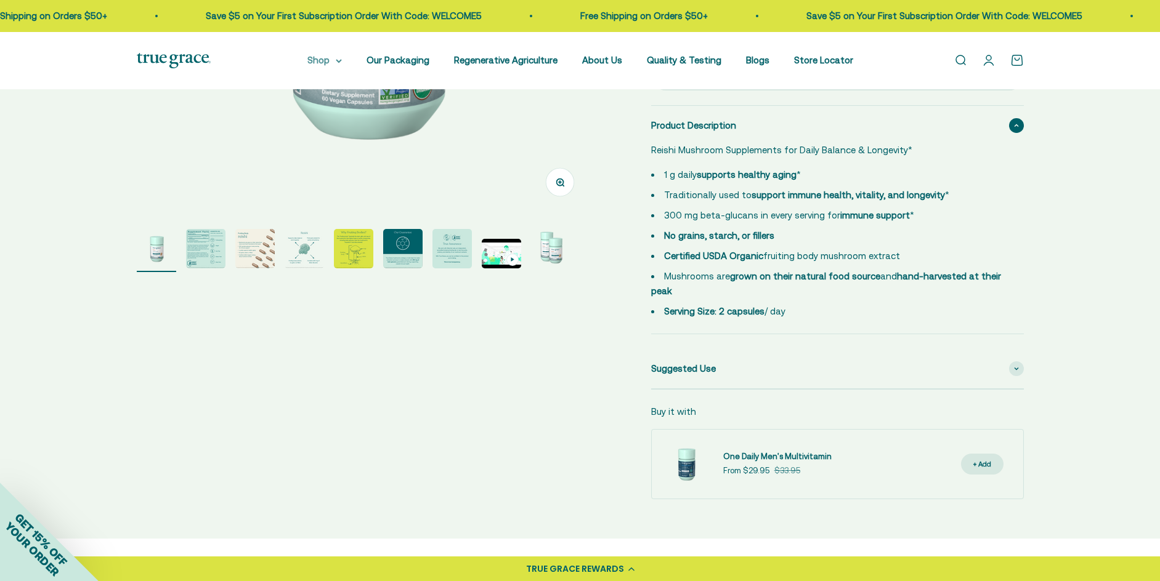
click at [336, 62] on summary "Shop" at bounding box center [324, 60] width 34 height 15
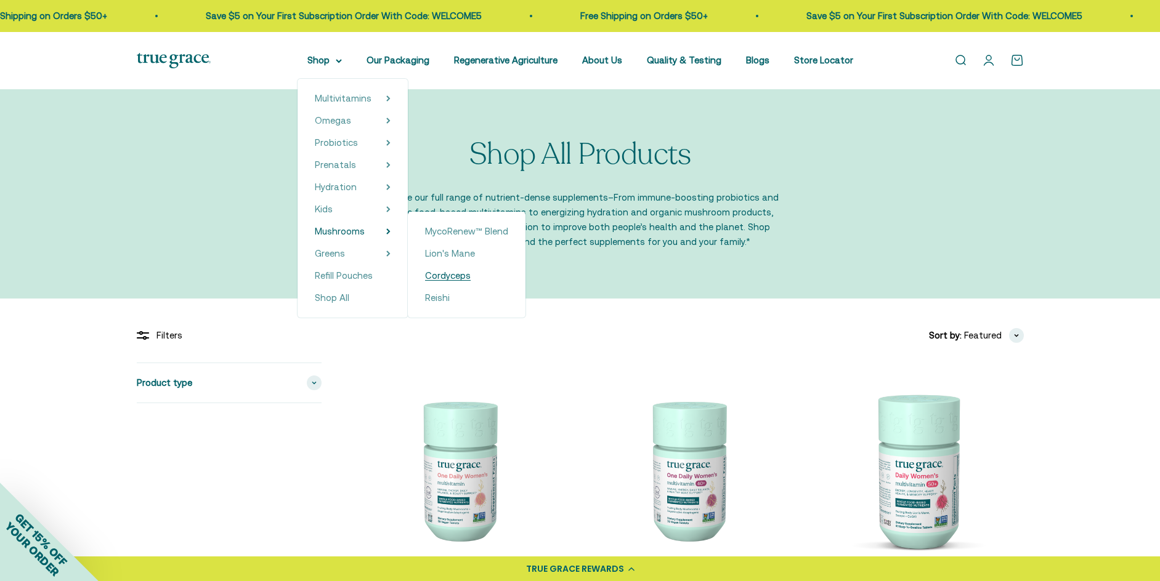
click at [453, 280] on span "Cordyceps" at bounding box center [448, 275] width 46 height 10
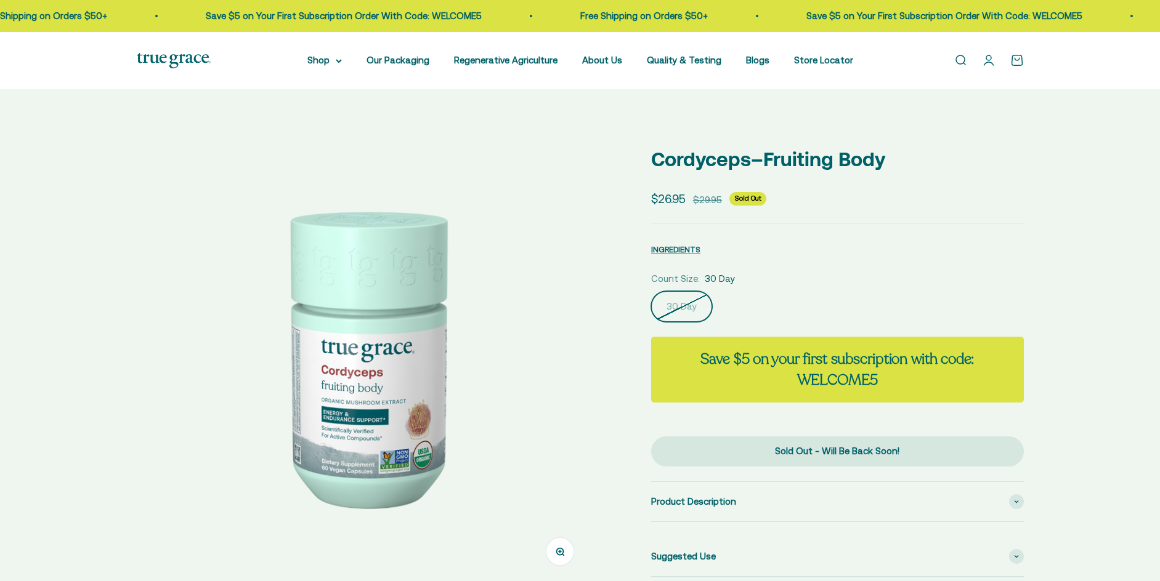
select select "3"
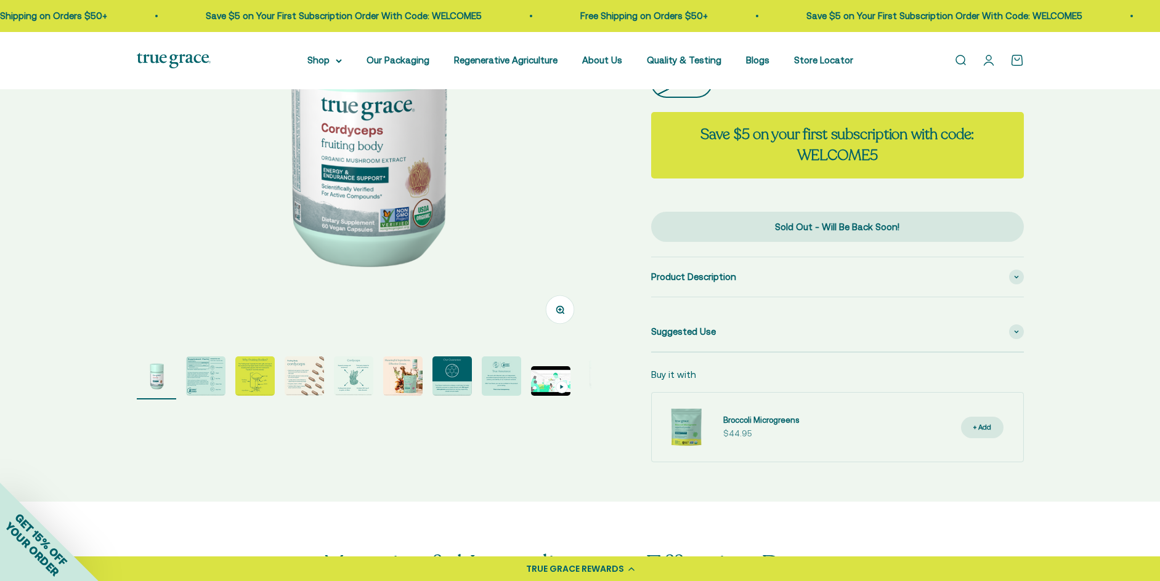
scroll to position [308, 0]
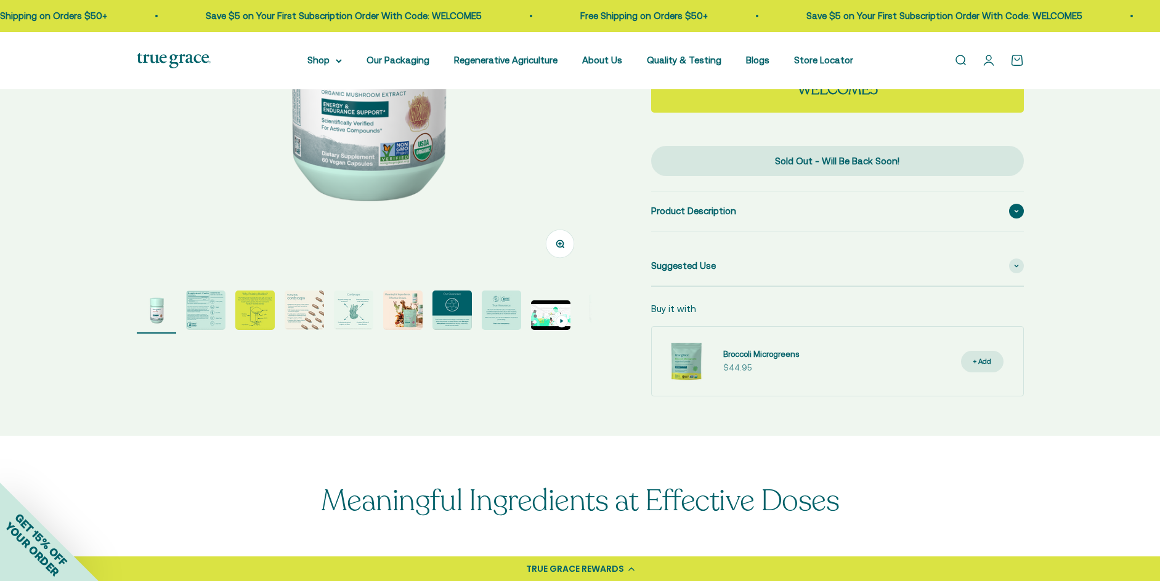
click at [895, 224] on div "Product Description" at bounding box center [837, 211] width 373 height 39
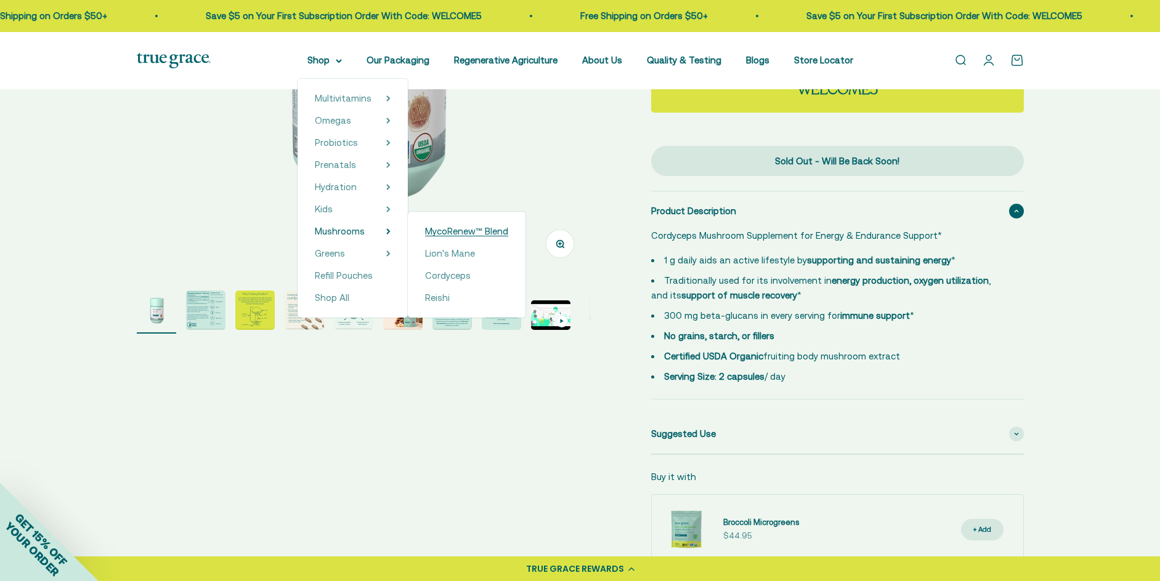
click at [467, 227] on span "MycoRenew™ Blend" at bounding box center [466, 231] width 83 height 10
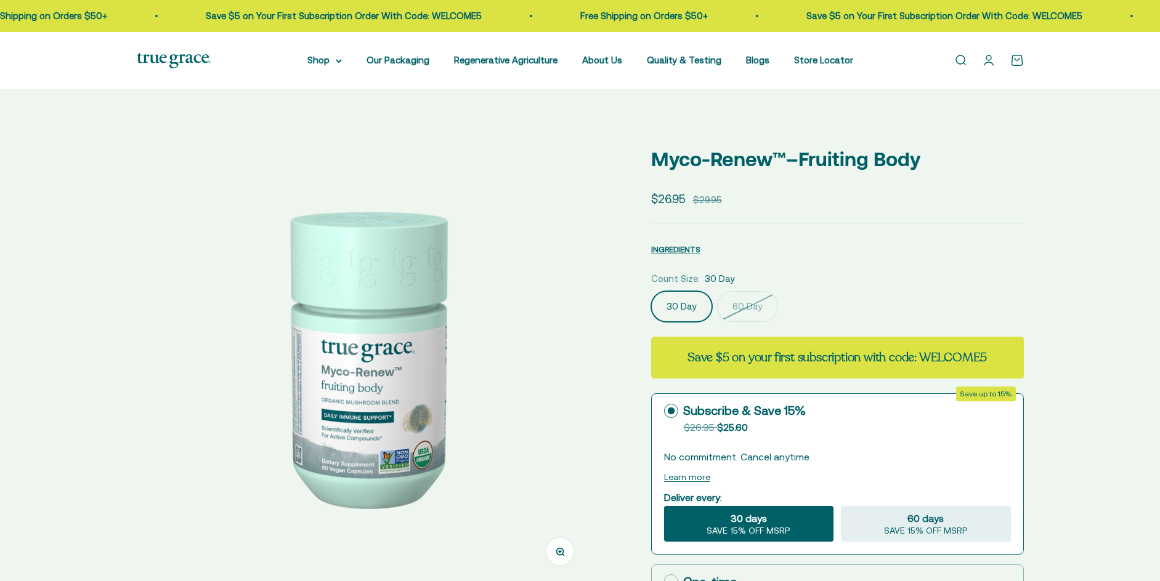
select select "3"
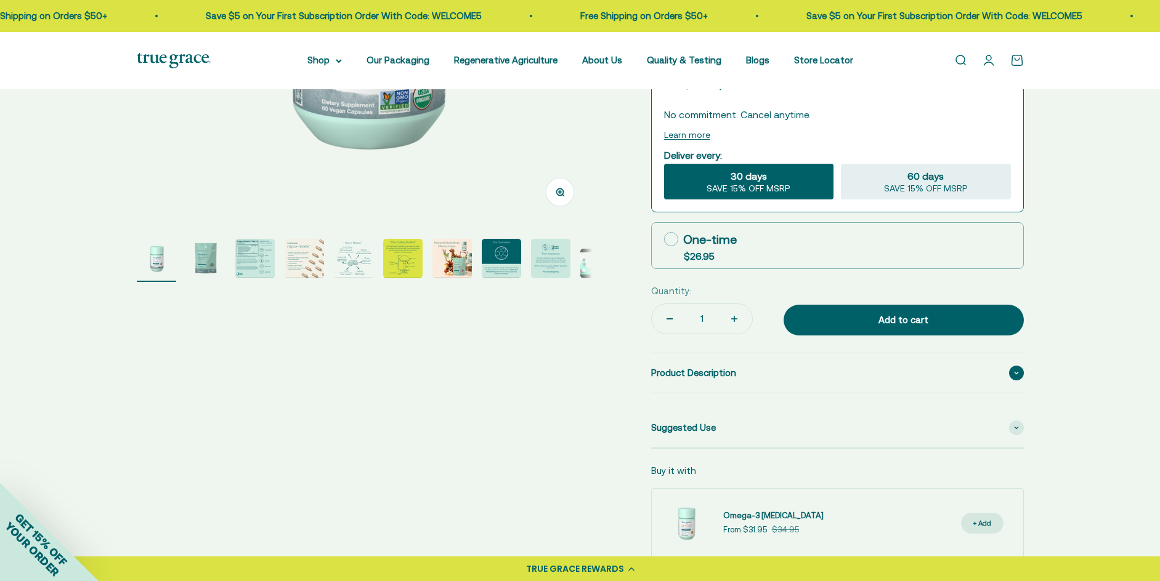
scroll to position [431, 0]
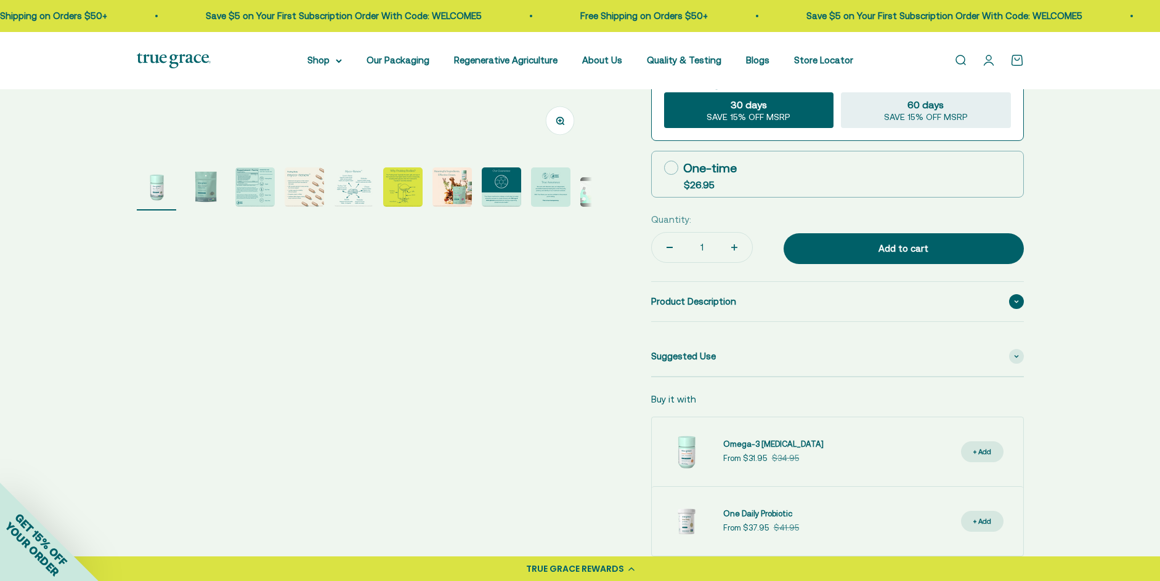
click at [745, 296] on div "Product Description" at bounding box center [837, 301] width 373 height 39
